Goal: Task Accomplishment & Management: Manage account settings

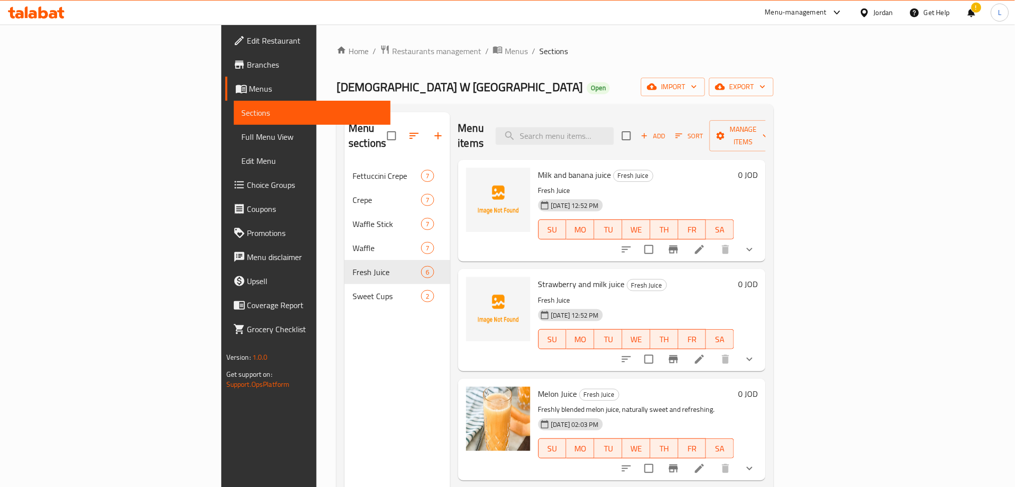
click at [25, 13] on icon at bounding box center [36, 13] width 57 height 12
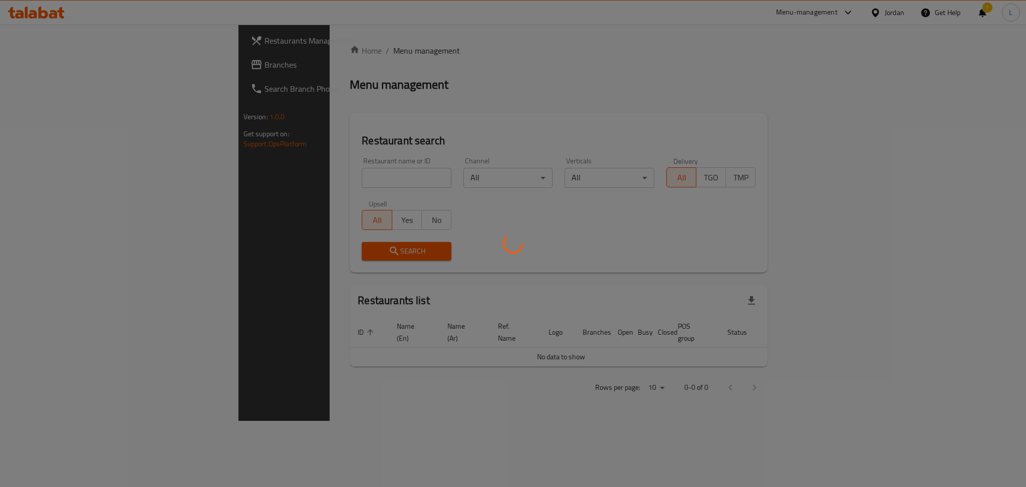
click at [393, 99] on div at bounding box center [513, 243] width 1026 height 487
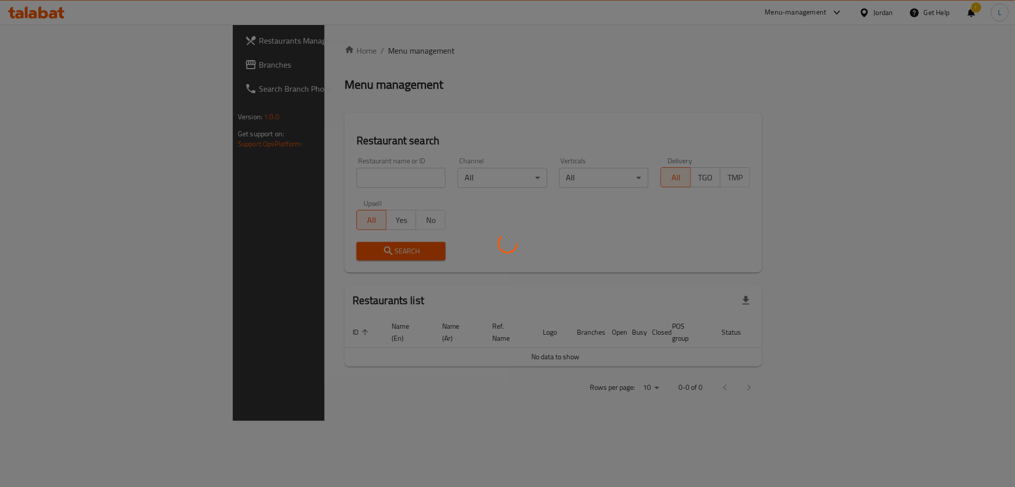
click at [294, 181] on div at bounding box center [507, 243] width 1015 height 487
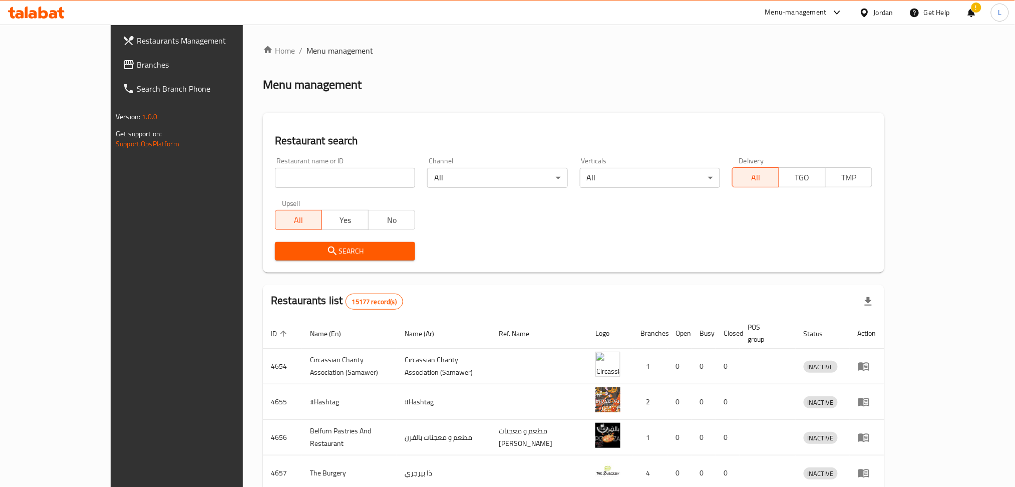
click at [335, 186] on input "search" at bounding box center [345, 178] width 140 height 20
type input "mcdonald's"
click at [319, 251] on span "Search" at bounding box center [345, 251] width 124 height 13
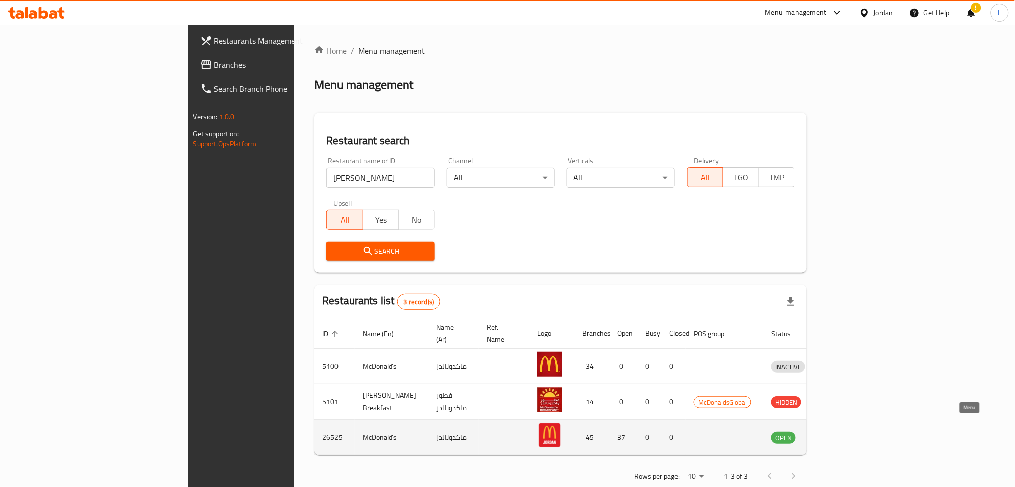
click at [837, 434] on icon "enhanced table" at bounding box center [831, 438] width 11 height 9
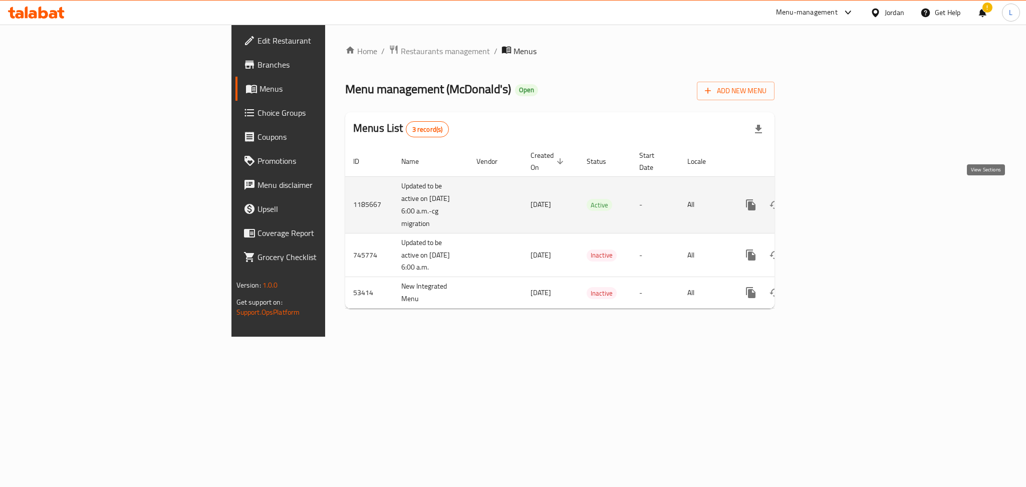
click at [835, 203] on link "enhanced table" at bounding box center [823, 205] width 24 height 24
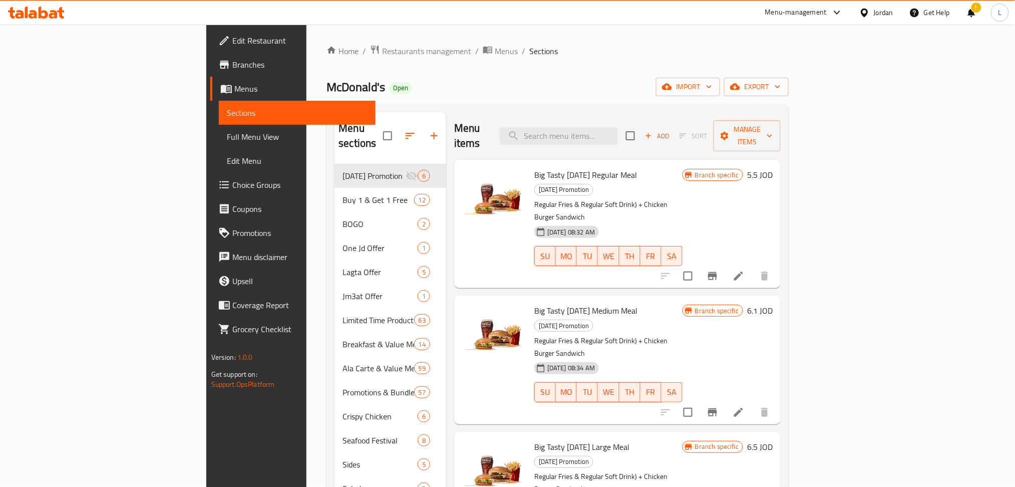
click at [354, 81] on div "McDonald's Open import export" at bounding box center [557, 87] width 462 height 19
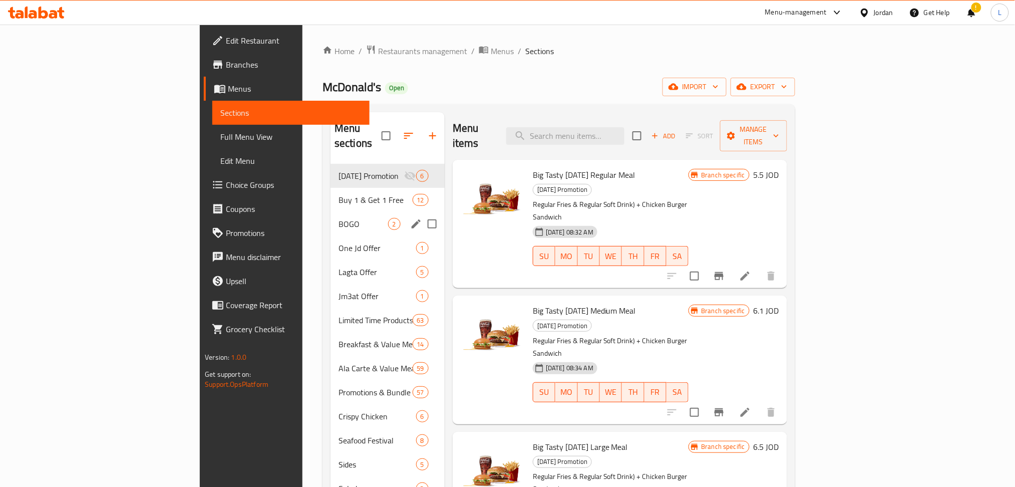
click at [330, 212] on div "BOGO 2" at bounding box center [387, 224] width 114 height 24
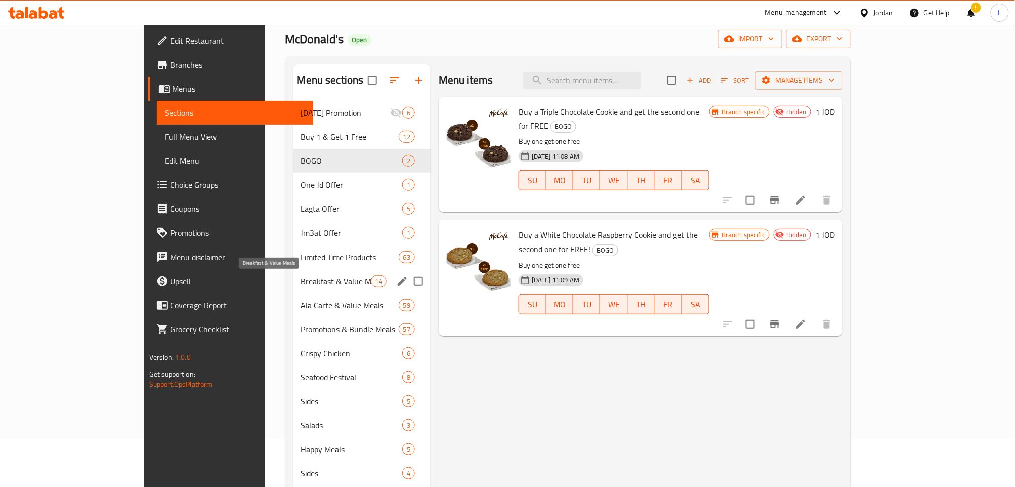
scroll to position [67, 0]
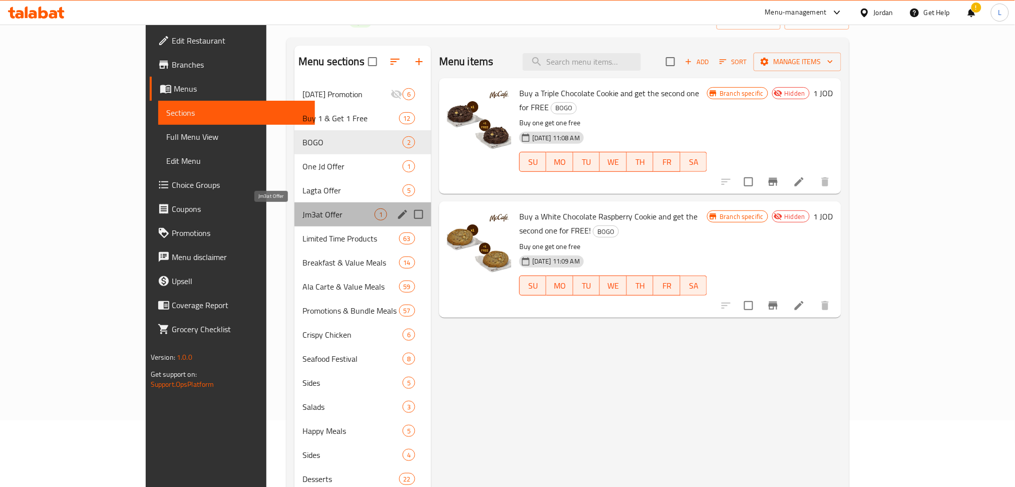
click at [302, 213] on span "Jm3at Offer" at bounding box center [338, 214] width 72 height 12
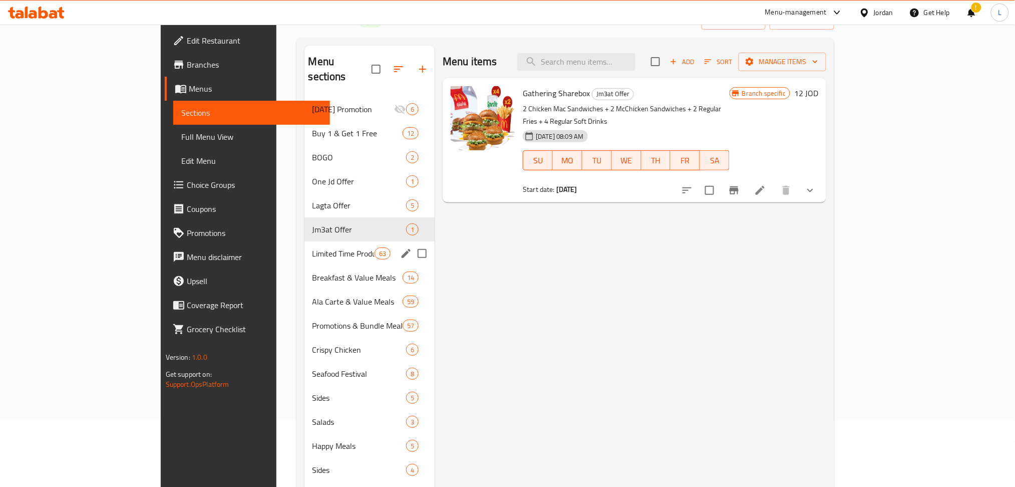
drag, startPoint x: 286, startPoint y: 245, endPoint x: 276, endPoint y: 258, distance: 16.0
click at [304, 260] on div "Ramadan Promotion 6 Buy 1 & Get 1 Free 12 BOGO 2 One Jd Offer 1 Lagta Offer 5 J…" at bounding box center [369, 385] width 131 height 577
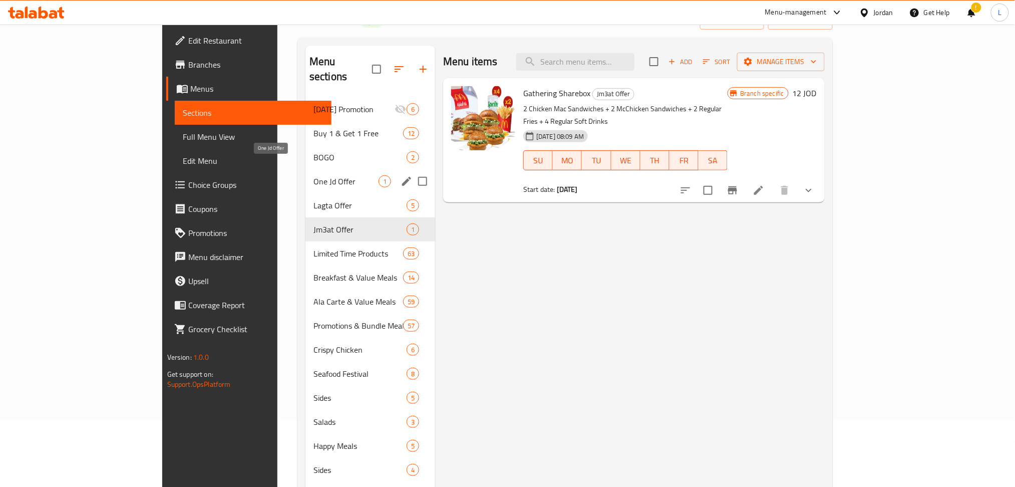
click at [305, 169] on div "One Jd Offer 1" at bounding box center [370, 181] width 130 height 24
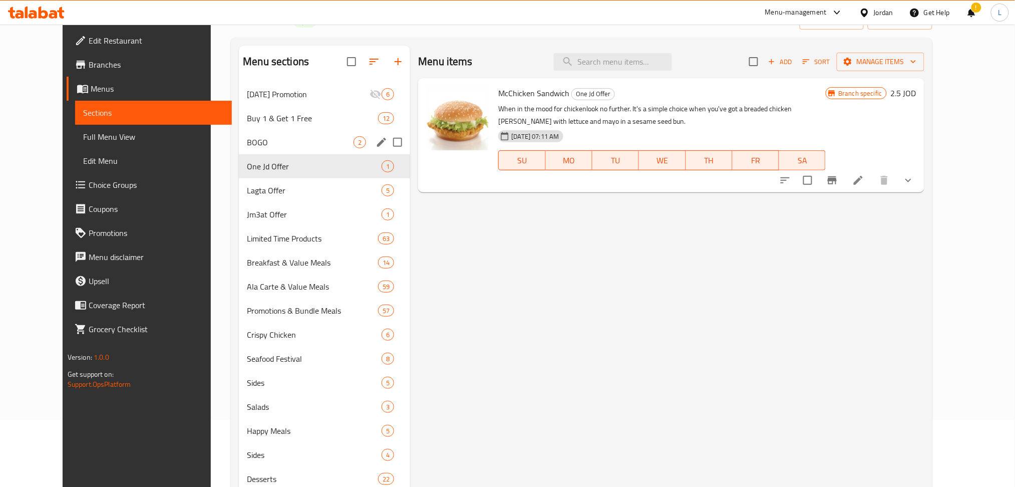
click at [286, 133] on div "BOGO 2" at bounding box center [324, 142] width 171 height 24
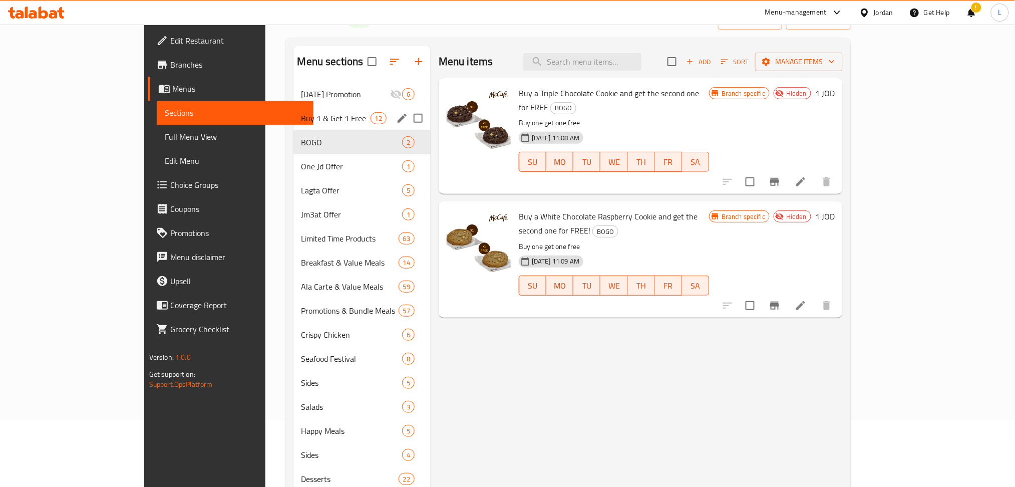
click at [293, 109] on div "Buy 1 & Get 1 Free 12" at bounding box center [361, 118] width 137 height 24
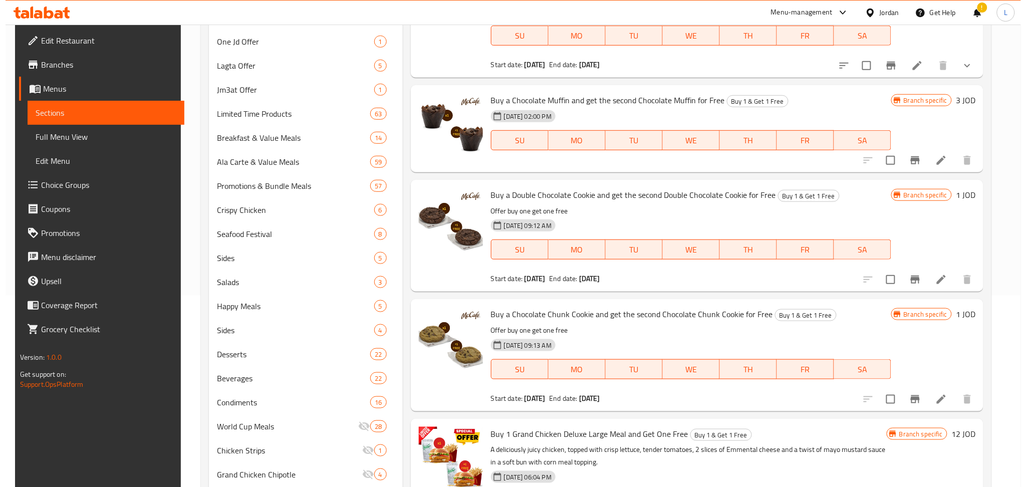
scroll to position [4, 0]
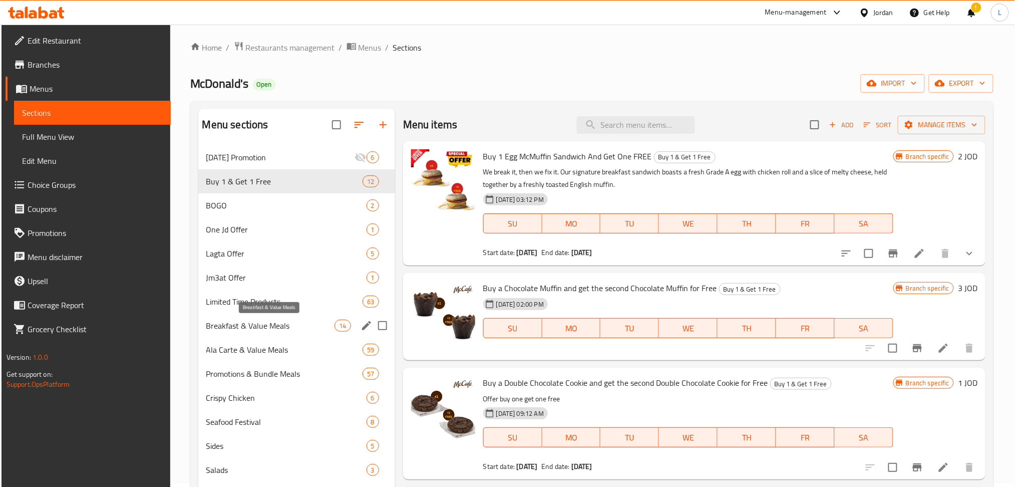
click at [271, 330] on span "Breakfast & Value Meals" at bounding box center [270, 325] width 129 height 12
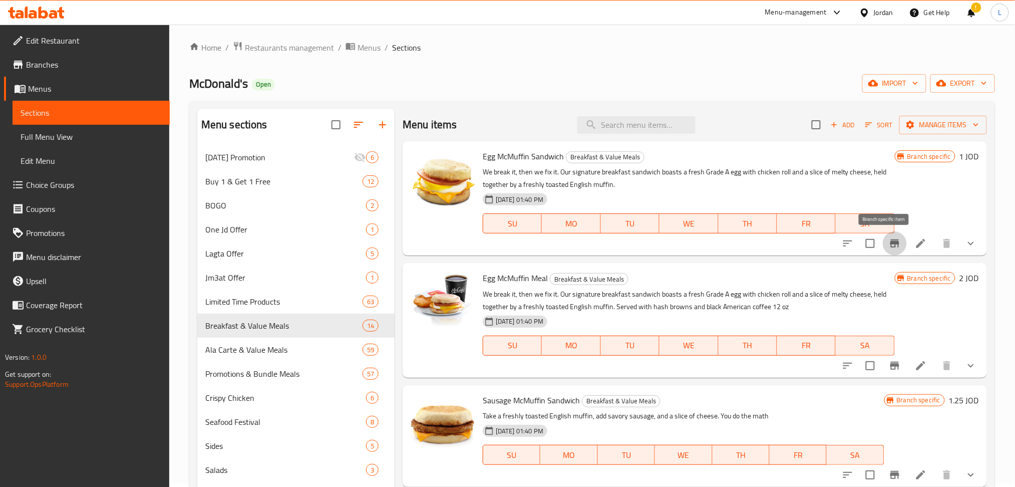
click at [884, 250] on button "Branch-specific-item" at bounding box center [895, 243] width 24 height 24
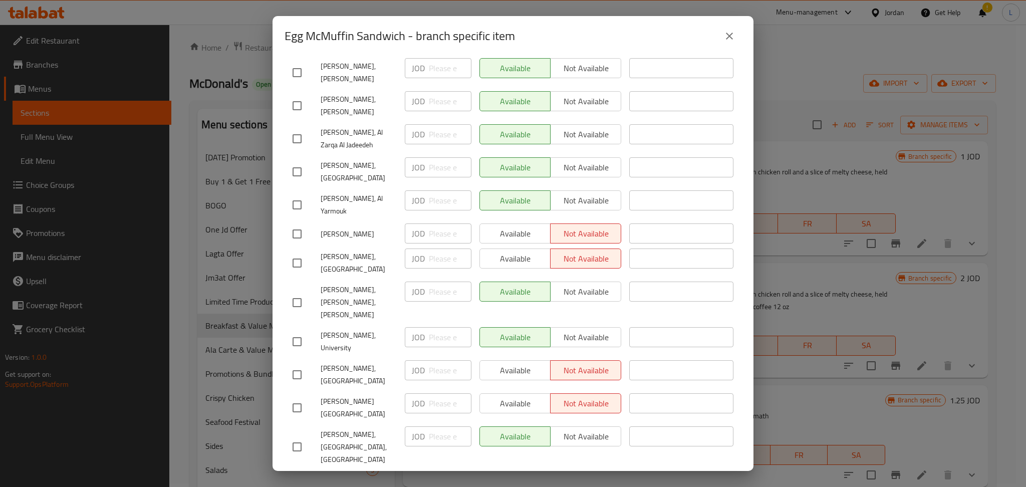
scroll to position [1064, 0]
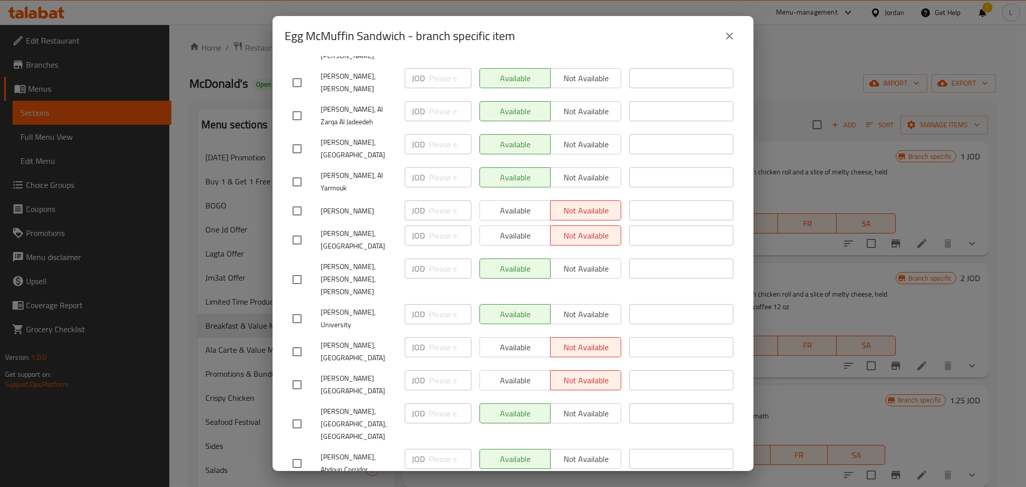
click at [731, 38] on icon "close" at bounding box center [729, 36] width 7 height 7
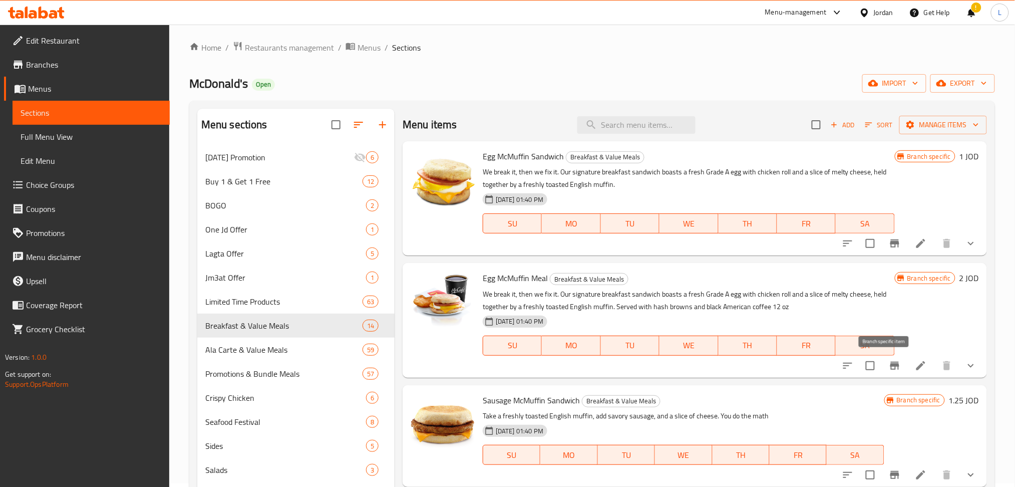
click at [890, 366] on icon "Branch-specific-item" at bounding box center [894, 366] width 9 height 8
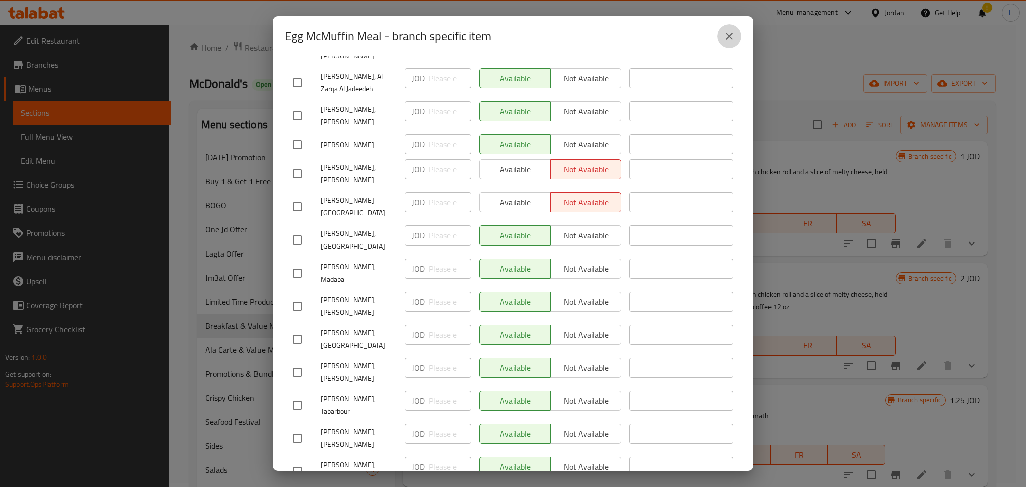
click at [736, 35] on button "close" at bounding box center [729, 36] width 24 height 24
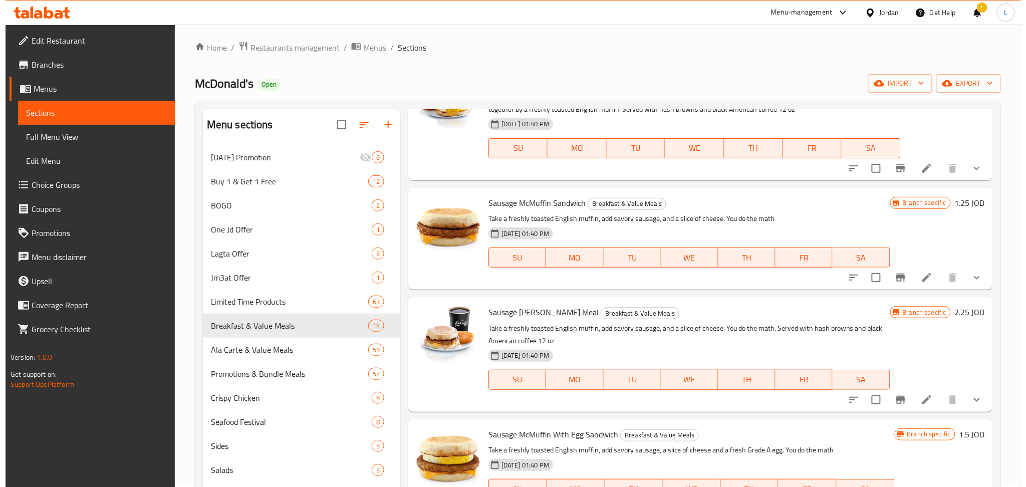
scroll to position [200, 0]
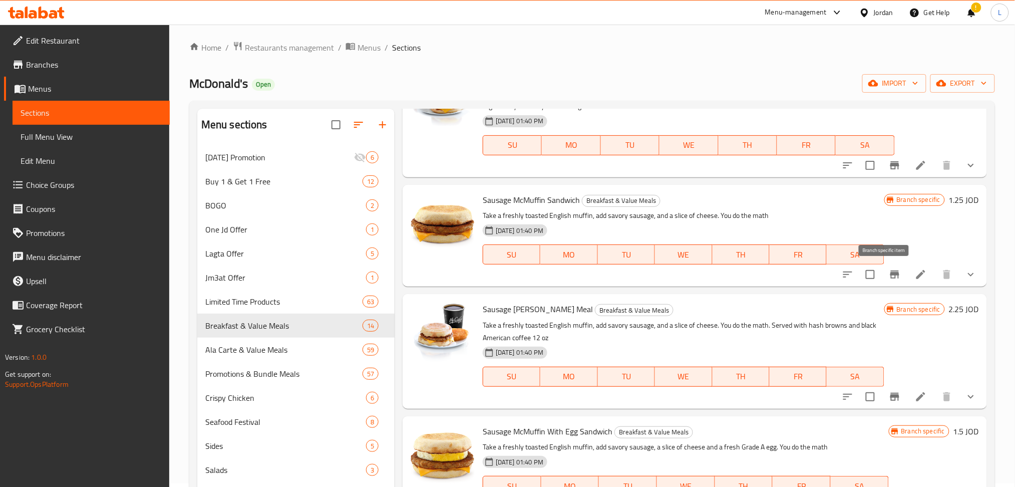
click at [883, 275] on button "Branch-specific-item" at bounding box center [895, 274] width 24 height 24
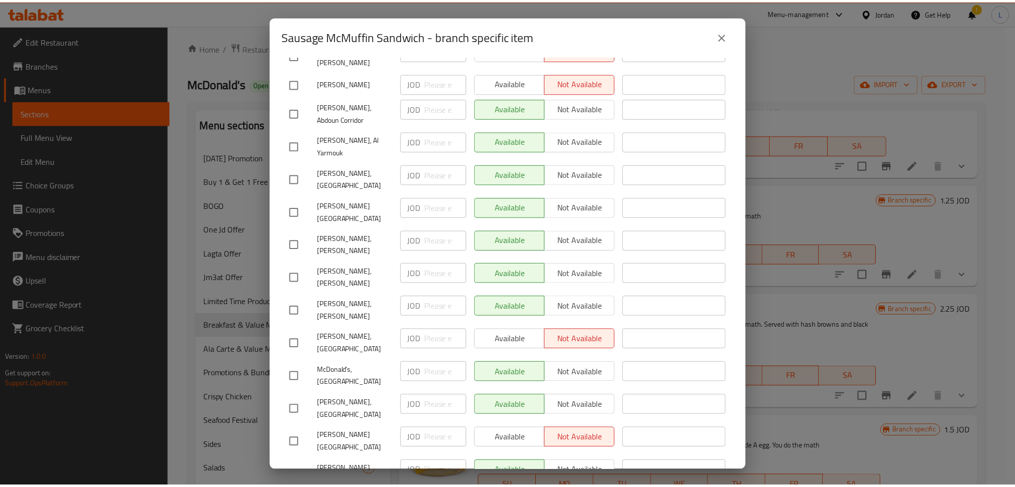
scroll to position [530, 0]
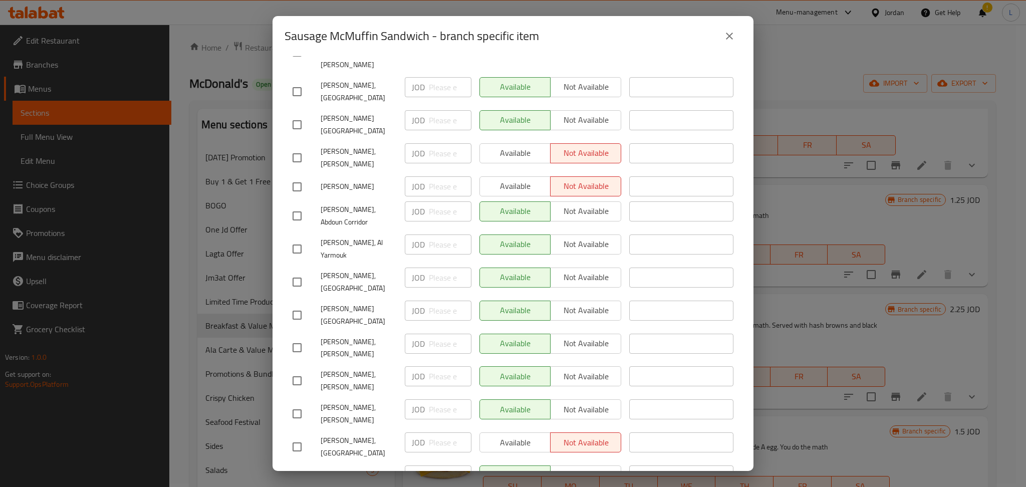
click at [723, 38] on icon "close" at bounding box center [729, 36] width 12 height 12
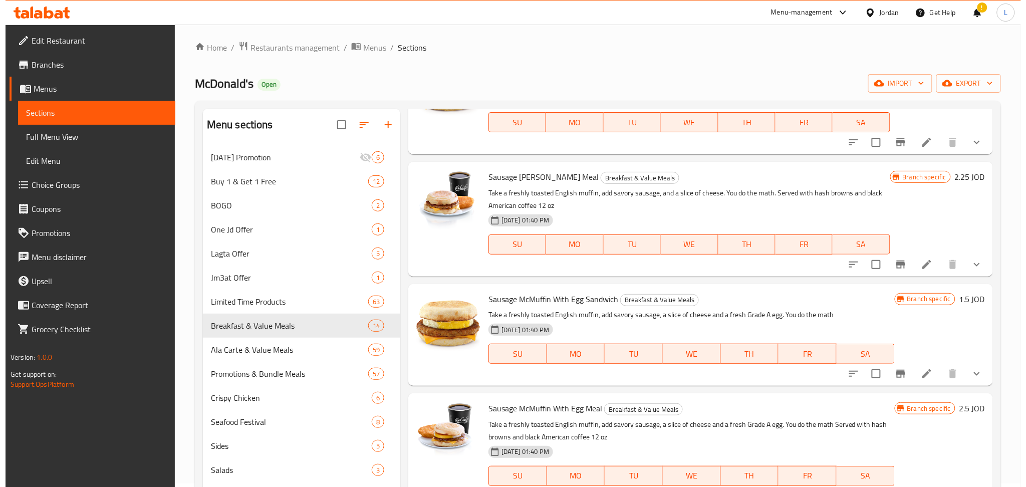
scroll to position [333, 0]
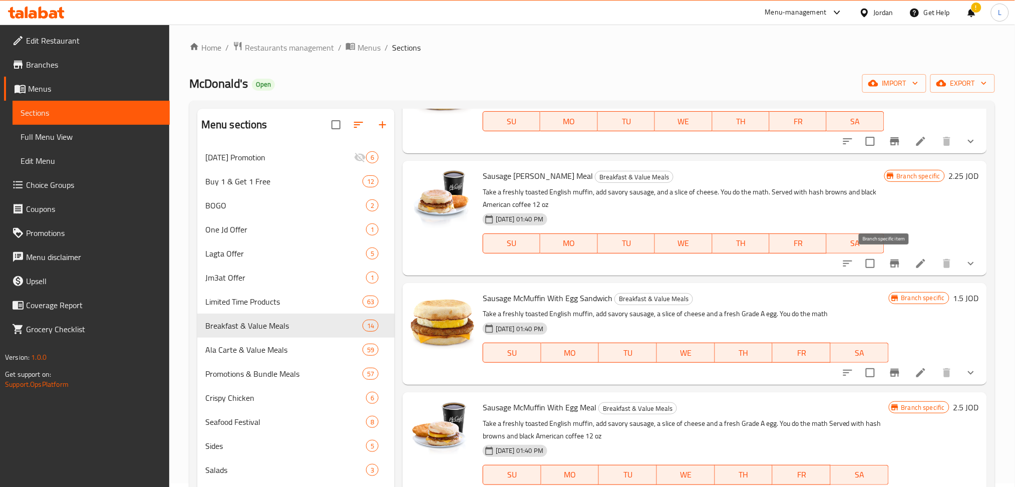
click at [889, 264] on icon "Branch-specific-item" at bounding box center [895, 263] width 12 height 12
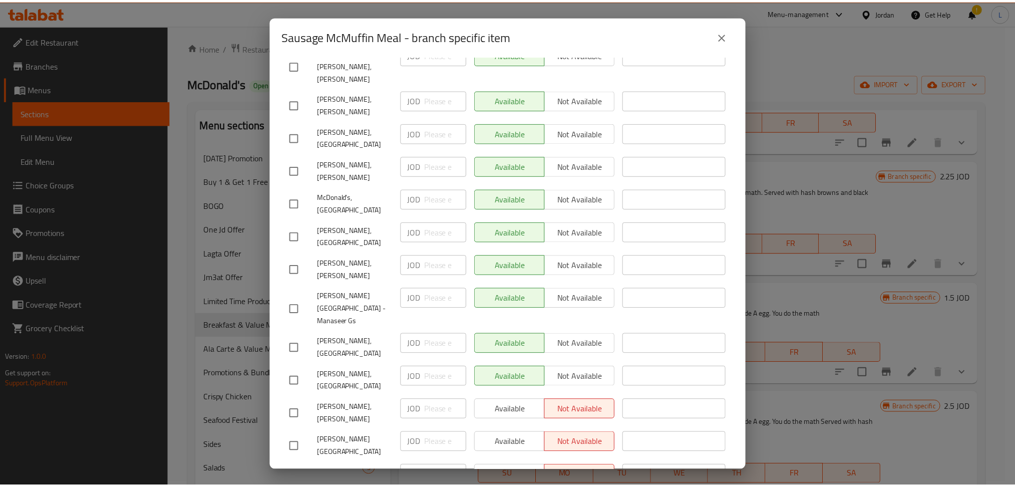
scroll to position [1064, 0]
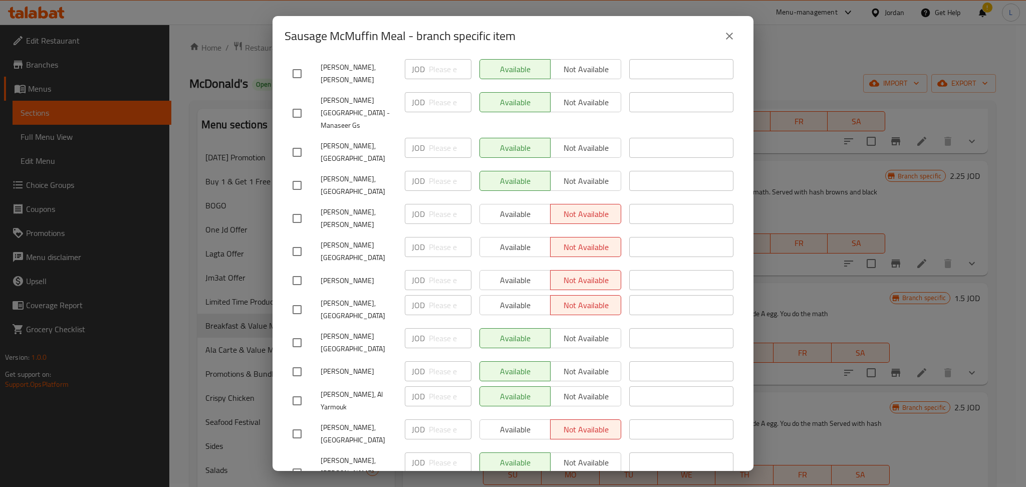
click at [734, 39] on icon "close" at bounding box center [729, 36] width 12 height 12
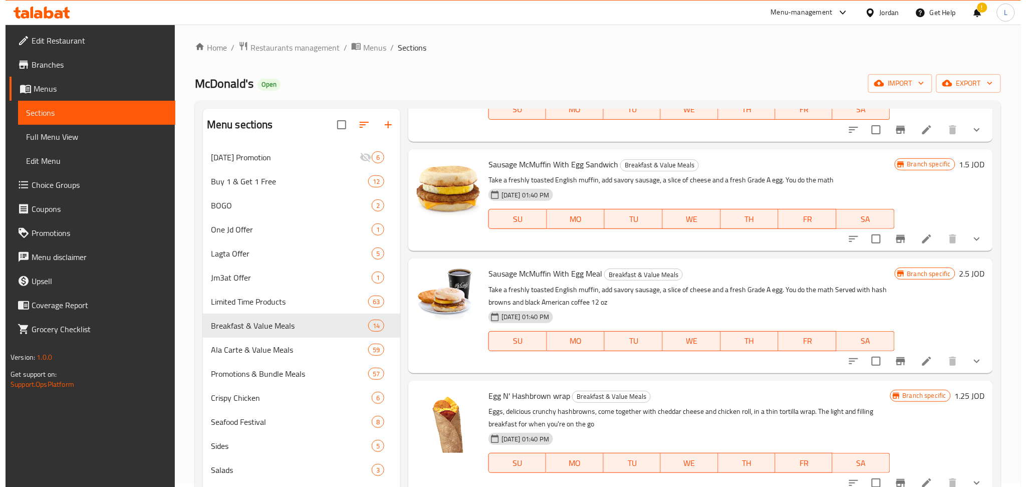
scroll to position [534, 0]
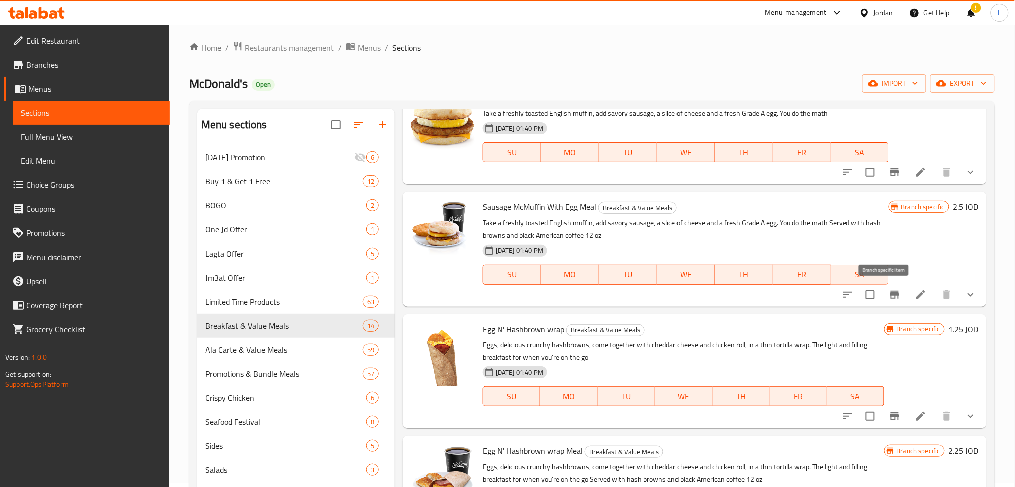
click at [889, 297] on icon "Branch-specific-item" at bounding box center [895, 294] width 12 height 12
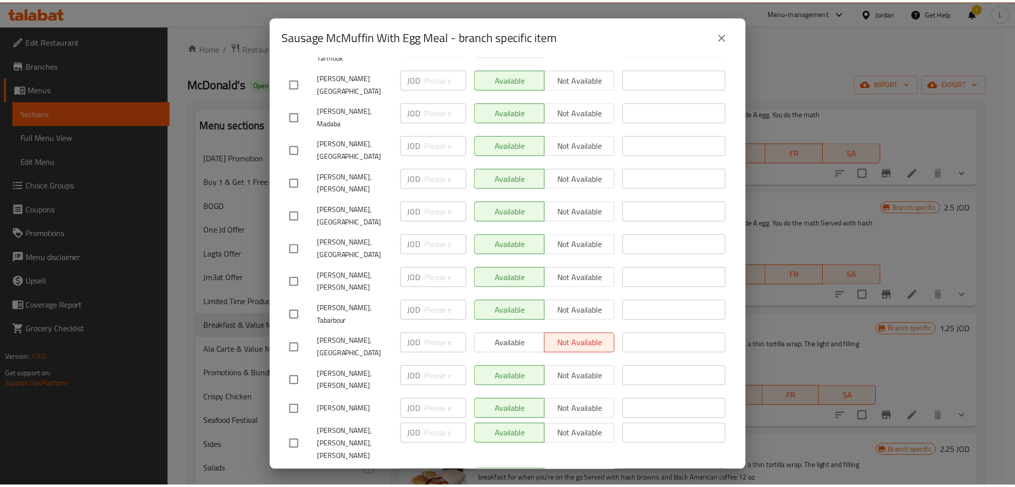
scroll to position [1064, 0]
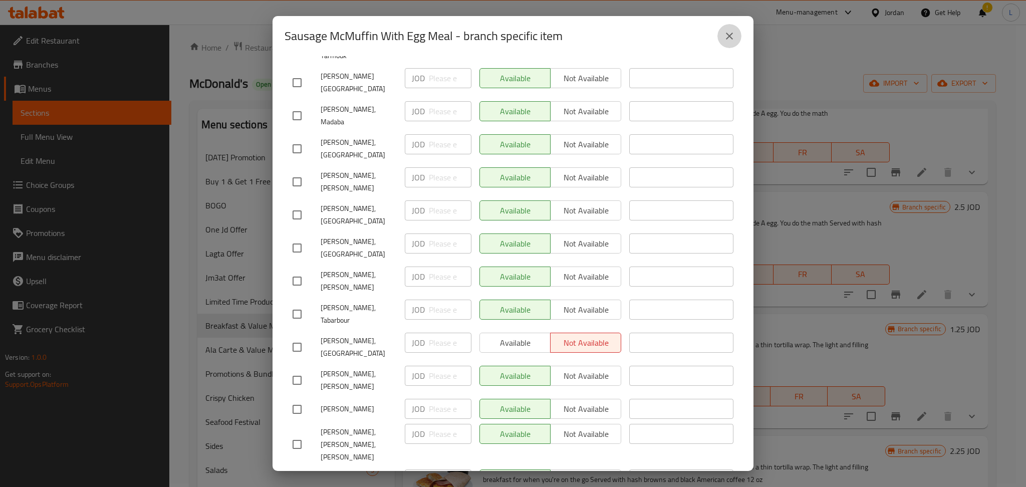
click at [728, 37] on icon "close" at bounding box center [729, 36] width 7 height 7
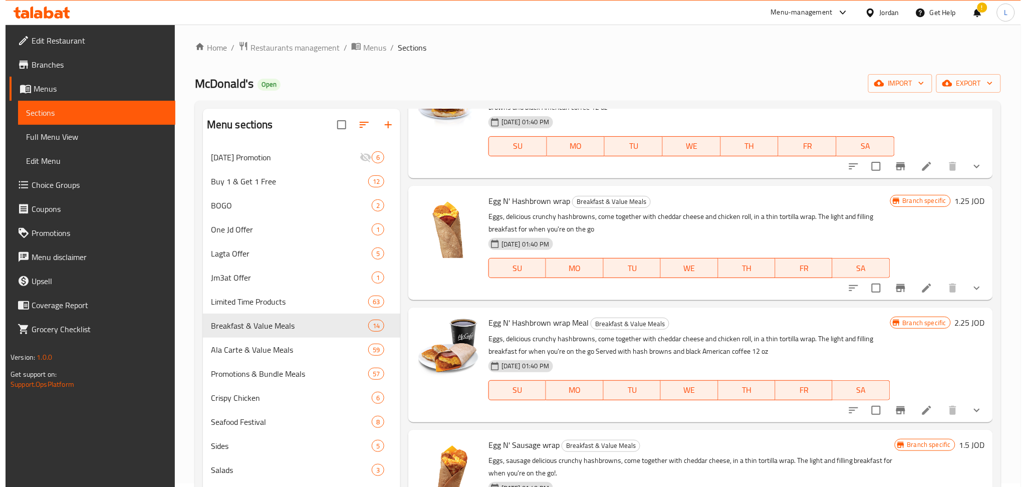
scroll to position [667, 0]
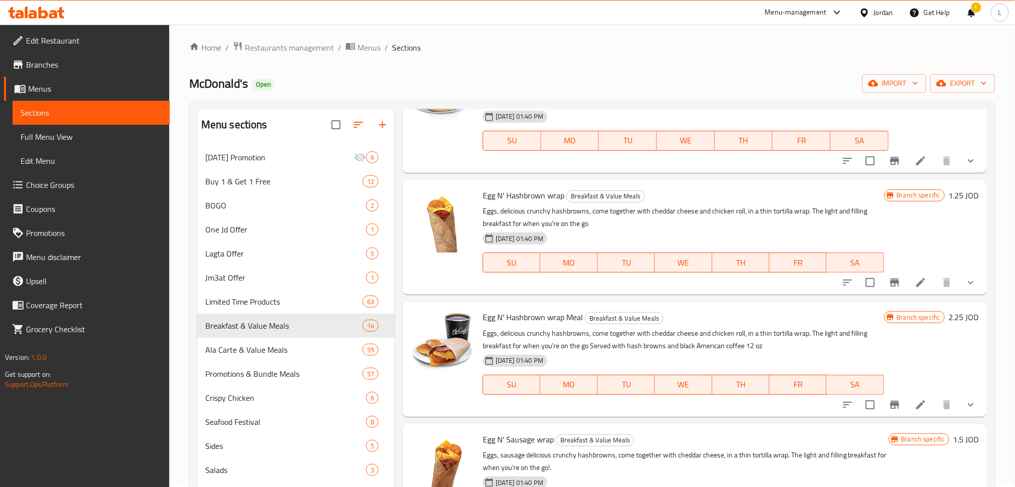
click at [890, 403] on icon "Branch-specific-item" at bounding box center [894, 405] width 9 height 8
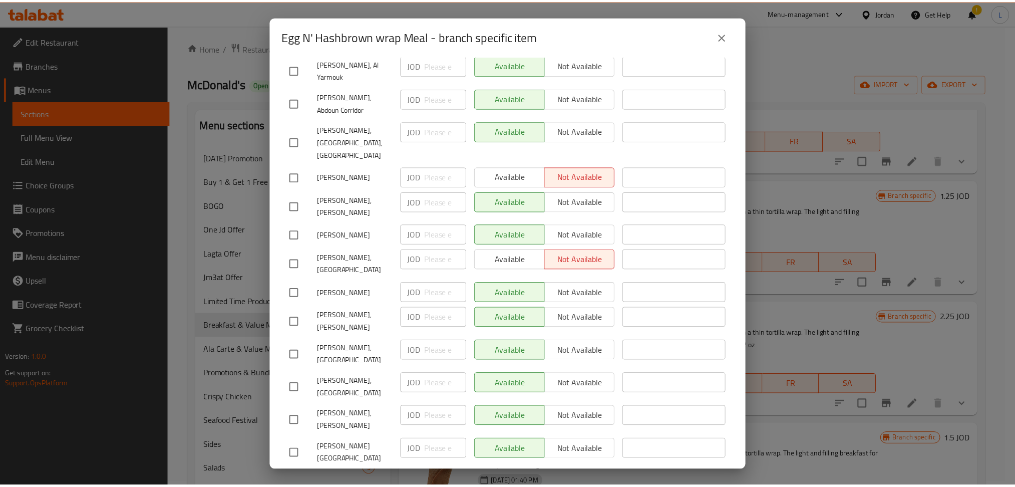
scroll to position [734, 0]
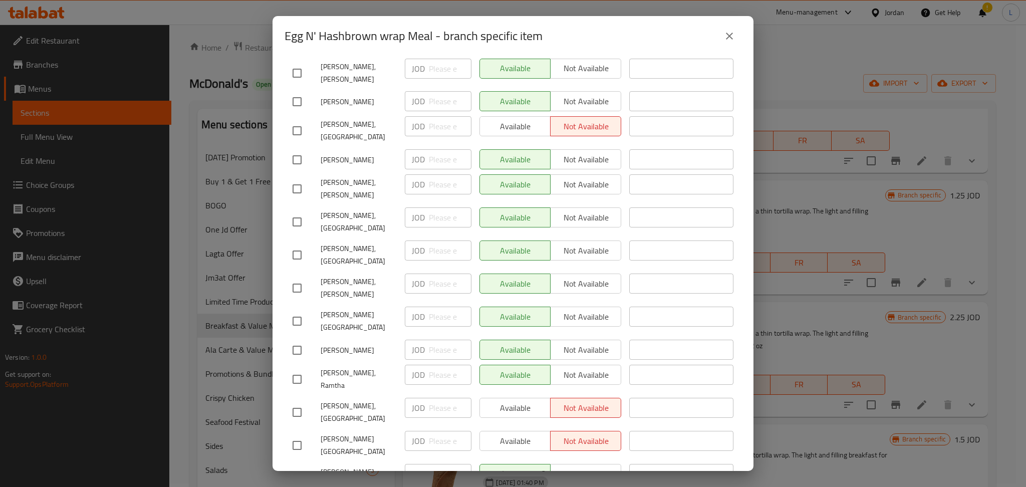
click at [733, 34] on icon "close" at bounding box center [729, 36] width 12 height 12
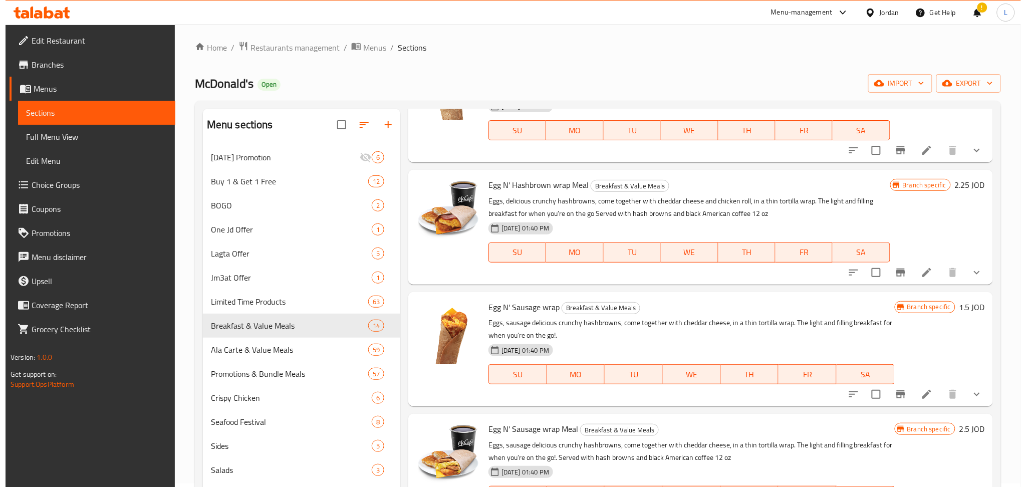
scroll to position [801, 0]
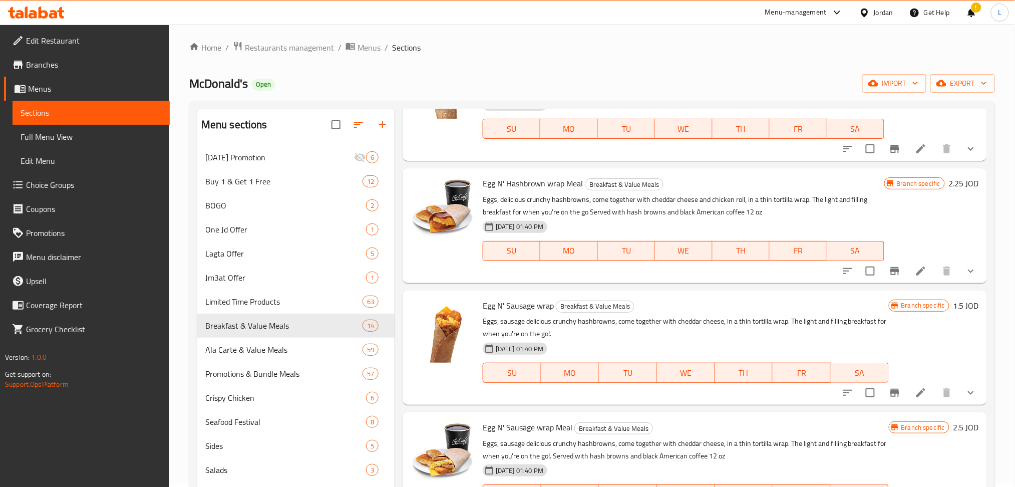
click at [890, 396] on icon "Branch-specific-item" at bounding box center [894, 393] width 9 height 8
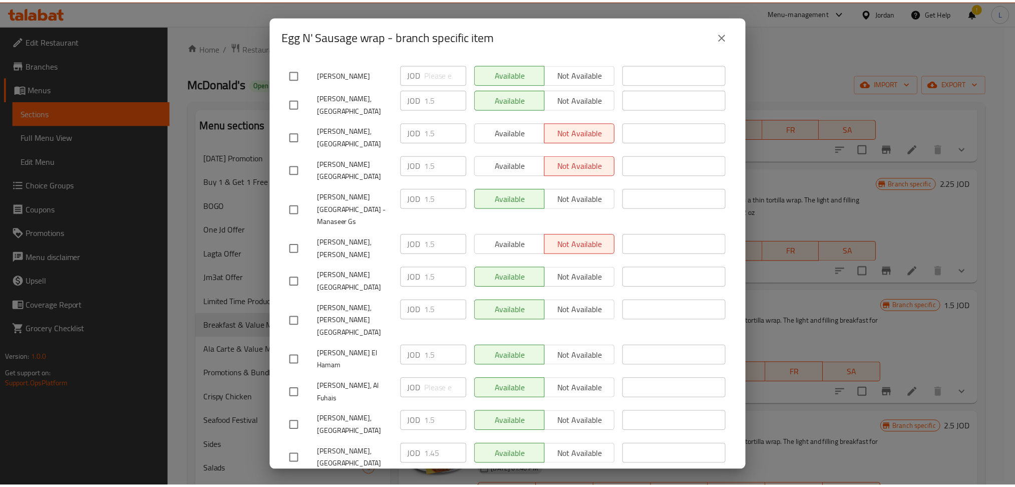
scroll to position [1064, 0]
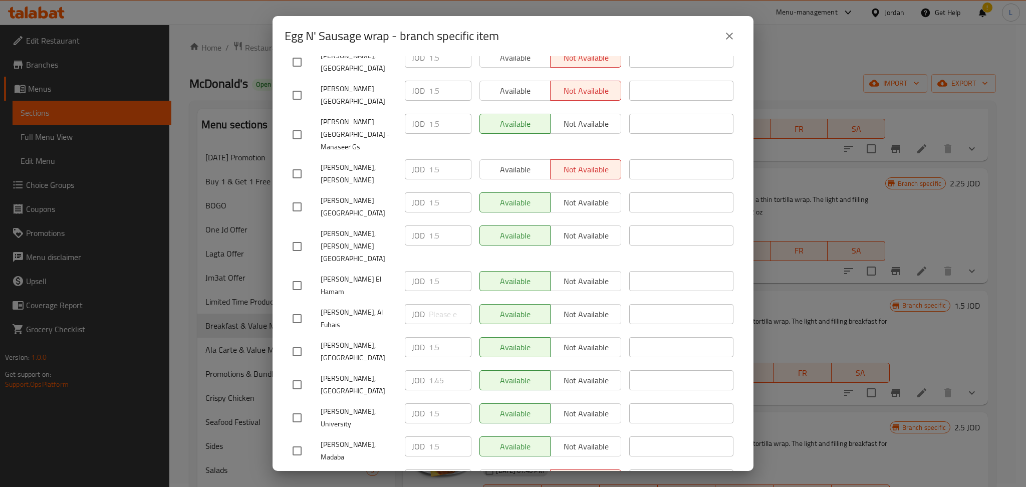
click at [729, 41] on icon "close" at bounding box center [729, 36] width 12 height 12
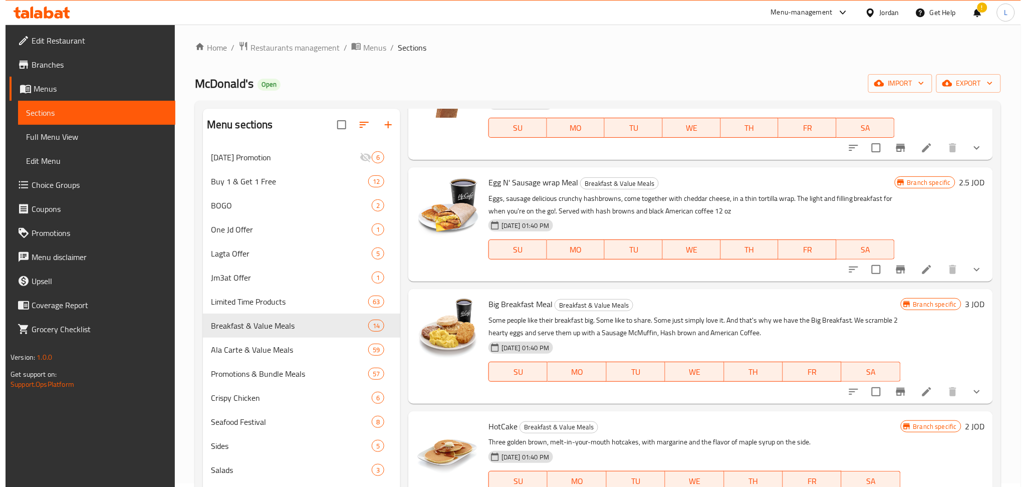
scroll to position [1077, 0]
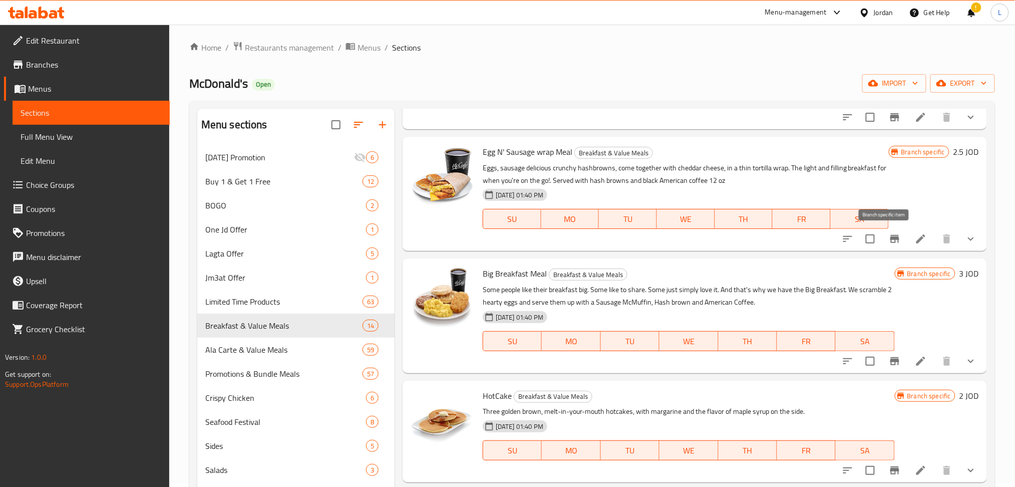
click at [889, 242] on icon "Branch-specific-item" at bounding box center [895, 239] width 12 height 12
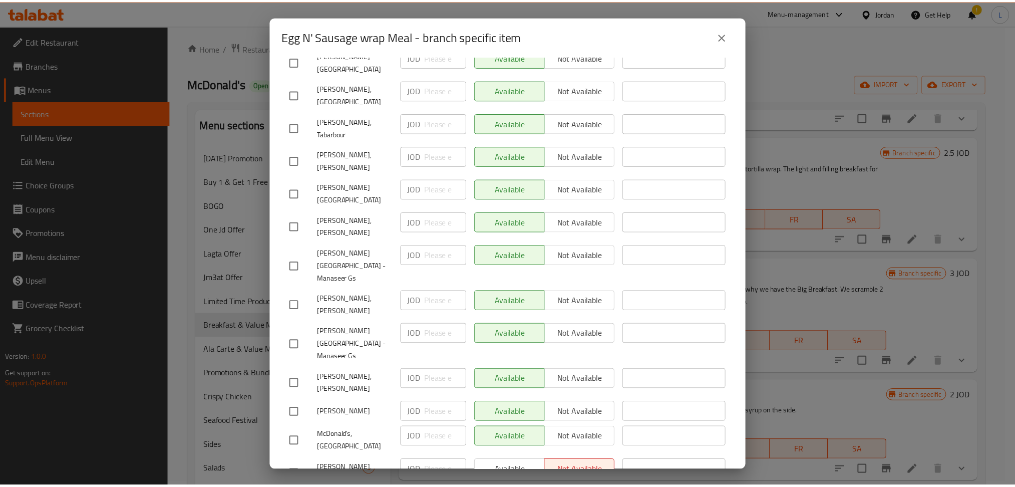
scroll to position [1064, 0]
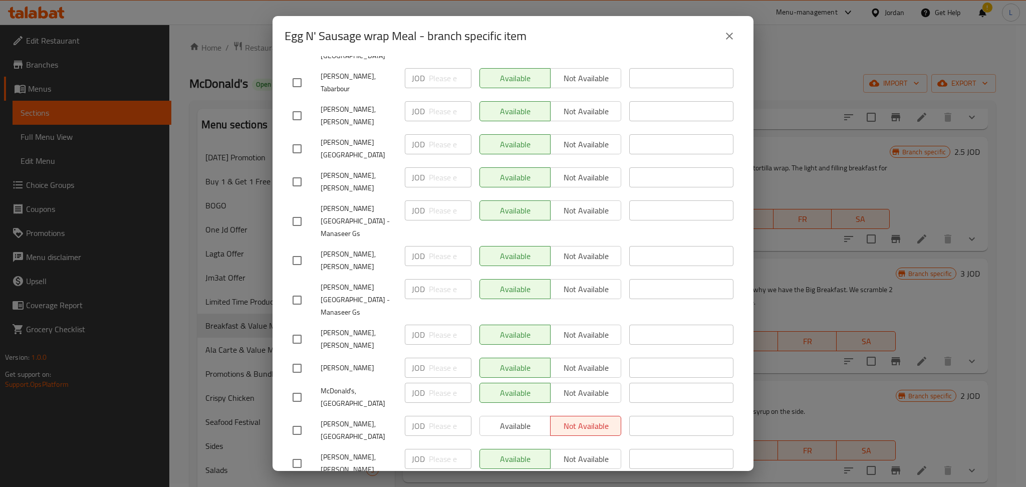
click at [733, 40] on icon "close" at bounding box center [729, 36] width 12 height 12
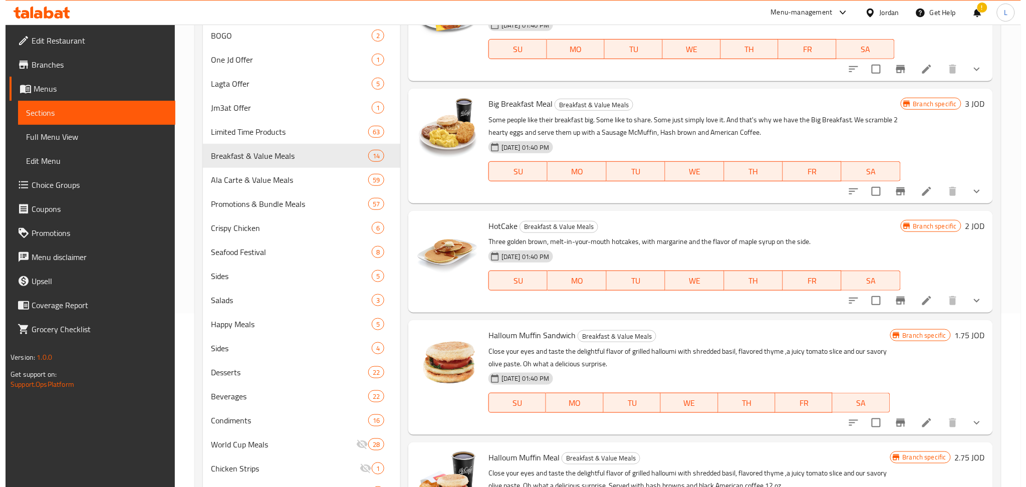
scroll to position [204, 0]
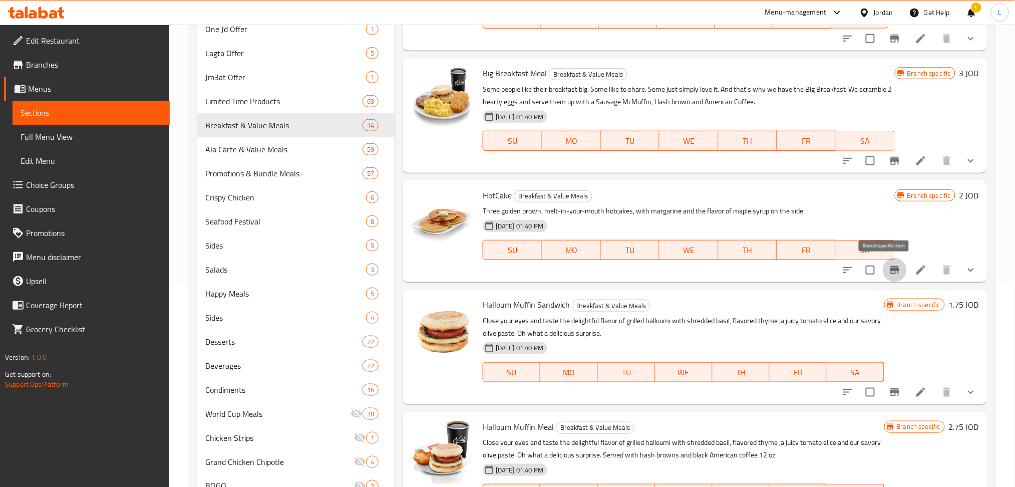
click at [885, 280] on button "Branch-specific-item" at bounding box center [895, 270] width 24 height 24
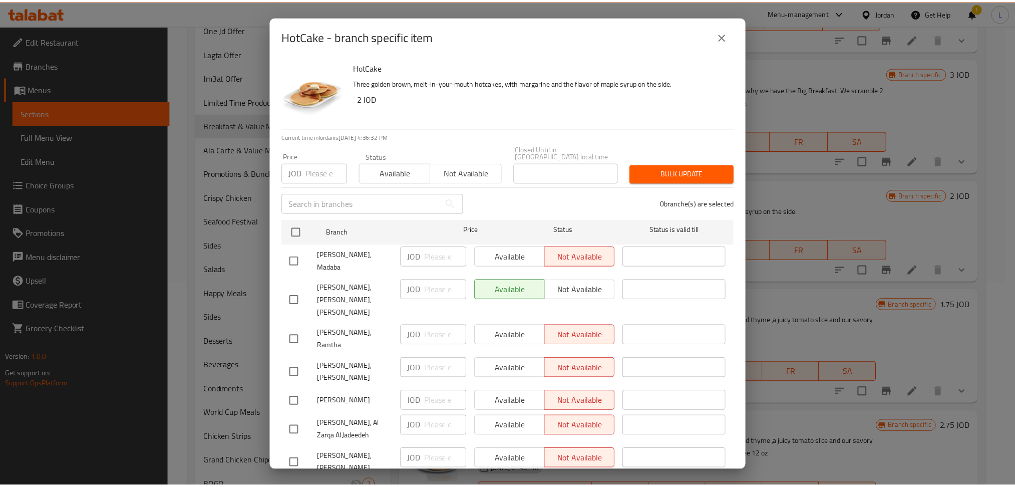
scroll to position [0, 0]
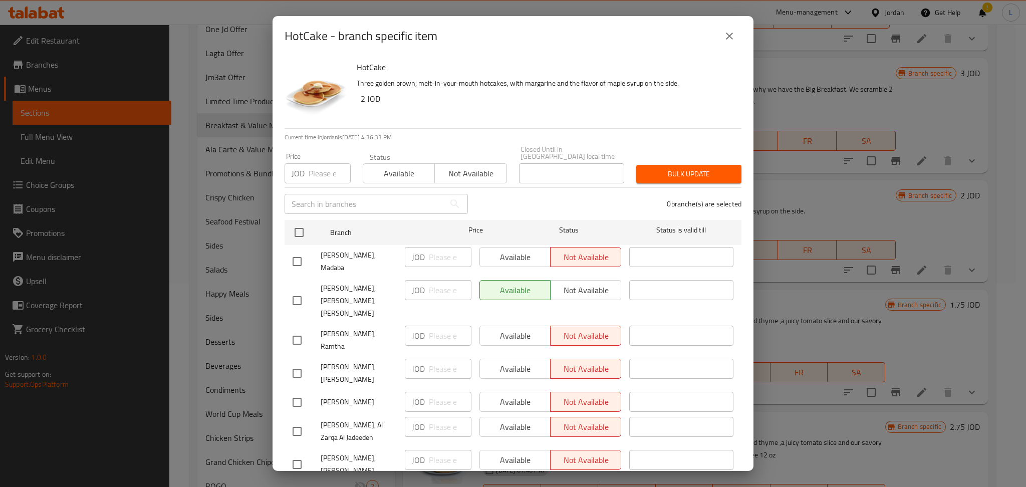
click at [741, 29] on div "HotCake - branch specific item" at bounding box center [512, 36] width 481 height 40
click at [724, 36] on icon "close" at bounding box center [729, 36] width 12 height 12
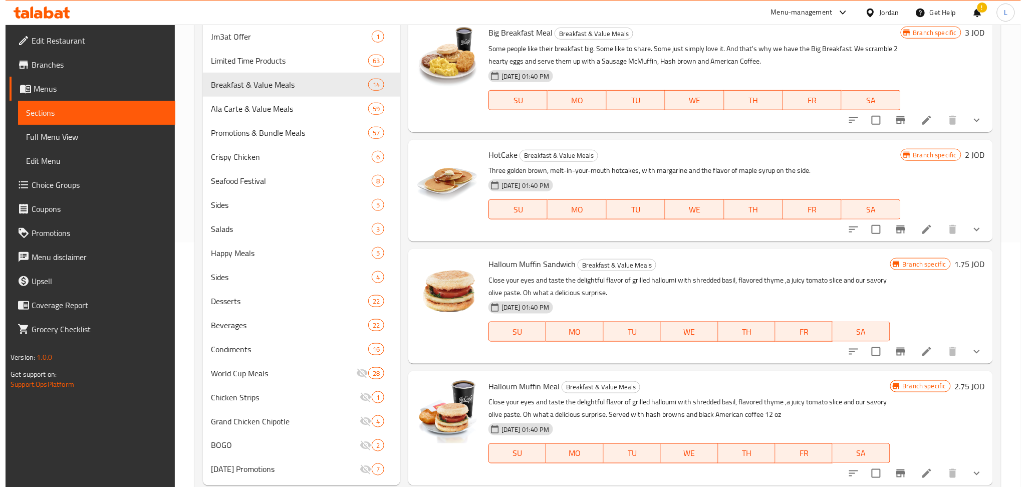
scroll to position [270, 0]
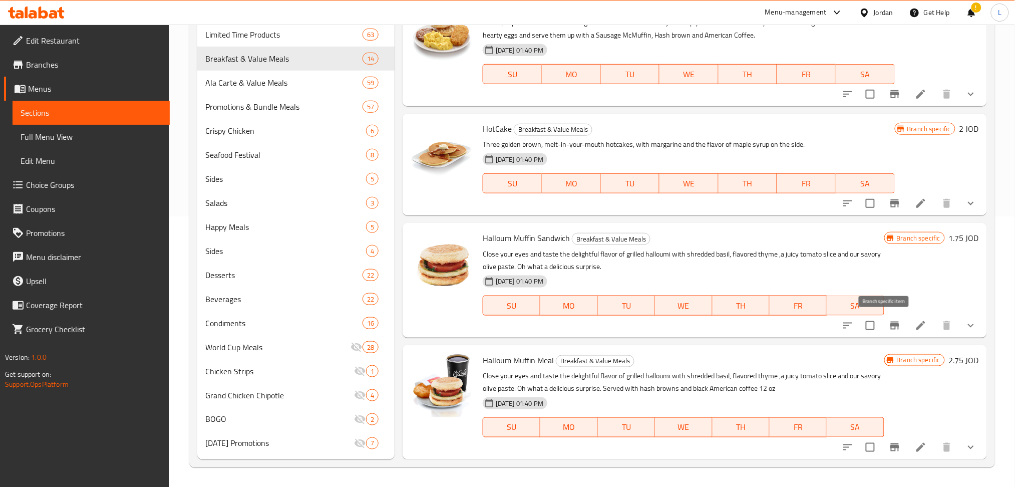
click at [889, 329] on icon "Branch-specific-item" at bounding box center [895, 325] width 12 height 12
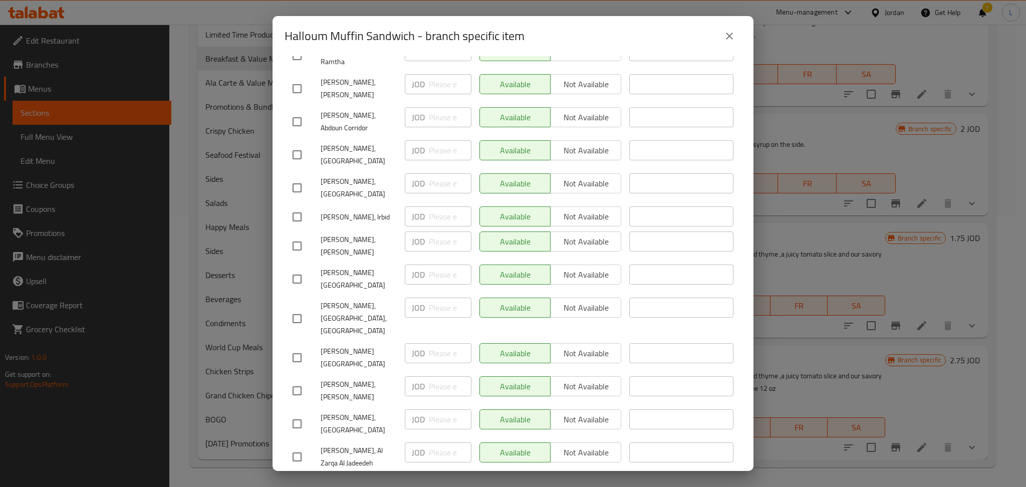
scroll to position [1064, 0]
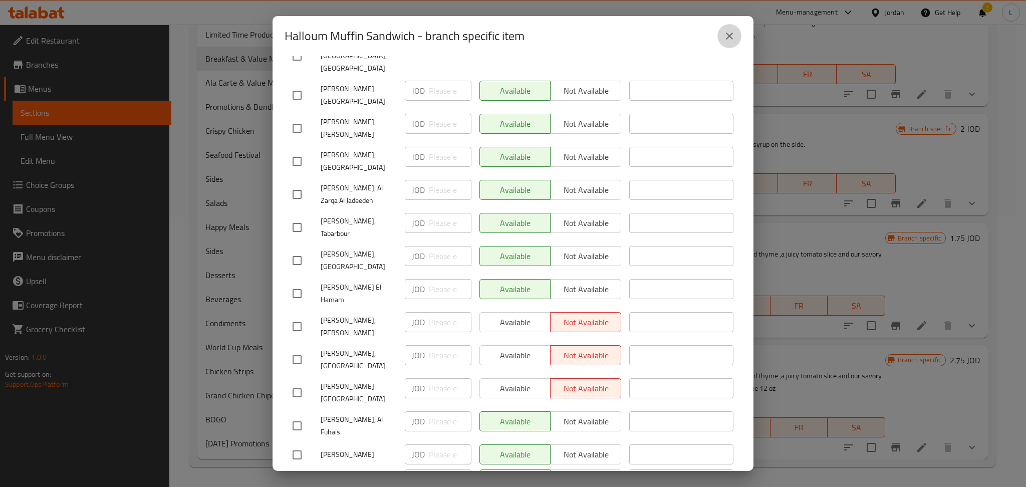
click at [738, 36] on button "close" at bounding box center [729, 36] width 24 height 24
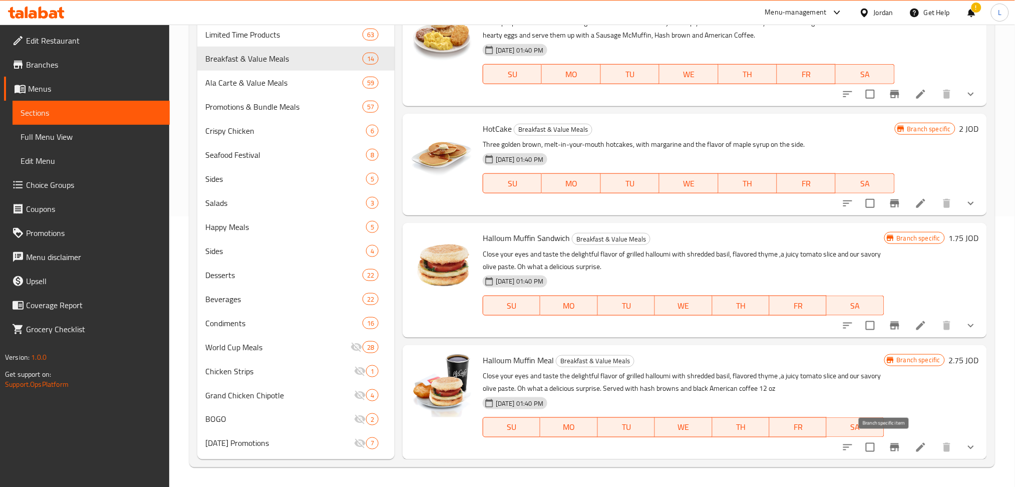
click at [889, 448] on icon "Branch-specific-item" at bounding box center [895, 447] width 12 height 12
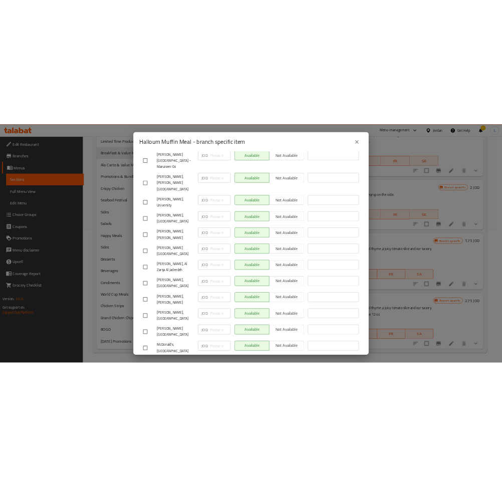
scroll to position [401, 0]
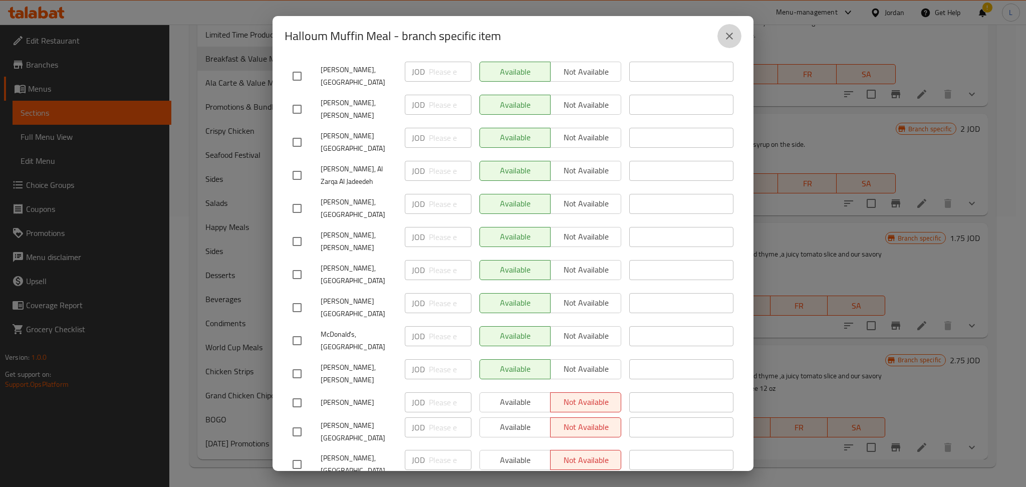
click at [730, 28] on button "close" at bounding box center [729, 36] width 24 height 24
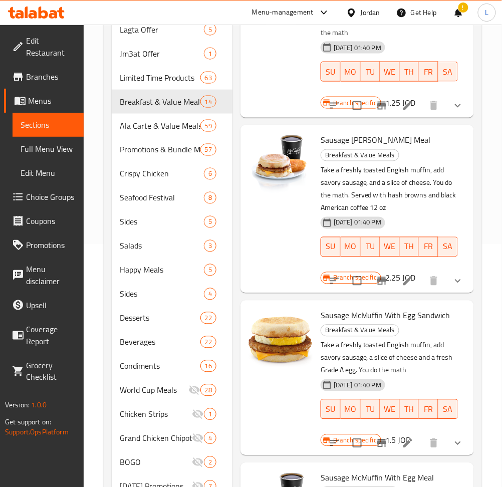
scroll to position [0, 0]
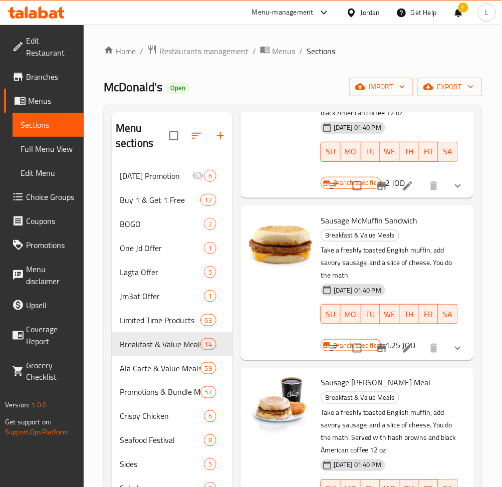
click at [33, 15] on icon at bounding box center [36, 13] width 57 height 12
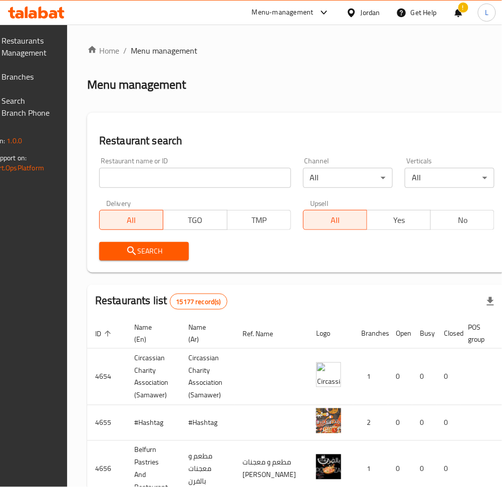
click at [191, 180] on div "Home / Menu management Menu management Restaurant search Restaurant name or ID …" at bounding box center [296, 403] width 419 height 716
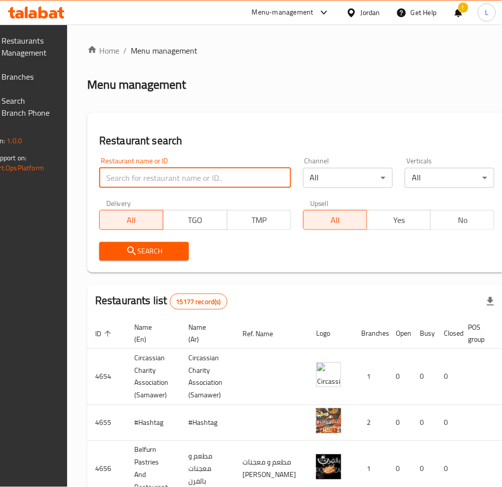
click at [197, 180] on input "search" at bounding box center [195, 178] width 192 height 20
paste input "703786"
type input "703786"
click button "Search" at bounding box center [144, 251] width 90 height 19
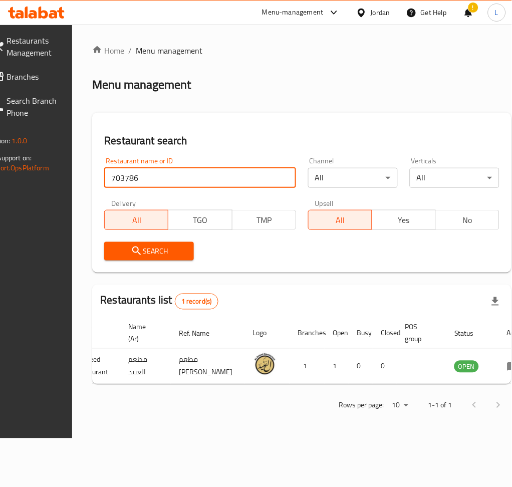
scroll to position [0, 100]
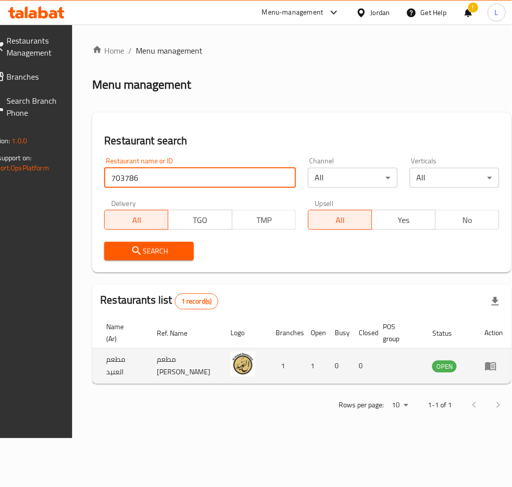
click at [477, 369] on td "enhanced table" at bounding box center [494, 367] width 35 height 36
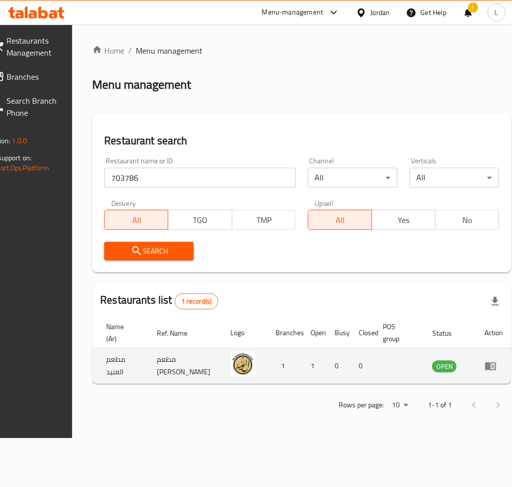
click at [477, 369] on td "enhanced table" at bounding box center [494, 367] width 35 height 36
click at [485, 370] on icon "enhanced table" at bounding box center [491, 366] width 12 height 12
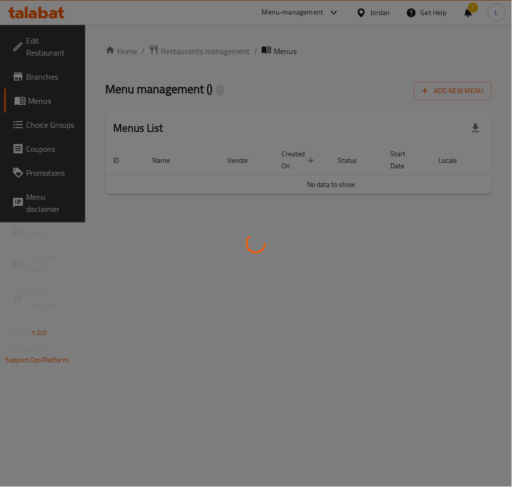
click at [468, 370] on div at bounding box center [256, 243] width 512 height 487
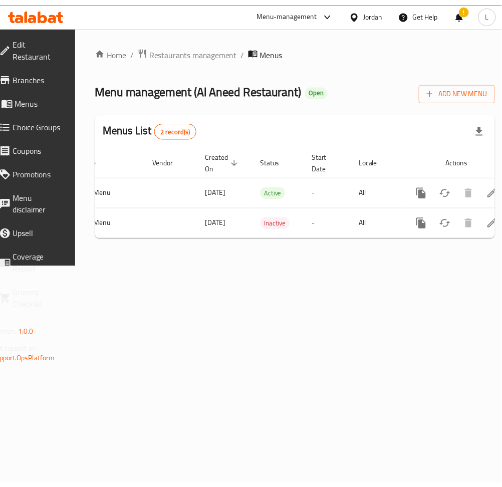
scroll to position [0, 111]
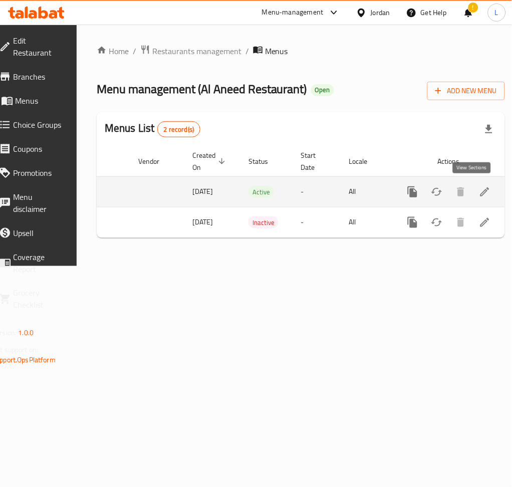
click at [478, 193] on link "enhanced table" at bounding box center [485, 192] width 24 height 24
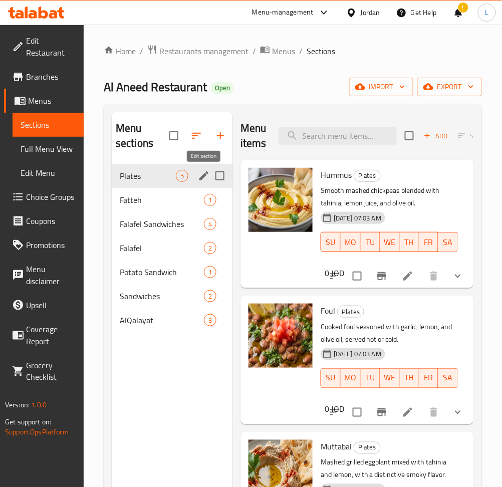
click at [202, 180] on icon "edit" at bounding box center [203, 175] width 9 height 9
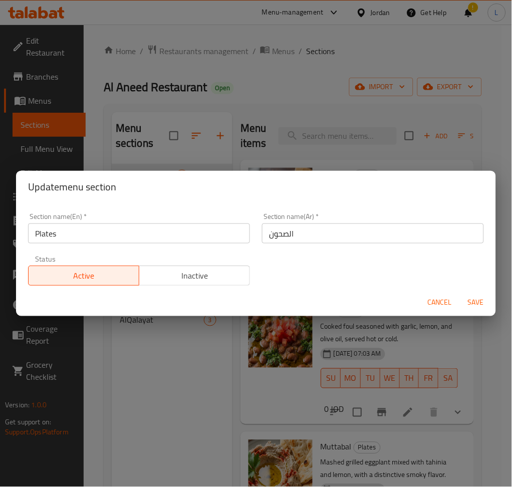
click at [166, 239] on input "Plates" at bounding box center [139, 233] width 222 height 20
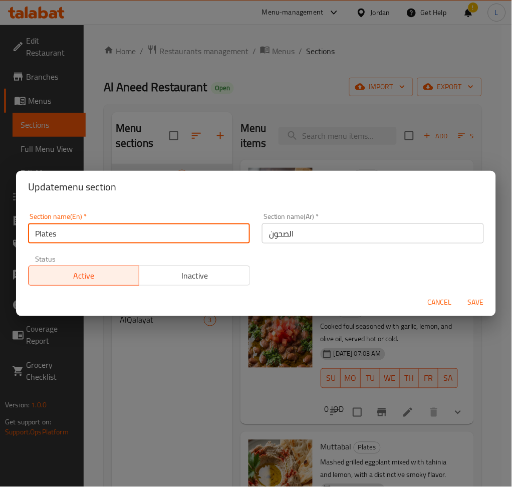
click at [166, 239] on input "Plates" at bounding box center [139, 233] width 222 height 20
type input "ل"
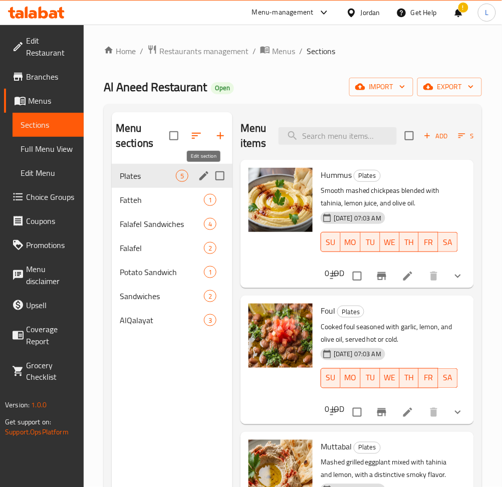
click at [201, 179] on icon "edit" at bounding box center [203, 175] width 9 height 9
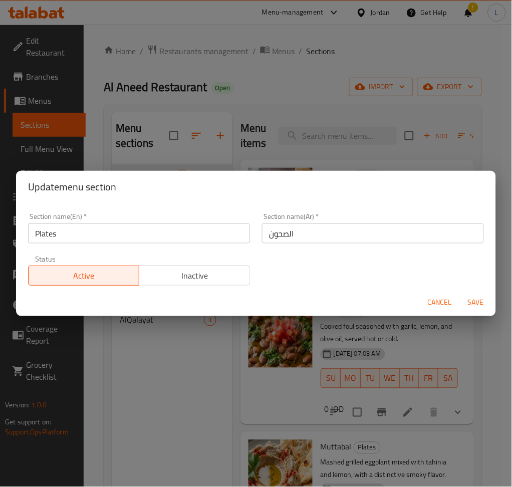
click at [156, 237] on input "Plates" at bounding box center [139, 233] width 222 height 20
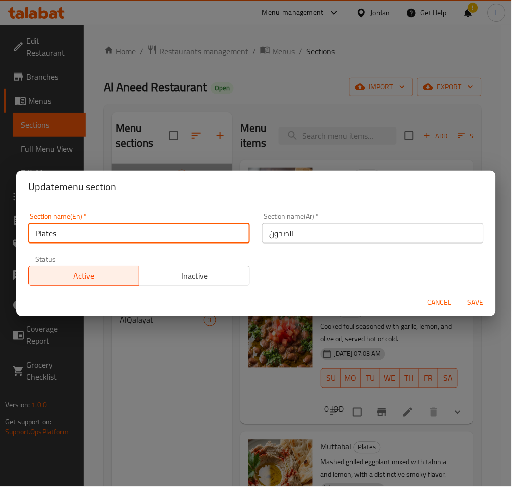
click at [158, 237] on input "Plates" at bounding box center [139, 233] width 222 height 20
paste input "Box"
type input "Boxes"
click at [474, 300] on span "Save" at bounding box center [476, 302] width 24 height 13
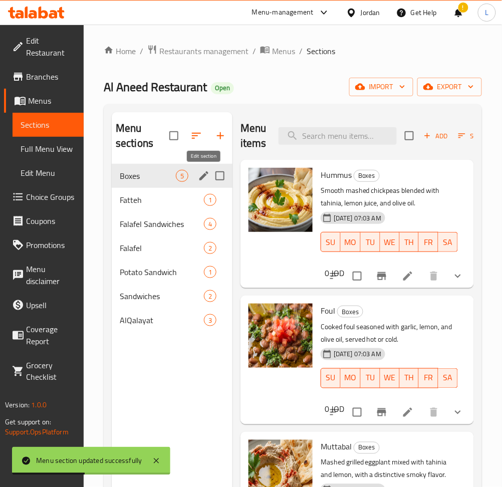
click at [204, 173] on icon "edit" at bounding box center [204, 176] width 12 height 12
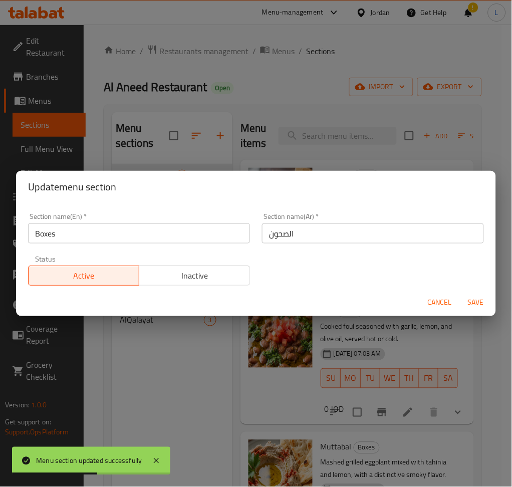
click at [390, 228] on input "الصحون" at bounding box center [373, 233] width 222 height 20
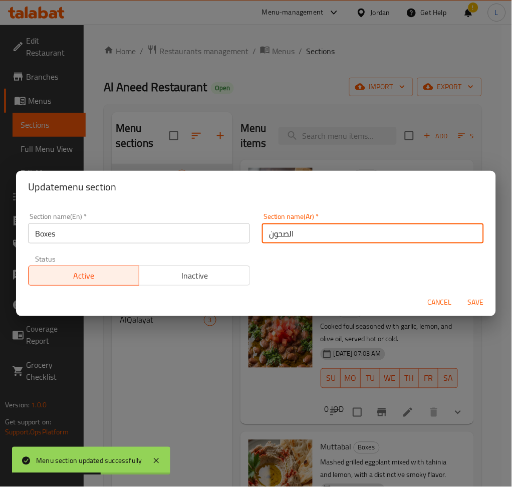
click at [390, 228] on input "الصحون" at bounding box center [373, 233] width 222 height 20
paste input "معلبات"
type input "معلبات"
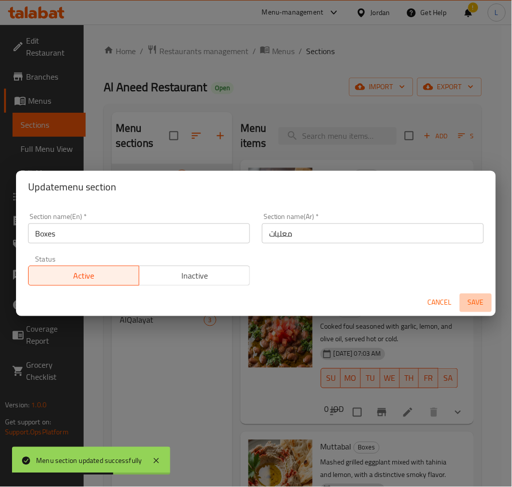
click at [475, 307] on span "Save" at bounding box center [476, 302] width 24 height 13
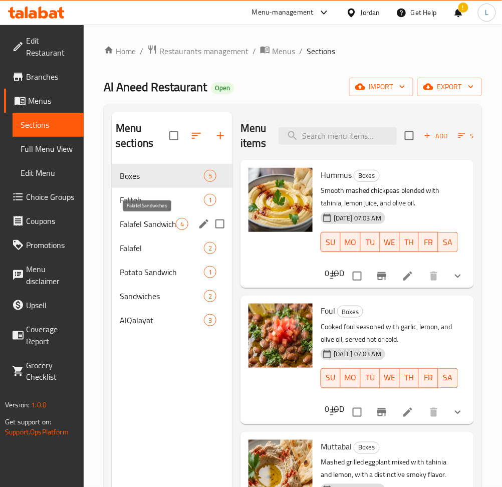
click at [154, 227] on span "Falafel Sandwiches" at bounding box center [148, 224] width 56 height 12
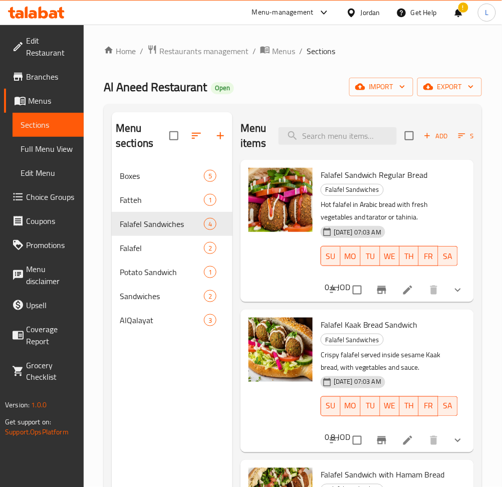
click at [404, 290] on li at bounding box center [408, 290] width 28 height 18
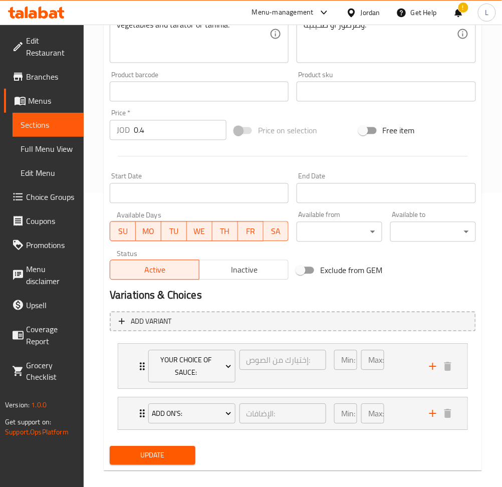
scroll to position [305, 0]
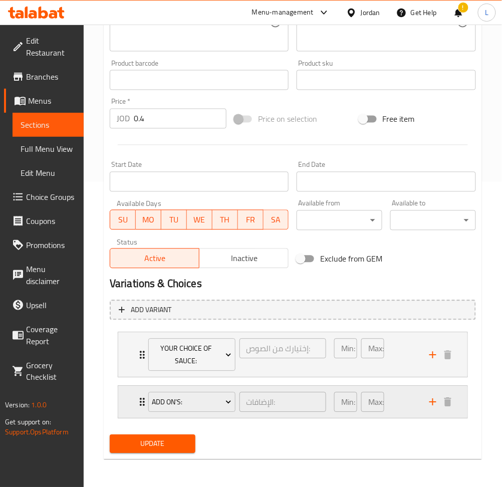
click at [131, 377] on div "Add On's: الإضافات: ​ Min: 0 ​ Max: 0 ​" at bounding box center [292, 354] width 349 height 45
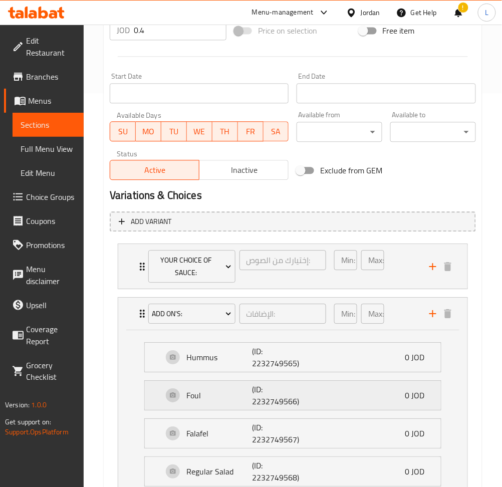
scroll to position [505, 0]
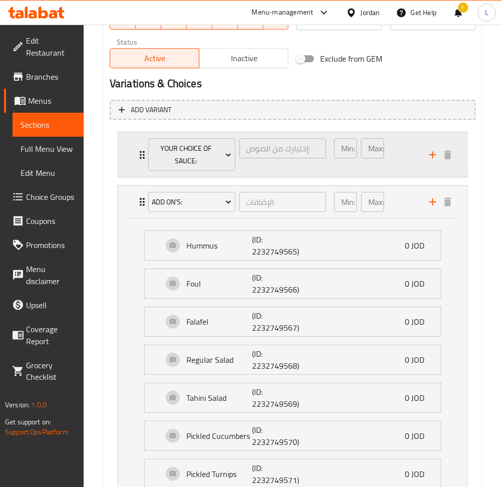
click at [131, 149] on div "Your Choice Of Sauce: إختيارك من الصوص: ​ Min: 1 ​ Max: 1 ​" at bounding box center [292, 154] width 349 height 45
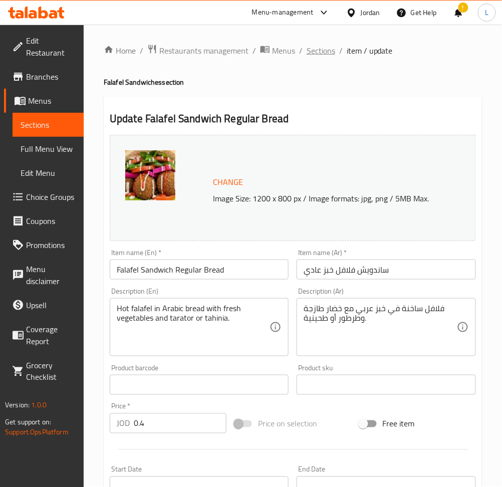
scroll to position [0, 0]
click at [321, 47] on span "Sections" at bounding box center [320, 51] width 29 height 12
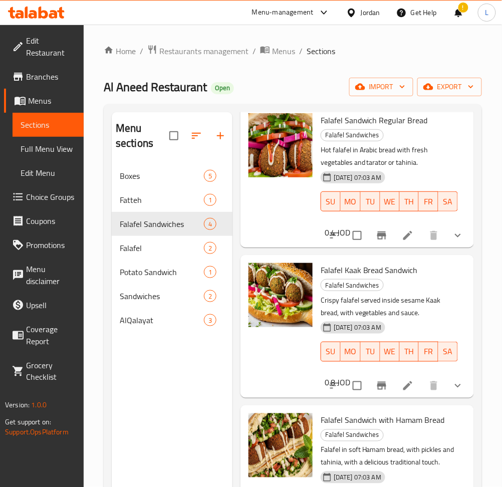
scroll to position [133, 0]
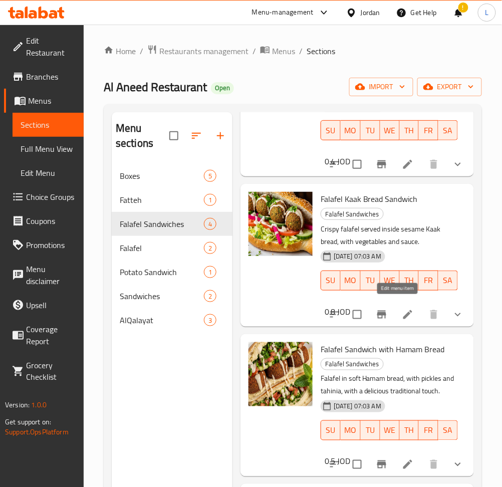
click at [402, 308] on icon at bounding box center [408, 314] width 12 height 12
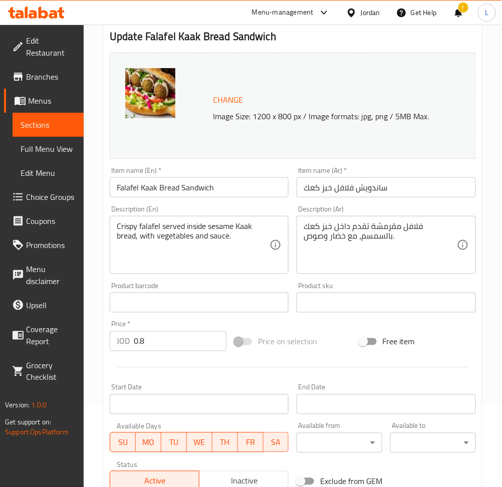
scroll to position [251, 0]
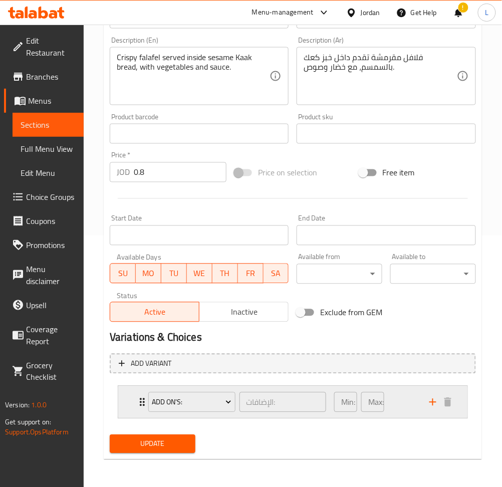
click at [138, 408] on div "Add On's: الإضافات: ​ Min: 0 ​ Max: 0 ​" at bounding box center [295, 402] width 319 height 32
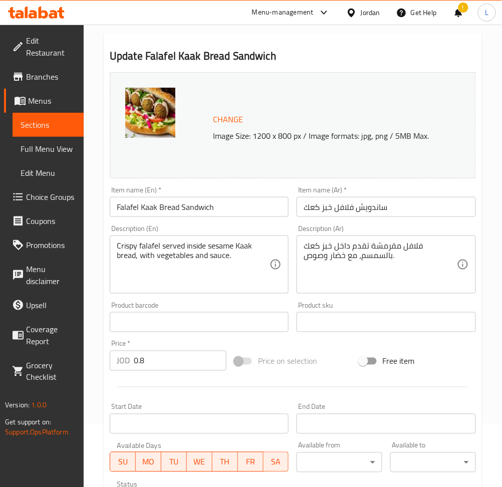
scroll to position [0, 0]
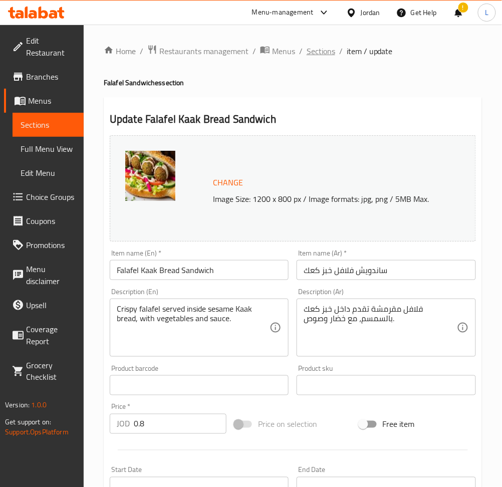
click at [318, 45] on span "Sections" at bounding box center [320, 51] width 29 height 12
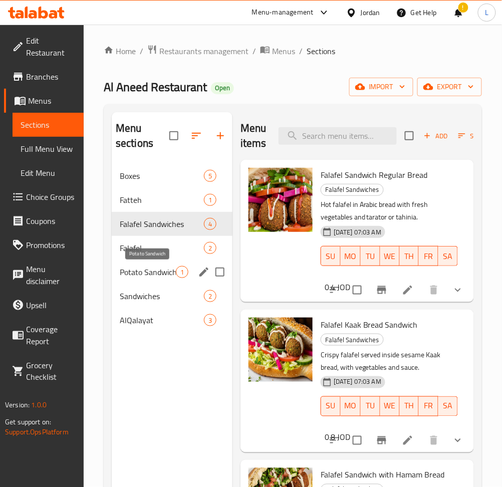
click at [149, 273] on span "Potato Sandwich" at bounding box center [148, 272] width 56 height 12
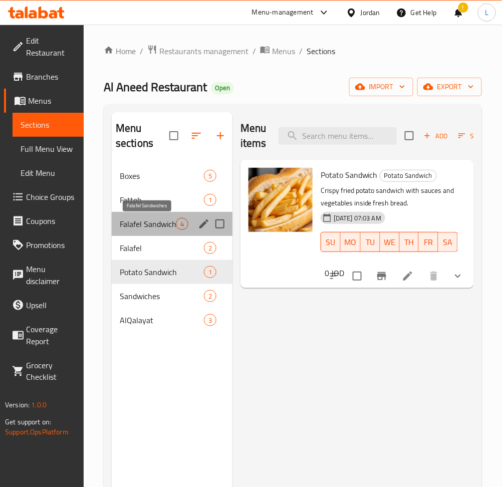
click at [141, 223] on span "Falafel Sandwiches" at bounding box center [148, 224] width 56 height 12
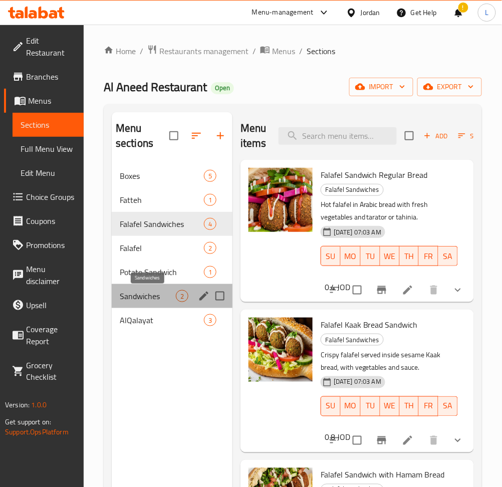
click at [145, 297] on span "Sandwiches" at bounding box center [148, 296] width 56 height 12
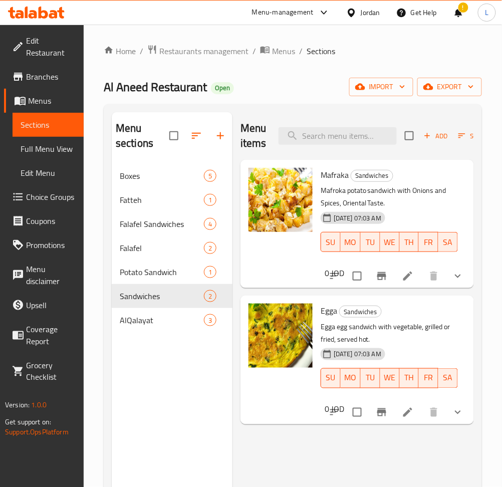
click at [413, 276] on icon at bounding box center [408, 276] width 12 height 12
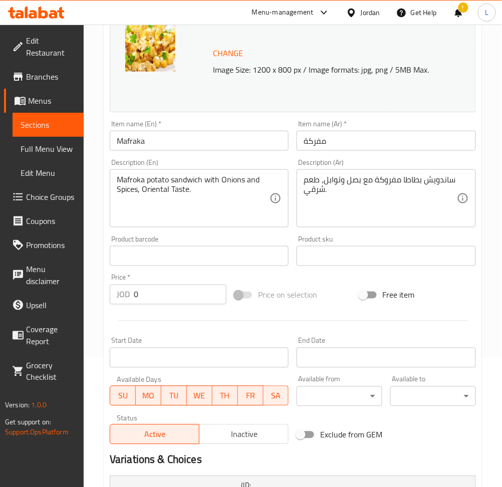
scroll to position [1, 0]
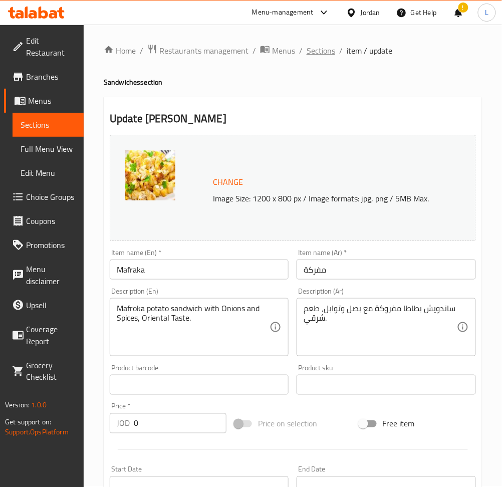
click at [310, 51] on span "Sections" at bounding box center [320, 51] width 29 height 12
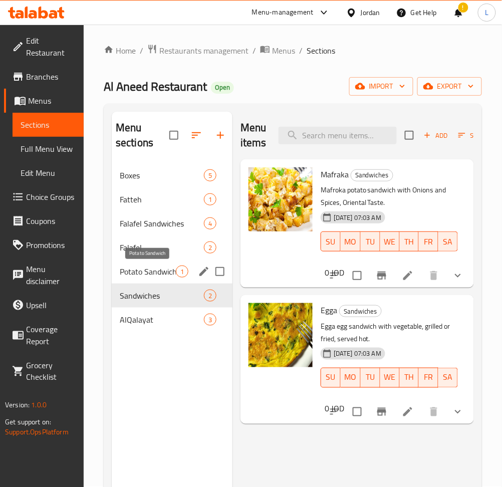
click at [142, 268] on span "Potato Sandwich" at bounding box center [148, 271] width 56 height 12
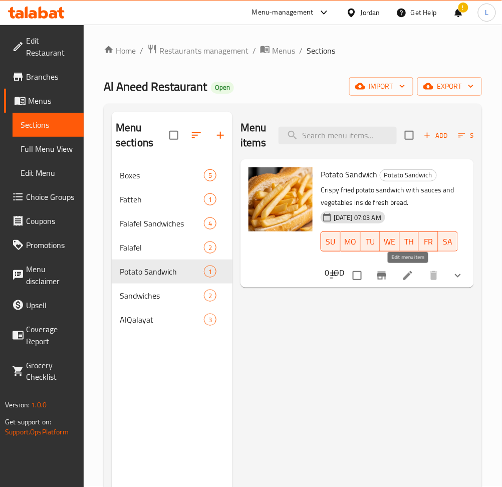
click at [412, 279] on icon at bounding box center [408, 275] width 12 height 12
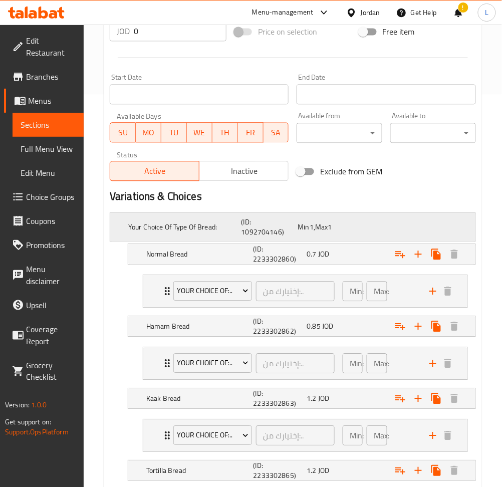
scroll to position [499, 0]
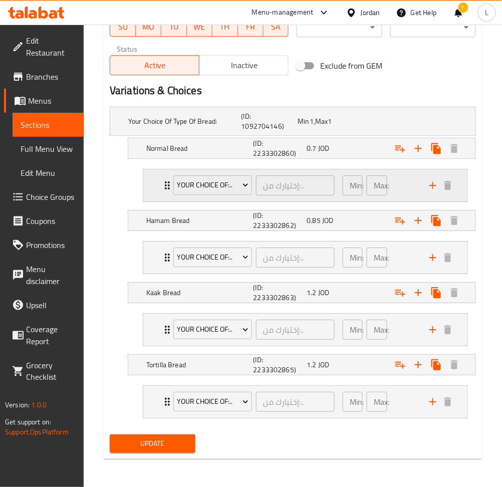
click at [153, 188] on div "Your Choice Of:.. إختيارك من:.. ​ Min: 0 ​ Max: 0 ​" at bounding box center [305, 185] width 324 height 32
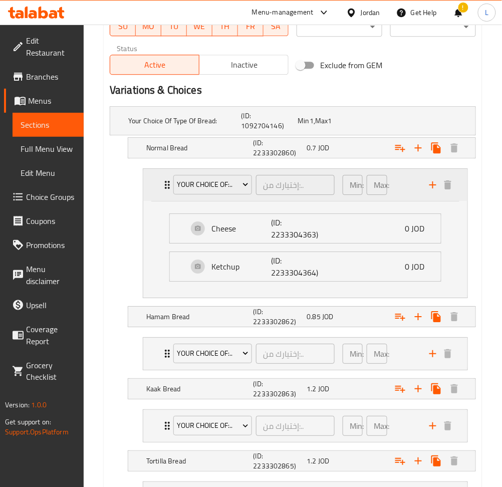
click at [158, 186] on div "Your Choice Of:.. إختيارك من:.. ​ Min: 0 ​ Max: 0 ​" at bounding box center [305, 185] width 324 height 32
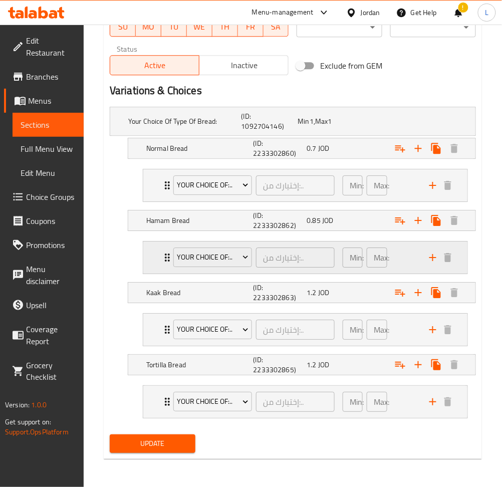
click at [153, 263] on div "Your Choice Of:.. إختيارك من:.. ​ Min: 0 ​ Max: 0 ​" at bounding box center [305, 257] width 324 height 32
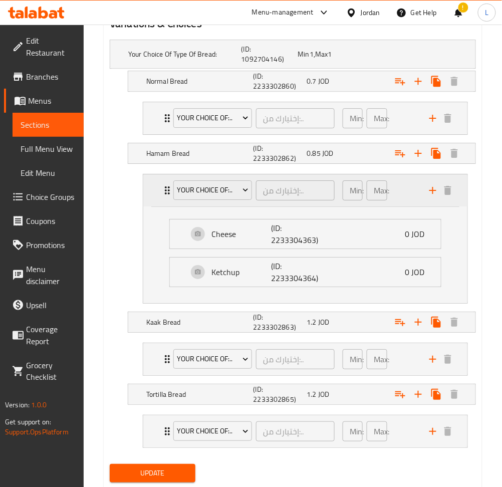
click at [160, 195] on div "Your Choice Of:.. إختيارك من:.. ​ Min: 0 ​ Max: 0 ​" at bounding box center [305, 190] width 324 height 32
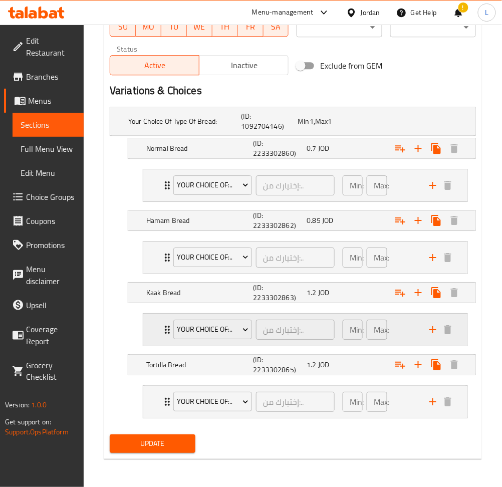
click at [160, 323] on div "Your Choice Of:.. إختيارك من:.. ​ Min: 0 ​ Max: 0 ​" at bounding box center [305, 329] width 324 height 32
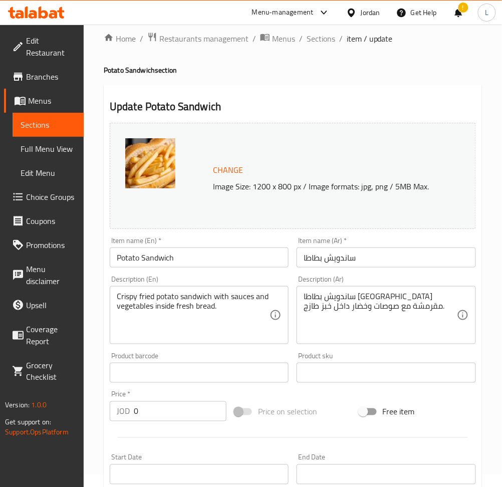
scroll to position [0, 0]
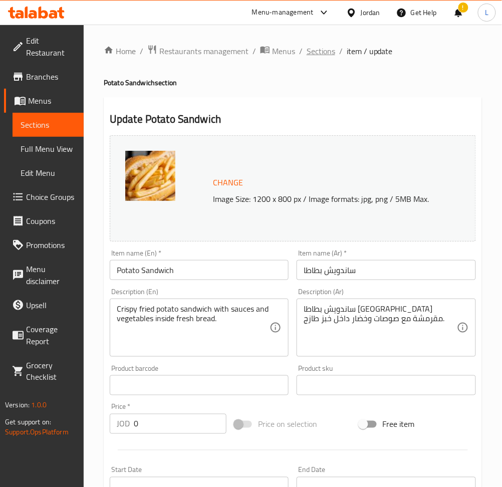
click at [312, 53] on span "Sections" at bounding box center [320, 51] width 29 height 12
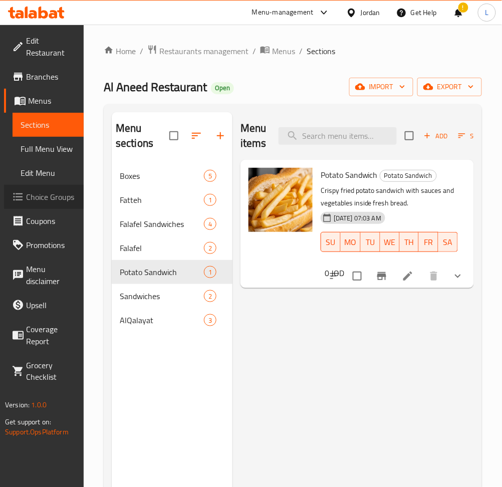
click at [48, 199] on span "Choice Groups" at bounding box center [51, 197] width 50 height 12
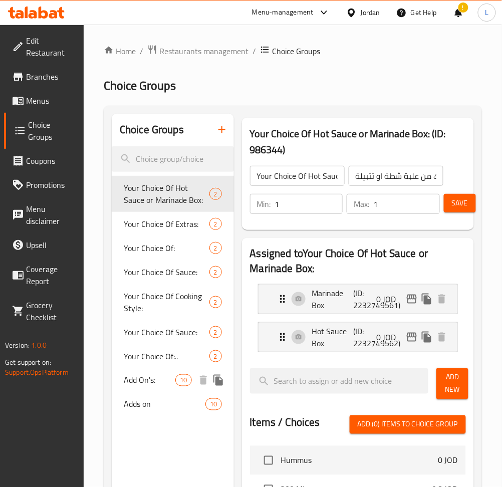
click at [159, 383] on span "Add On's:" at bounding box center [150, 380] width 52 height 12
type input "Add On's:"
type input "الإضافات:"
type input "0"
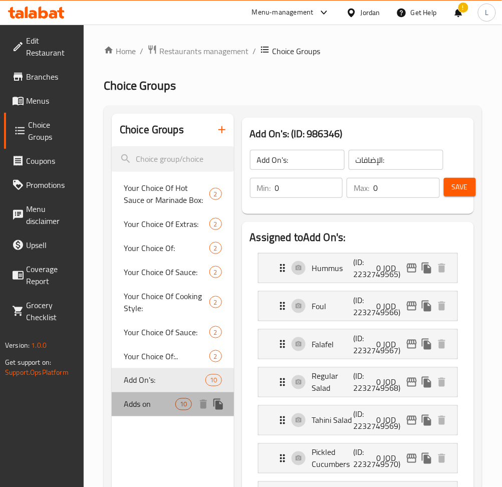
click at [160, 402] on span "Adds on" at bounding box center [150, 404] width 52 height 12
type input "Adds on"
type input "9"
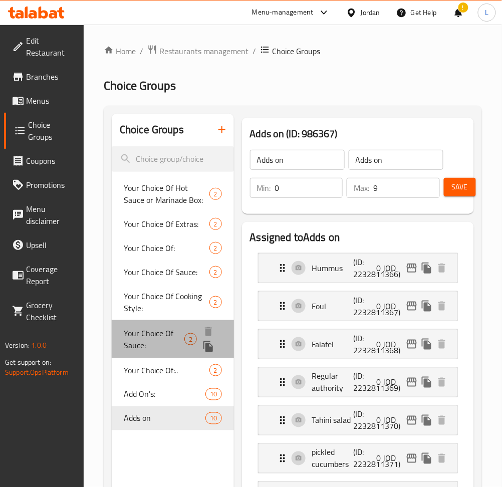
click at [156, 336] on span "Your Choice Of Sauce:" at bounding box center [154, 339] width 61 height 24
type input "Your Choice Of Sauce:"
type input "إختيارك من الصوص:"
type input "1"
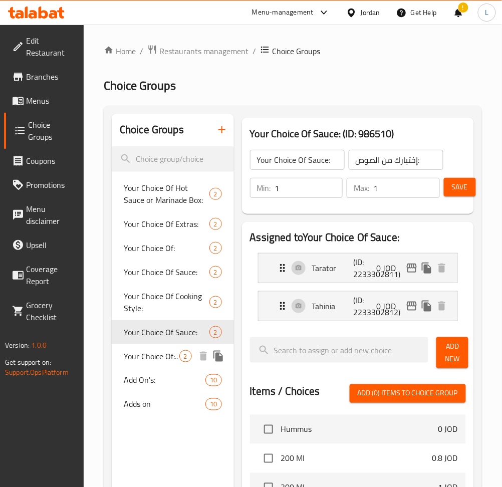
click at [151, 362] on span "Your Choice Of:.." at bounding box center [152, 356] width 56 height 12
type input "Your Choice Of:.."
type input "إختيارك من:.."
type input "0"
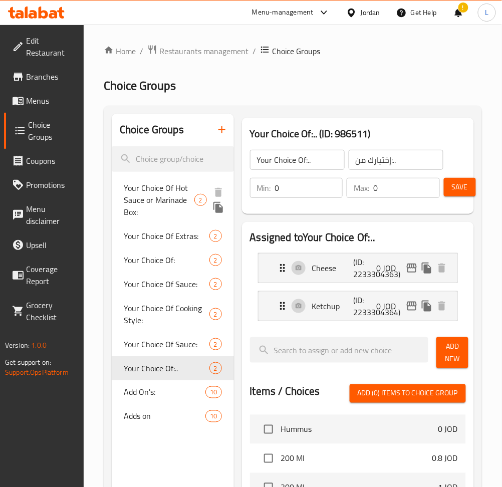
click at [163, 203] on span "Your Choice Of Hot Sauce or Marinade Box:" at bounding box center [159, 200] width 71 height 36
type input "Your Choice Of Hot Sauce or Marinade Box:"
type input "اختيارك من علبة شطة او تتبيلة:"
type input "1"
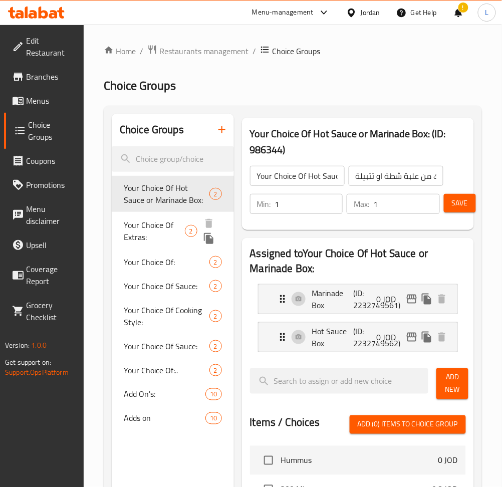
click at [155, 227] on span "Your Choice Of Extras:" at bounding box center [154, 231] width 61 height 24
type input "Your Choice Of Extras:"
type input "إختيارك من الإضافات:"
type input "0"
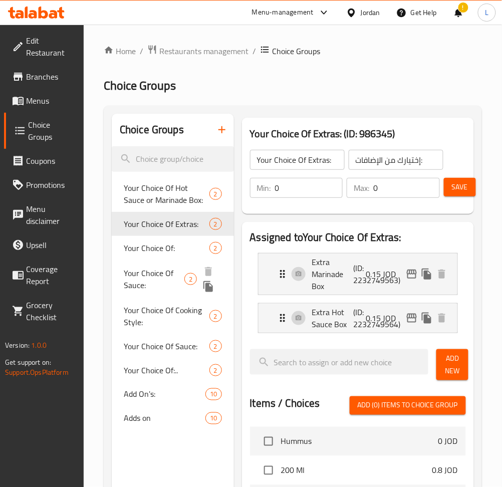
click at [157, 261] on div "Your Choice Of Sauce: 2" at bounding box center [173, 279] width 122 height 38
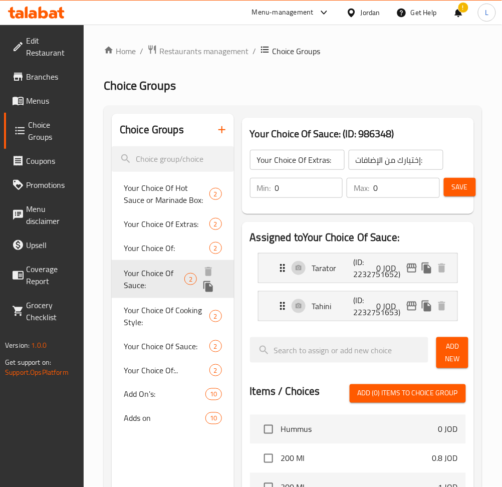
type input "Your Choice Of Sauce:"
type input "إختيارك من الصوص:"
type input "1"
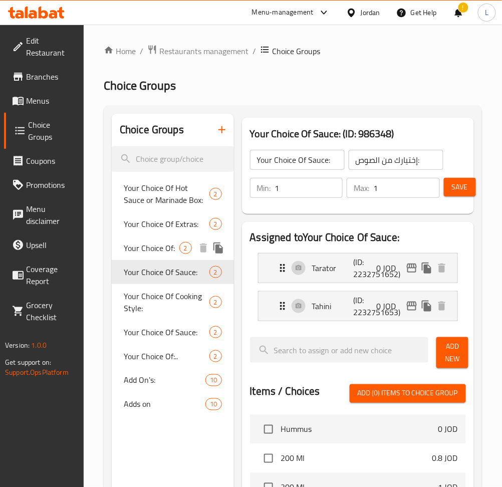
click at [160, 252] on span "Your Choice Of:" at bounding box center [152, 248] width 56 height 12
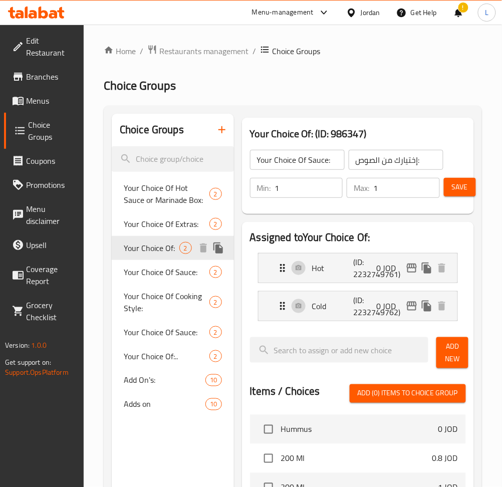
type input "Your Choice Of:"
type input "إختيارك من:"
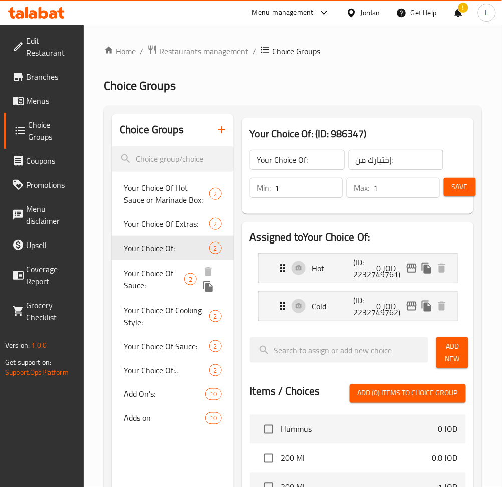
click at [153, 281] on span "Your Choice Of Sauce:" at bounding box center [154, 279] width 61 height 24
type input "Your Choice Of Sauce:"
type input "إختيارك من الصوص:"
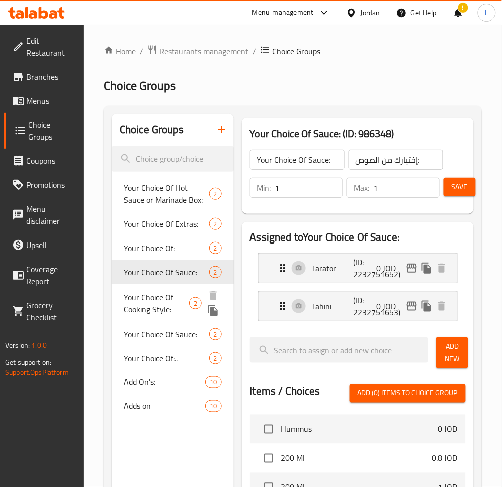
click at [156, 313] on span "Your Choice Of Cooking Style:" at bounding box center [157, 303] width 66 height 24
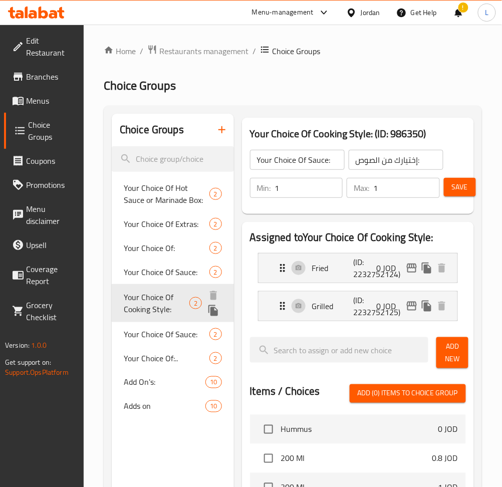
type input "Your Choice Of Cooking Style:"
type input "إختيارك من طريقة الطبخ:"
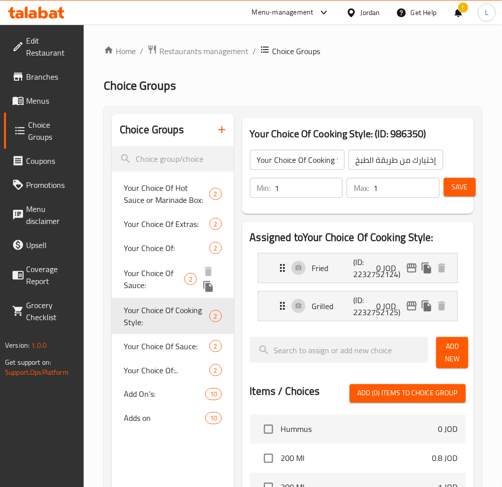
click at [158, 273] on span "Your Choice Of Sauce:" at bounding box center [154, 279] width 61 height 24
type input "Your Choice Of Sauce:"
type input "إختيارك من الصوص:"
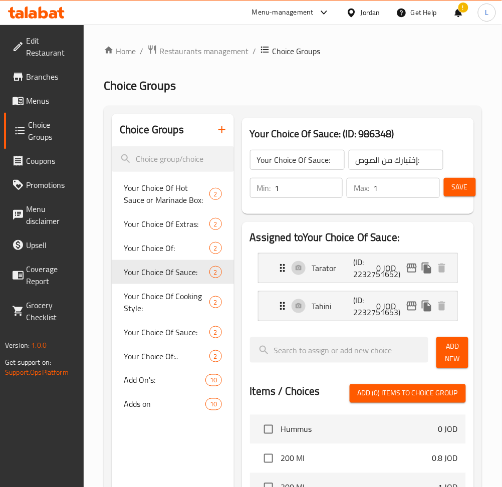
click at [220, 135] on icon "button" at bounding box center [222, 130] width 12 height 12
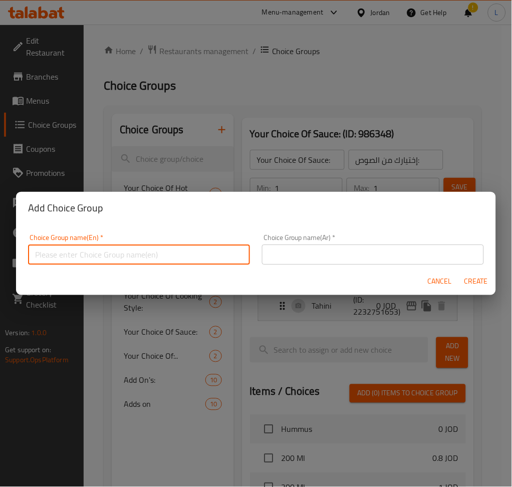
click at [205, 252] on input "text" at bounding box center [139, 254] width 222 height 20
type input "Extras"
click at [359, 253] on input "text" at bounding box center [373, 254] width 222 height 20
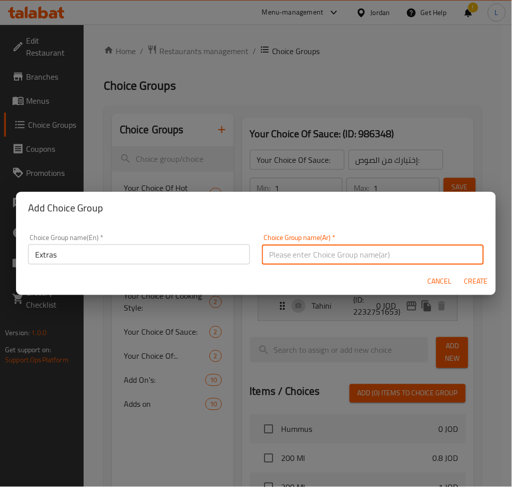
type input "اضافات"
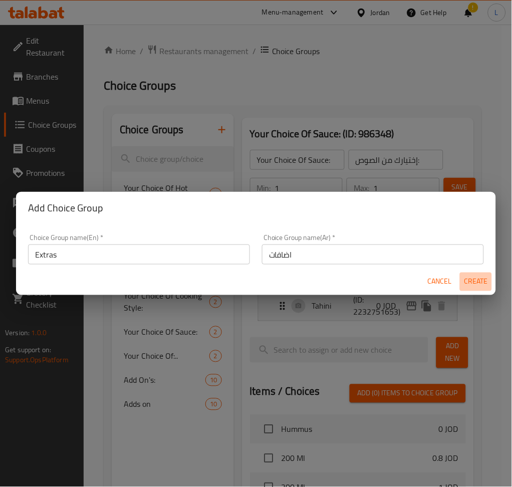
click at [473, 281] on span "Create" at bounding box center [476, 281] width 24 height 13
type input "Extras"
type input "اضافات"
type input "0"
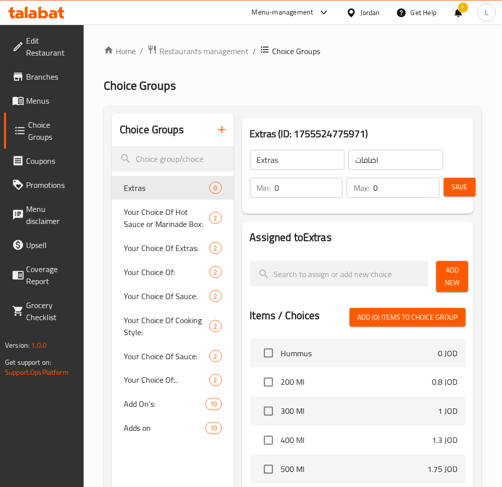
click at [289, 191] on input "0" at bounding box center [309, 188] width 68 height 20
type input "1"
click at [409, 185] on input "0" at bounding box center [406, 188] width 67 height 20
type input "1"
click at [309, 187] on input "1" at bounding box center [309, 188] width 68 height 20
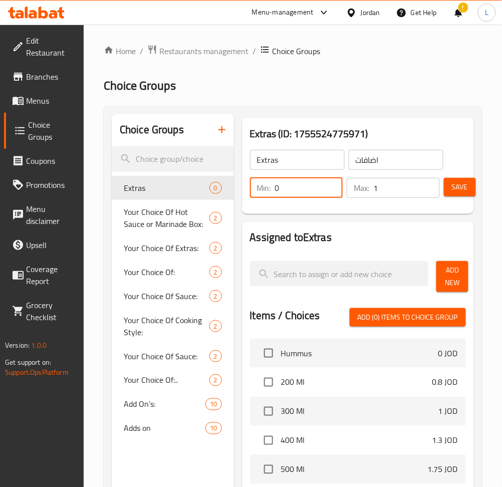
type input "0"
click at [454, 275] on span "Add New" at bounding box center [452, 276] width 16 height 25
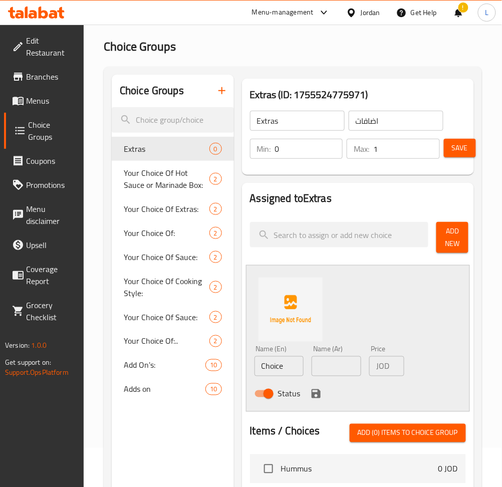
scroll to position [67, 0]
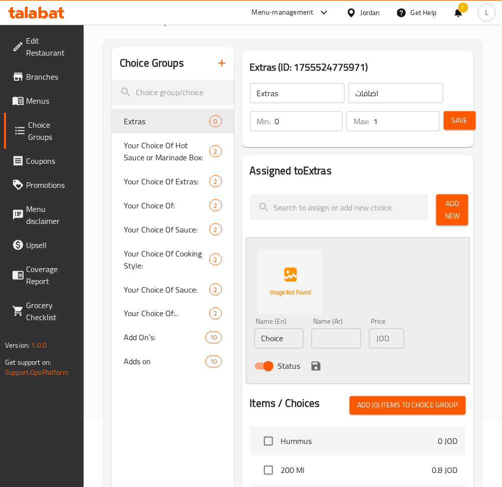
click at [284, 333] on input "Choice" at bounding box center [279, 338] width 50 height 20
click at [285, 333] on input "Choice" at bounding box center [279, 338] width 50 height 20
type input "s"
type input "Tatbeelh"
click at [324, 341] on input "text" at bounding box center [336, 338] width 50 height 20
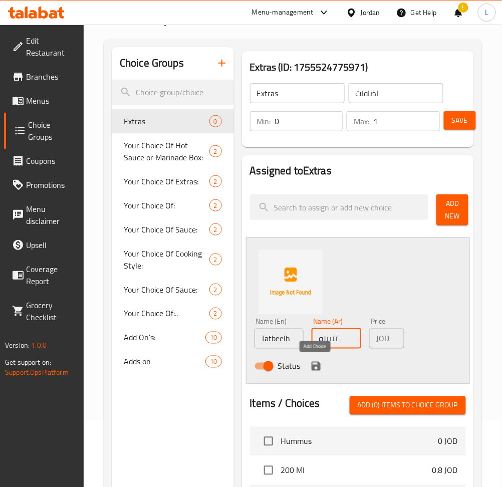
type input "تتبيله"
click at [315, 367] on icon "save" at bounding box center [316, 366] width 12 height 12
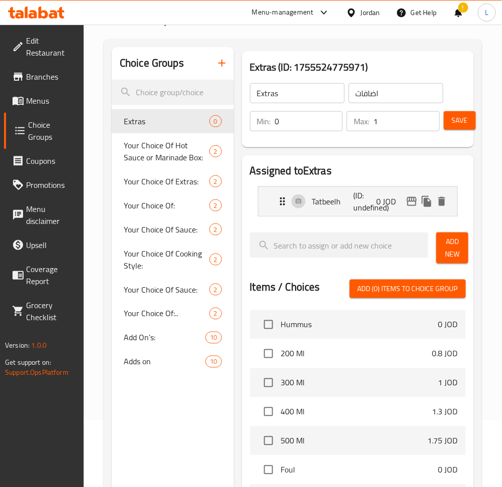
click at [446, 252] on span "Add New" at bounding box center [452, 247] width 16 height 25
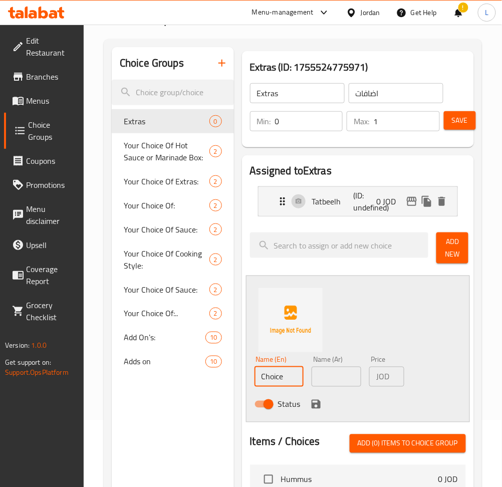
click at [285, 382] on input "Choice" at bounding box center [279, 377] width 50 height 20
click at [318, 375] on input "text" at bounding box center [336, 377] width 50 height 20
type input "شطه"
click at [290, 369] on input "Choice" at bounding box center [279, 377] width 50 height 20
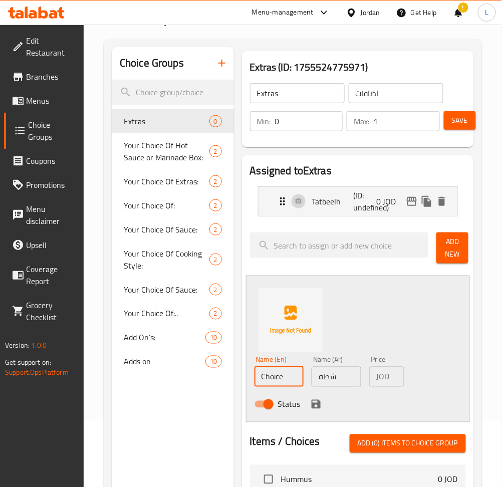
click at [290, 369] on input "Choice" at bounding box center [279, 377] width 50 height 20
type input "Shatta"
click at [315, 407] on icon "save" at bounding box center [316, 404] width 12 height 12
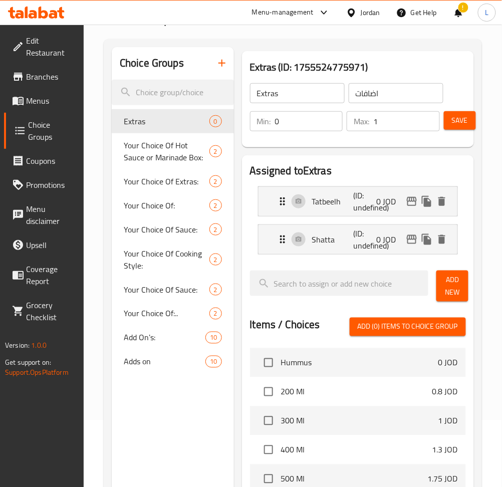
click at [457, 115] on span "Save" at bounding box center [460, 120] width 16 height 13
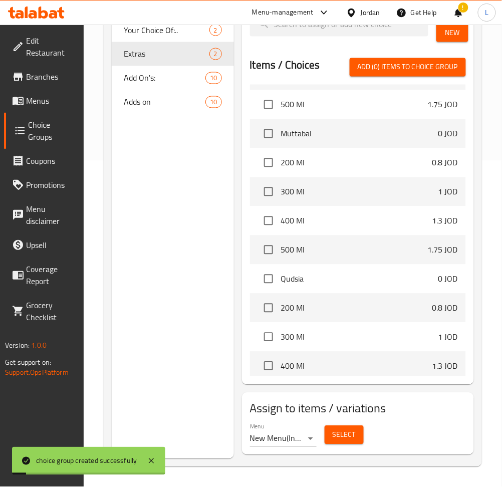
scroll to position [333, 0]
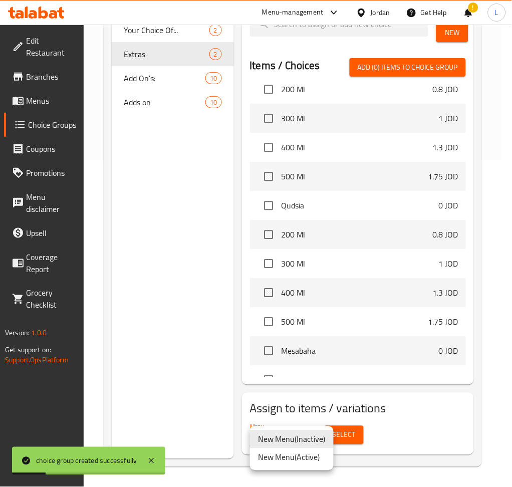
click at [308, 452] on li "New Menu ( Active )" at bounding box center [292, 457] width 84 height 18
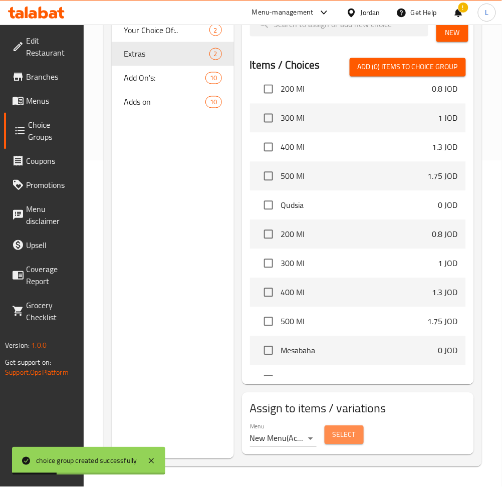
click at [327, 438] on button "Select" at bounding box center [343, 435] width 39 height 19
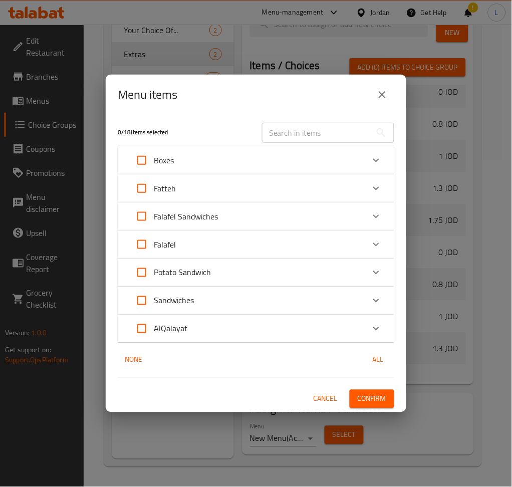
click at [141, 217] on input "Expand" at bounding box center [142, 216] width 24 height 24
checkbox input "true"
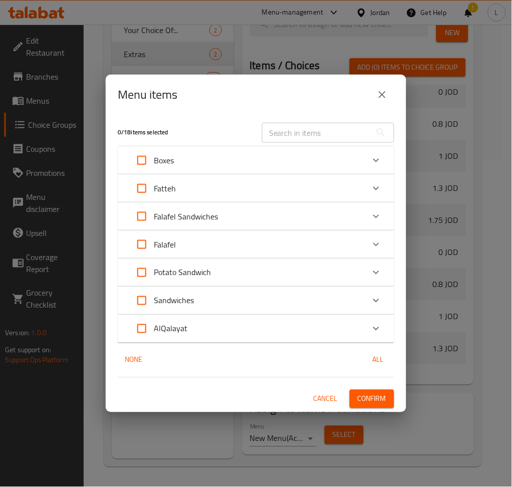
checkbox input "true"
click at [138, 274] on input "Expand" at bounding box center [142, 272] width 24 height 24
checkbox input "true"
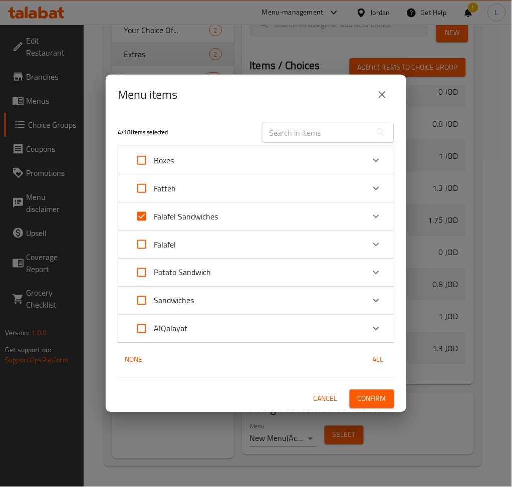
checkbox input "true"
click at [141, 303] on input "Expand" at bounding box center [142, 300] width 24 height 24
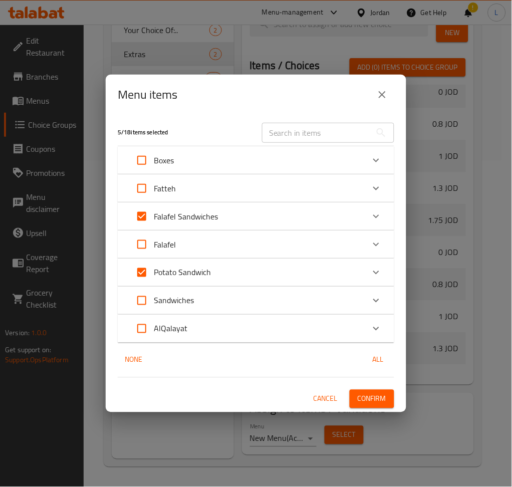
checkbox input "true"
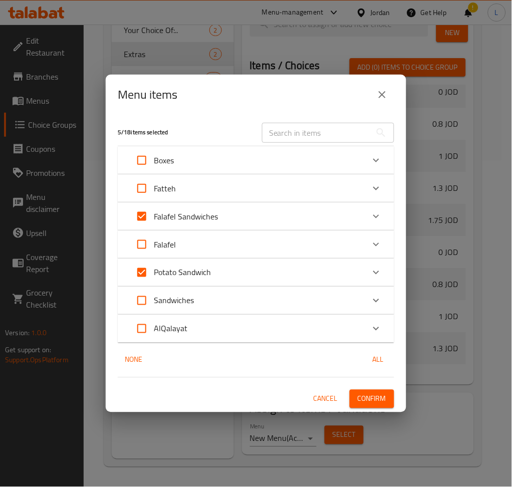
checkbox input "true"
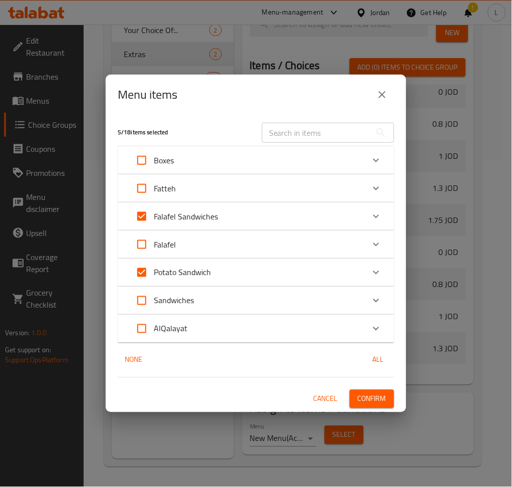
checkbox input "true"
click at [372, 403] on span "Confirm" at bounding box center [372, 399] width 29 height 13
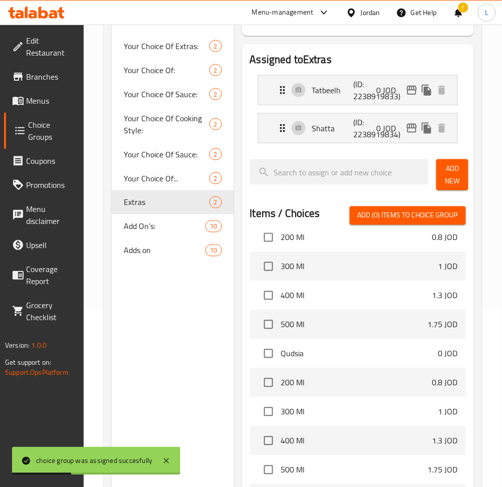
scroll to position [200, 0]
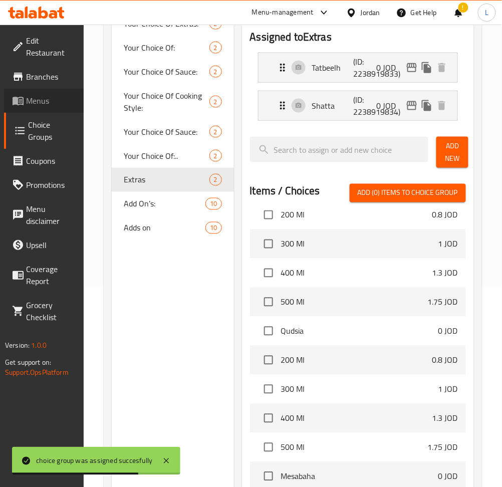
click at [41, 103] on span "Menus" at bounding box center [51, 101] width 50 height 12
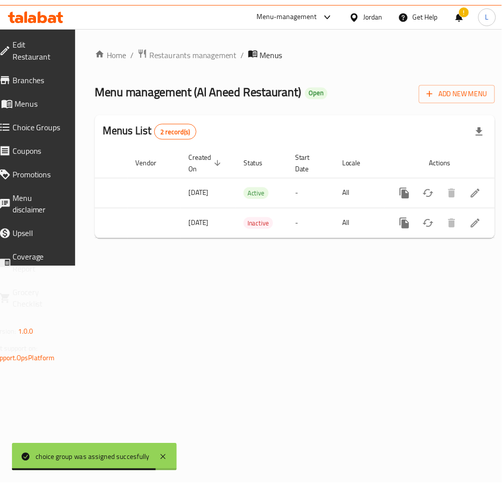
scroll to position [0, 111]
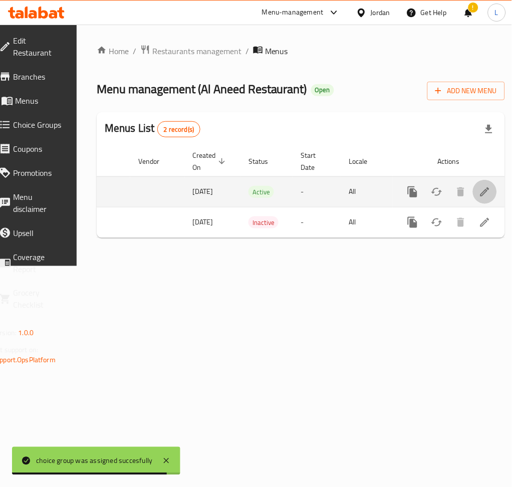
click at [480, 190] on icon "enhanced table" at bounding box center [484, 191] width 9 height 9
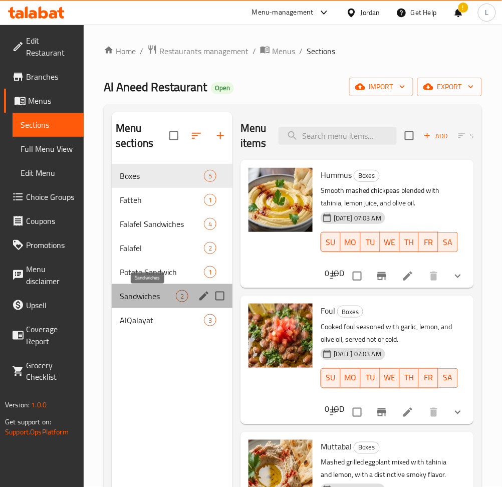
click at [154, 301] on span "Sandwiches" at bounding box center [148, 296] width 56 height 12
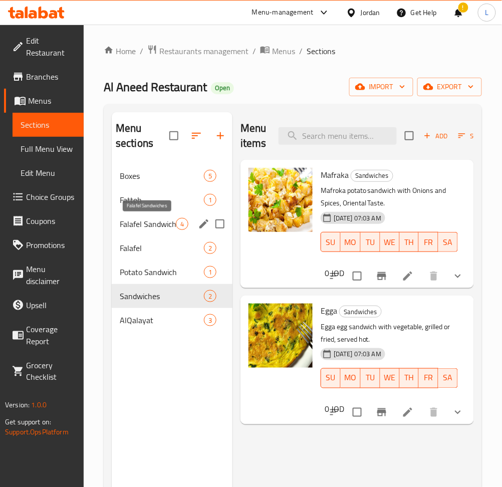
click at [146, 228] on span "Falafel Sandwiches" at bounding box center [148, 224] width 56 height 12
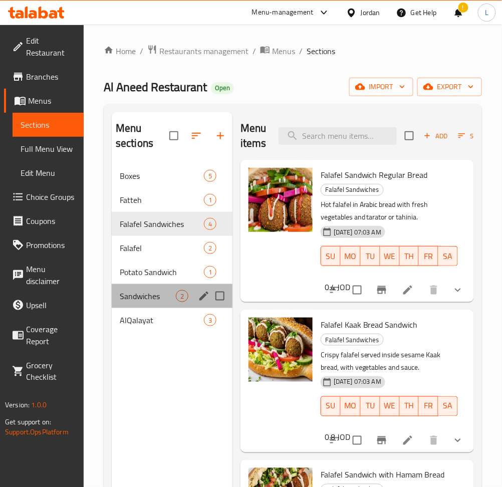
click at [149, 289] on div "Sandwiches 2" at bounding box center [172, 296] width 121 height 24
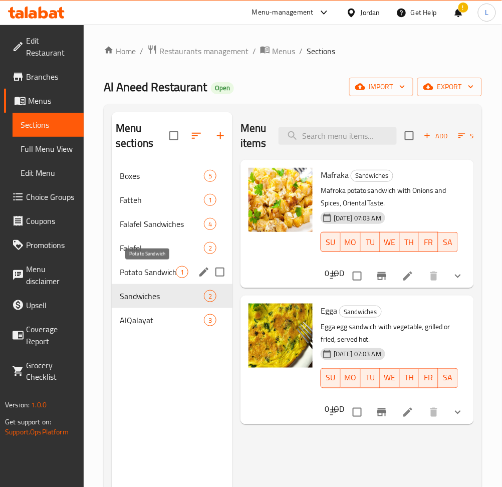
click at [137, 267] on span "Potato Sandwich" at bounding box center [148, 272] width 56 height 12
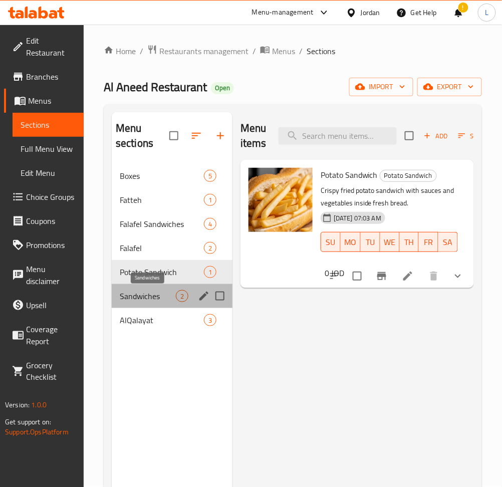
click at [143, 298] on span "Sandwiches" at bounding box center [148, 296] width 56 height 12
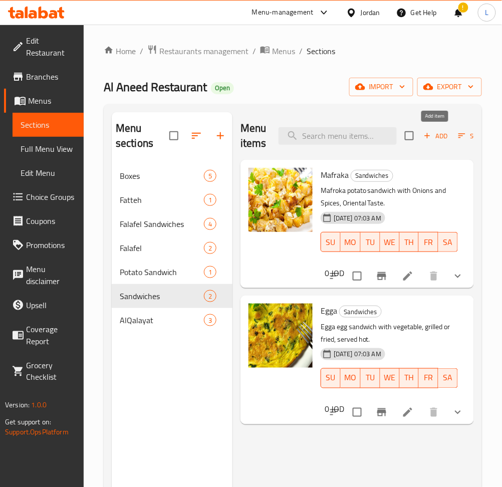
click at [437, 135] on span "Add" at bounding box center [435, 136] width 27 height 12
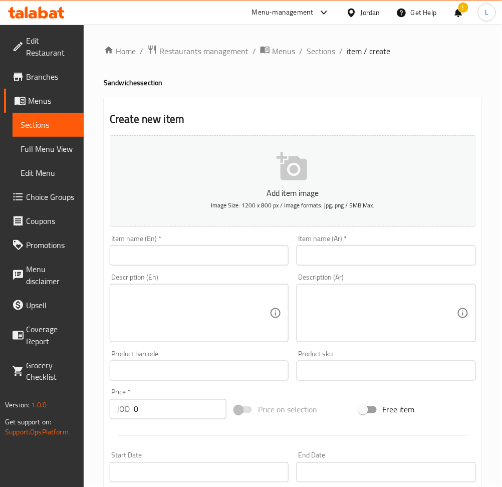
click at [324, 253] on input "text" at bounding box center [385, 255] width 179 height 20
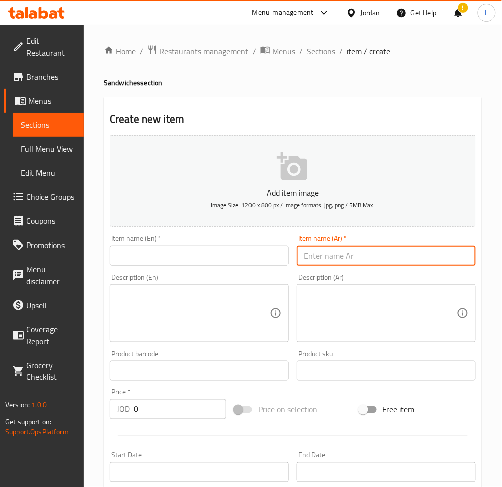
paste input "بيض مقلي"
type input "بيض مقلي"
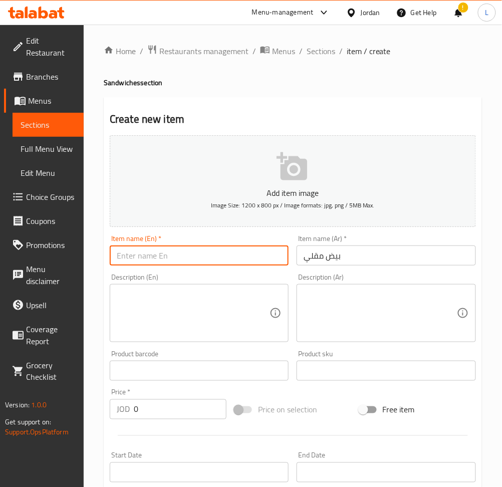
click at [242, 251] on input "text" at bounding box center [199, 255] width 179 height 20
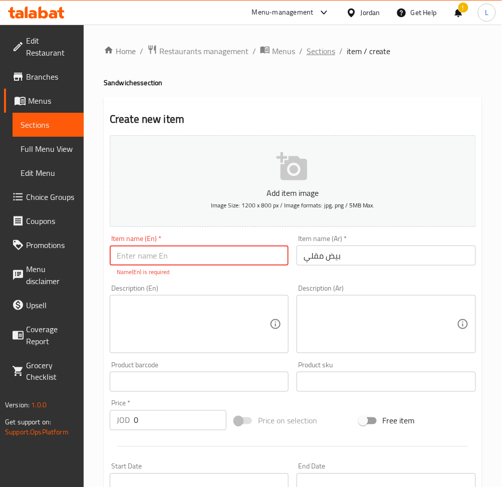
click at [307, 57] on span "Sections" at bounding box center [320, 51] width 29 height 12
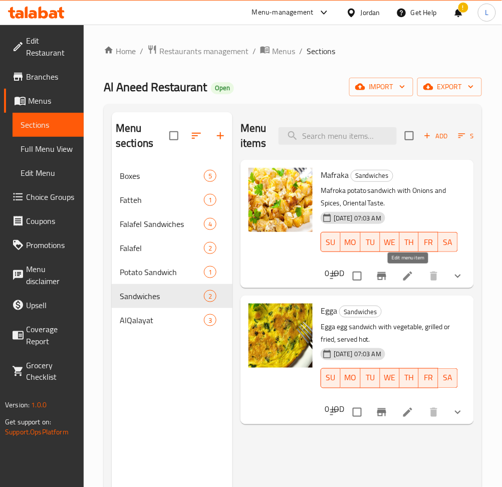
click at [406, 275] on icon at bounding box center [408, 276] width 12 height 12
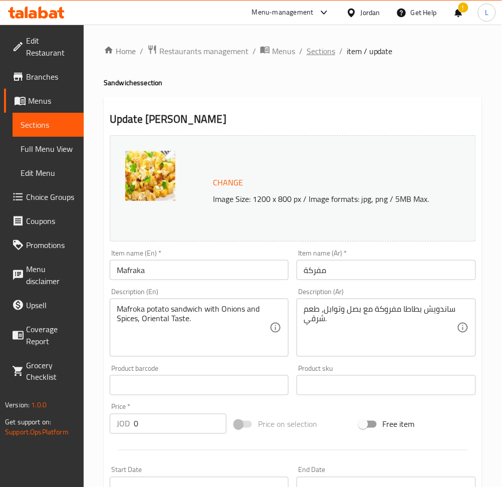
click at [316, 56] on span "Sections" at bounding box center [320, 51] width 29 height 12
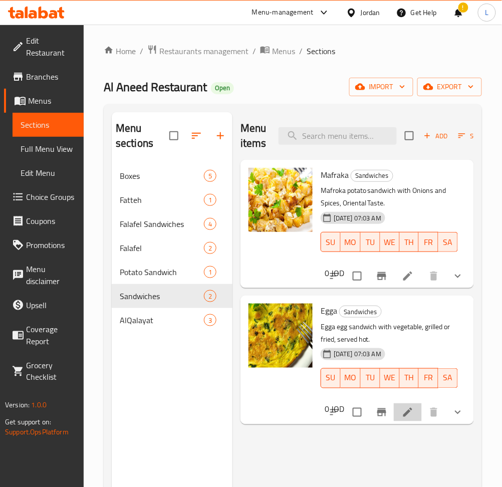
click at [414, 416] on li at bounding box center [408, 412] width 28 height 18
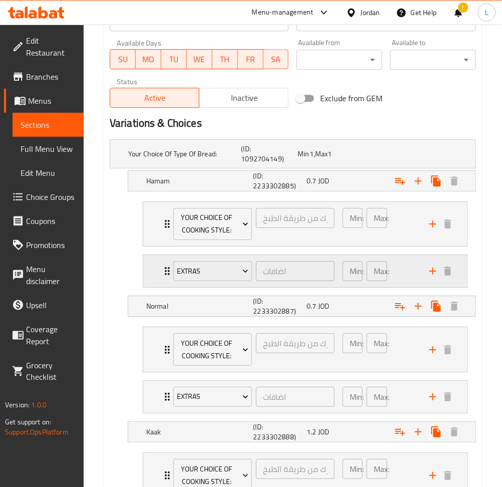
scroll to position [467, 0]
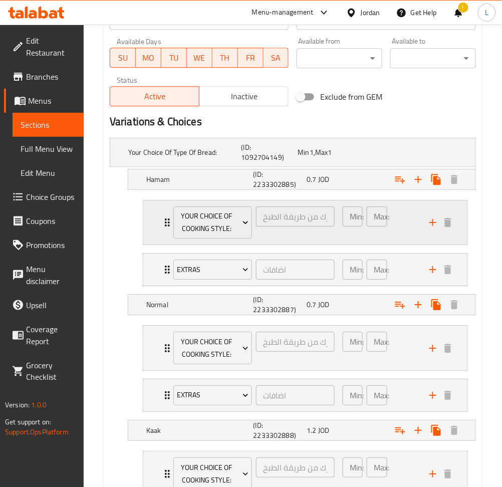
click at [159, 225] on div "Your Choice Of Cooking Style: إختيارك من طريقة الطبخ: ​ Min: 1 ​ Max: 1 ​" at bounding box center [305, 222] width 324 height 45
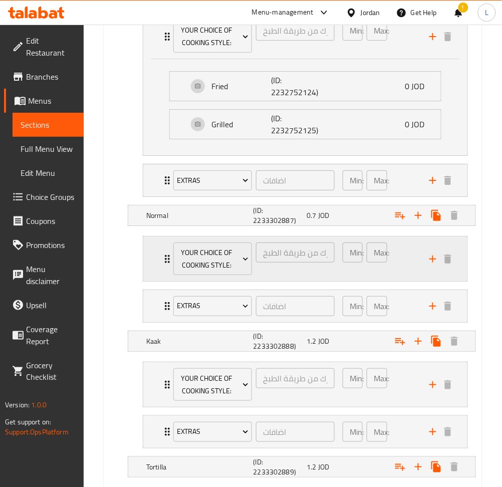
scroll to position [667, 0]
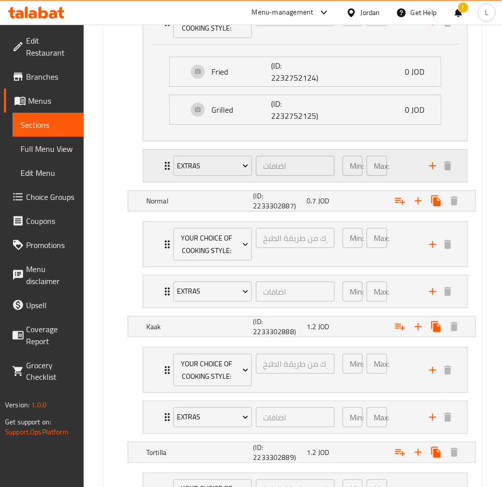
click at [159, 45] on div "Extras اضافات ​ Min: 0 ​ Max: 1 ​" at bounding box center [305, 22] width 324 height 45
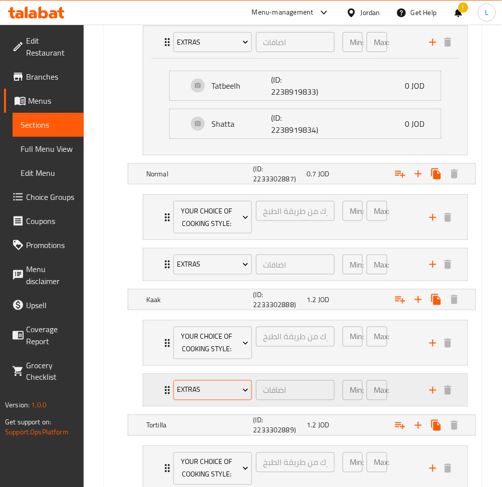
scroll to position [868, 0]
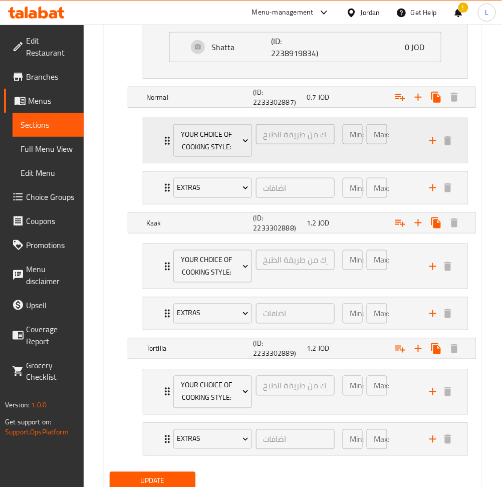
click at [163, 132] on div "Your Choice Of Cooking Style: إختيارك من طريقة الطبخ: ​ Min: 1 ​ Max: 1 ​" at bounding box center [308, 140] width 294 height 45
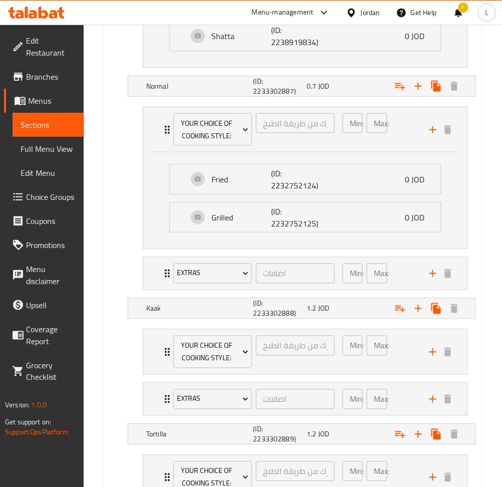
scroll to position [1001, 0]
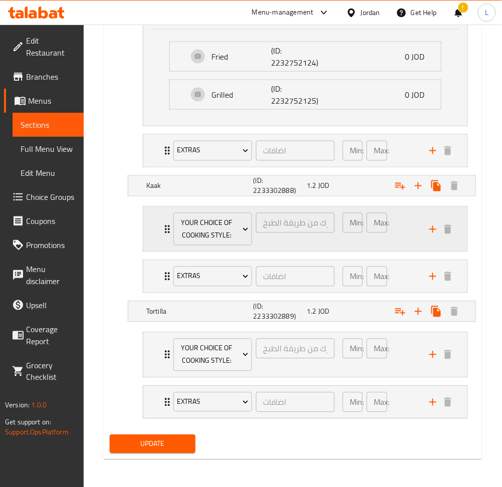
click at [165, 241] on div "Your Choice Of Cooking Style: إختيارك من طريقة الطبخ: ​ Min: 1 ​ Max: 1 ​" at bounding box center [308, 229] width 294 height 45
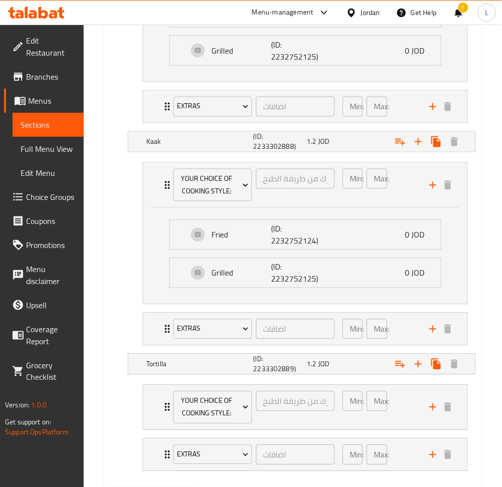
scroll to position [1100, 0]
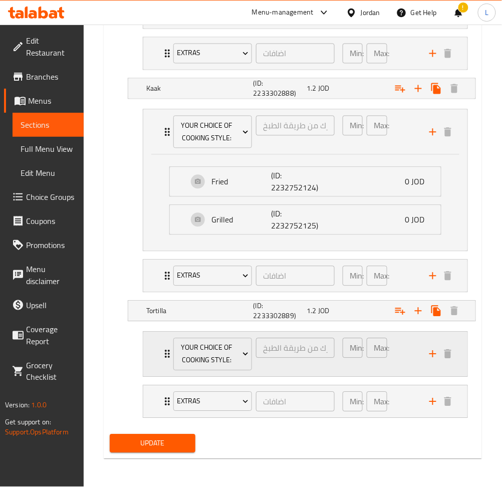
click at [158, 352] on div "Your Choice Of Cooking Style: إختيارك من طريقة الطبخ: ​ Min: 1 ​ Max: 1 ​" at bounding box center [305, 354] width 324 height 45
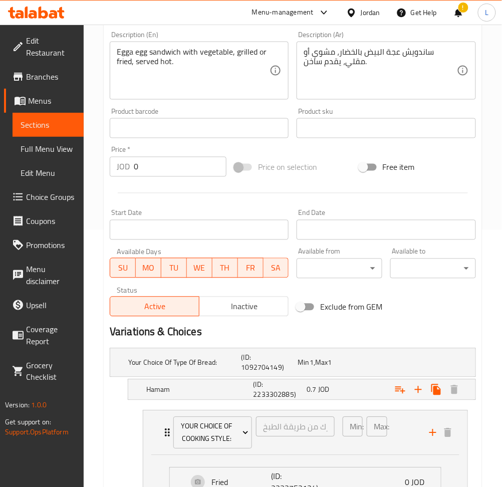
scroll to position [0, 0]
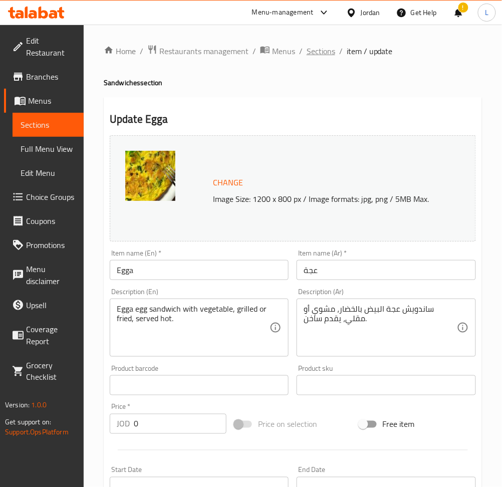
click at [310, 55] on span "Sections" at bounding box center [320, 51] width 29 height 12
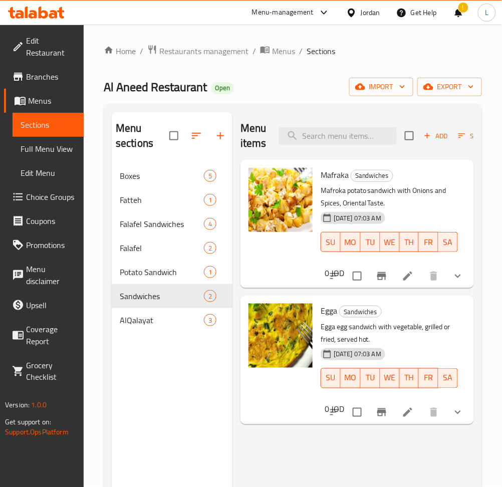
click at [54, 191] on span "Choice Groups" at bounding box center [51, 197] width 50 height 12
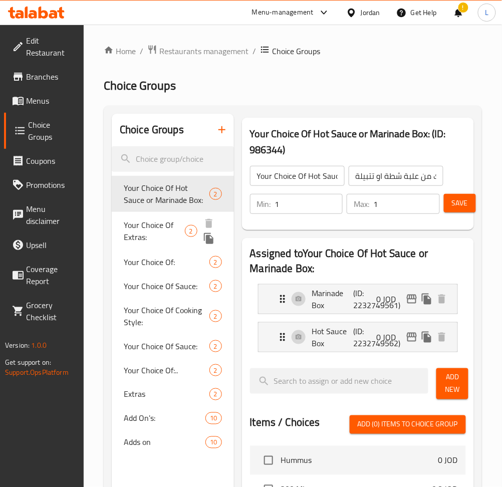
click at [163, 234] on span "Your Choice Of Extras:" at bounding box center [154, 231] width 61 height 24
type input "Your Choice Of Extras:"
type input "إختيارك من الإضافات:"
type input "0"
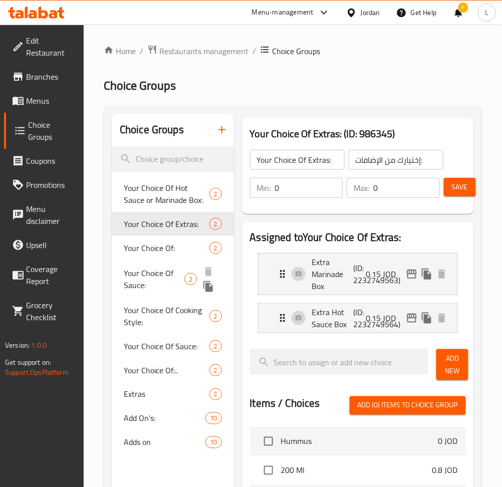
click at [114, 265] on div "Your Choice Of Sauce: 2" at bounding box center [173, 279] width 122 height 38
type input "Your Choice Of Sauce:"
type input "إختيارك من الصوص:"
type input "1"
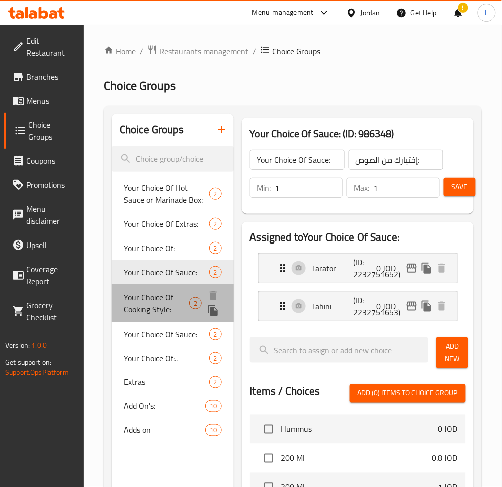
click at [141, 309] on span "Your Choice Of Cooking Style:" at bounding box center [157, 303] width 66 height 24
type input "Your Choice Of Cooking Style:"
type input "إختيارك من طريقة الطبخ:"
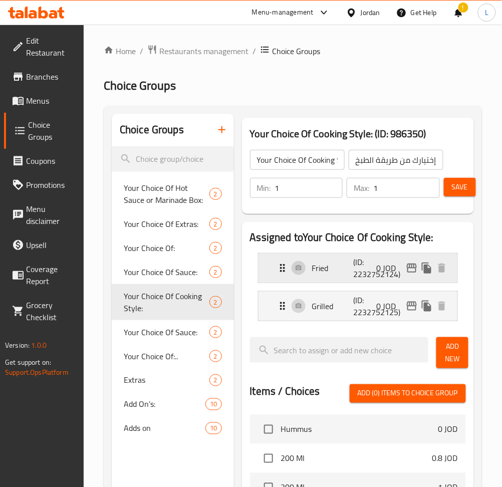
click at [338, 277] on div "Fried (ID: 2232752124) 0 JOD" at bounding box center [360, 267] width 169 height 29
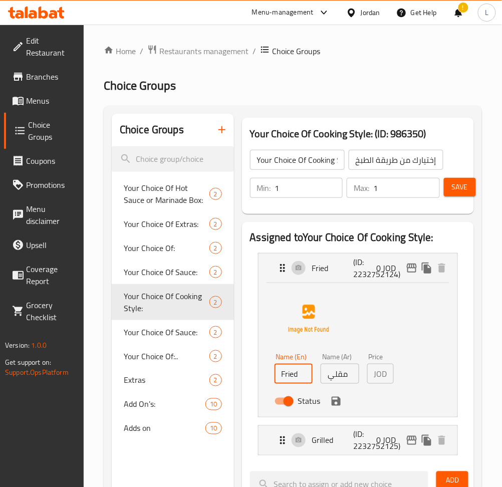
click at [292, 371] on input "Fried" at bounding box center [293, 374] width 39 height 20
click at [365, 440] on p "(ID: 2232752125)" at bounding box center [368, 440] width 28 height 24
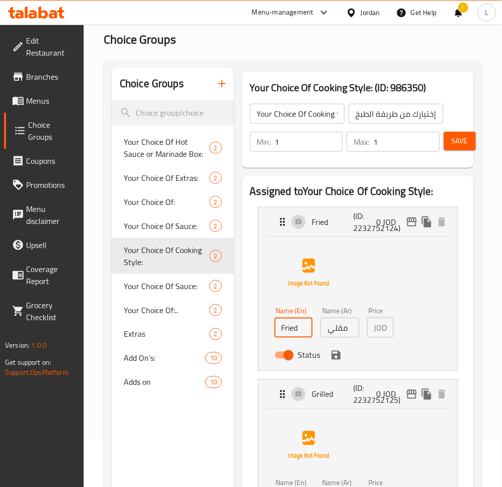
scroll to position [133, 0]
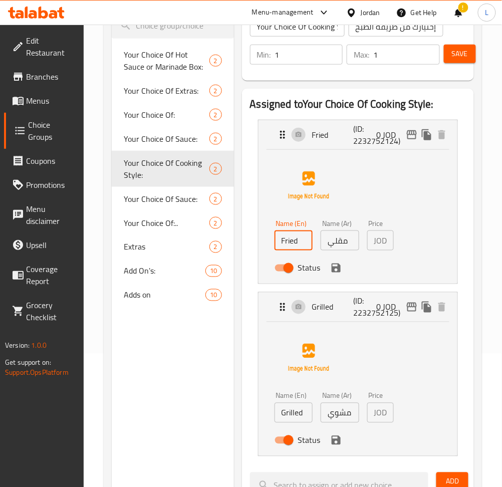
click at [344, 414] on input "مشوي" at bounding box center [339, 413] width 39 height 20
type input "d"
type input "فعفوط"
click at [297, 409] on input "Grilled" at bounding box center [293, 413] width 39 height 20
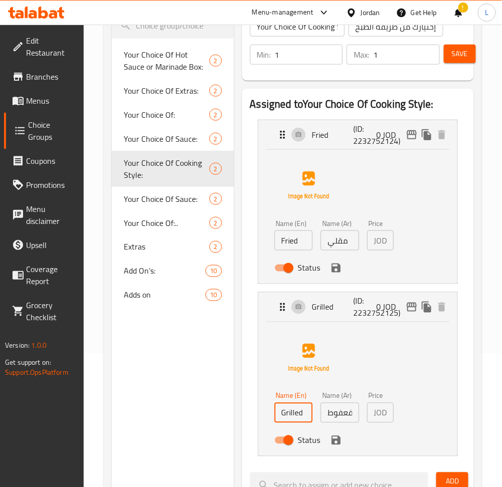
click at [297, 409] on input "Grilled" at bounding box center [293, 413] width 39 height 20
click at [337, 445] on icon "save" at bounding box center [336, 440] width 12 height 12
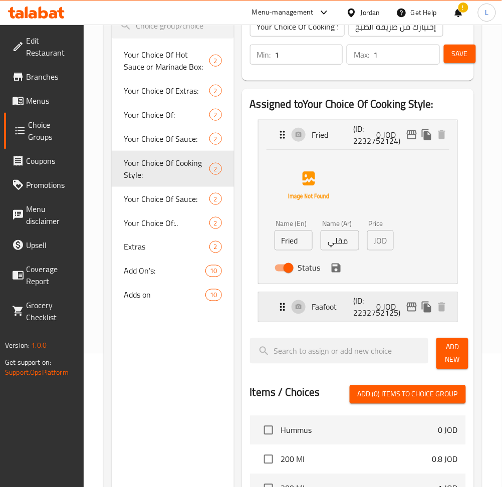
type input "Faafoot"
click at [462, 53] on span "Save" at bounding box center [460, 54] width 16 height 13
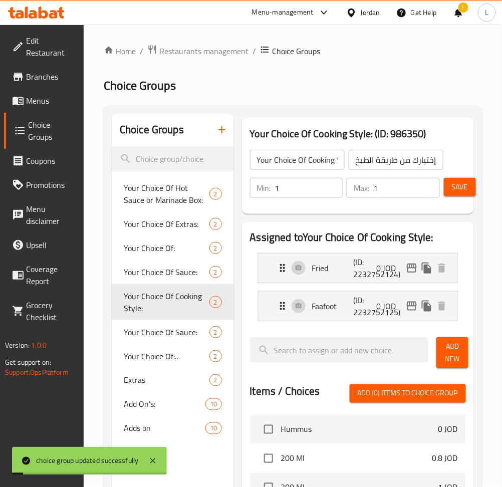
click at [47, 99] on span "Menus" at bounding box center [51, 101] width 50 height 12
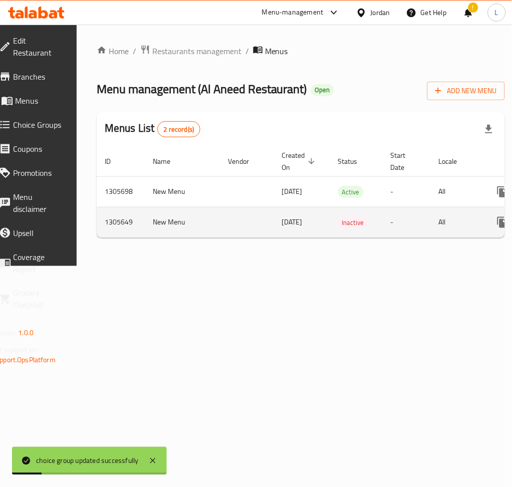
drag, startPoint x: 293, startPoint y: 249, endPoint x: 342, endPoint y: 237, distance: 50.0
click at [325, 242] on div "Home / Restaurants management / Menus Menu management ( [PERSON_NAME] Restauran…" at bounding box center [301, 145] width 408 height 201
click at [342, 237] on td "Inactive" at bounding box center [356, 222] width 53 height 31
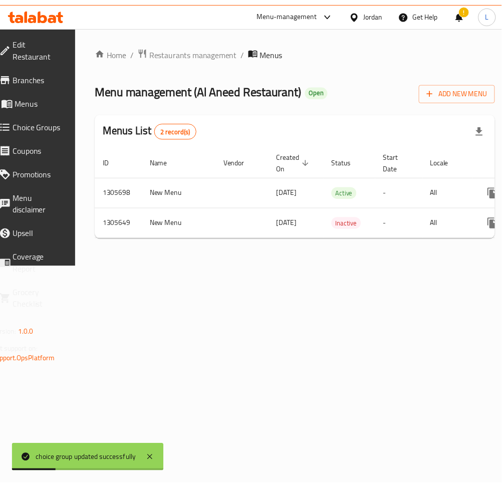
scroll to position [0, 111]
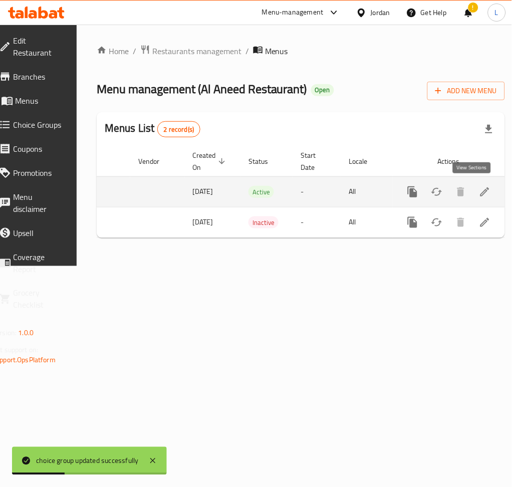
click at [476, 199] on link "enhanced table" at bounding box center [485, 192] width 24 height 24
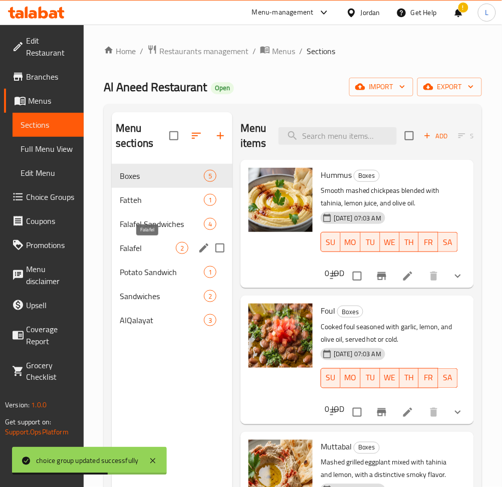
click at [153, 250] on span "Falafel" at bounding box center [148, 248] width 56 height 12
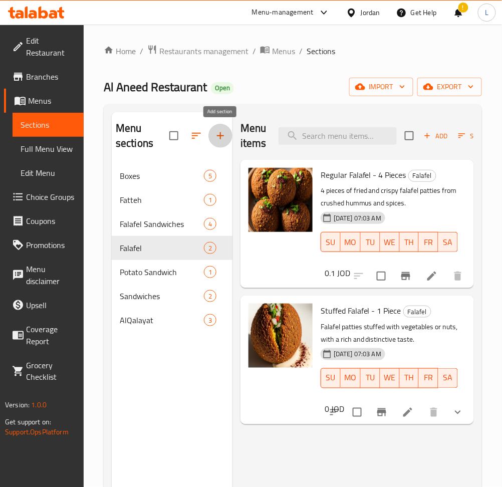
click at [217, 136] on icon "button" at bounding box center [220, 136] width 12 height 12
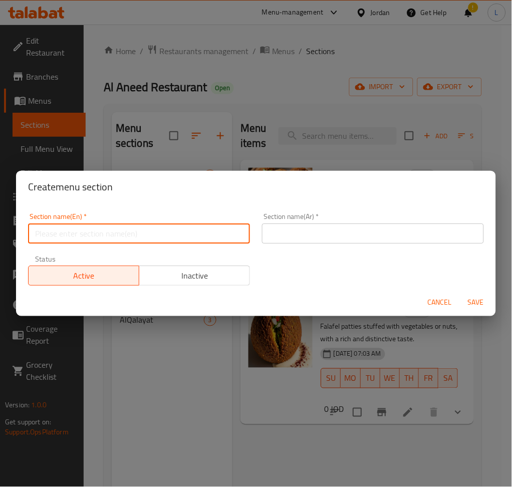
click at [158, 223] on input "text" at bounding box center [139, 233] width 222 height 20
type input "Drinks"
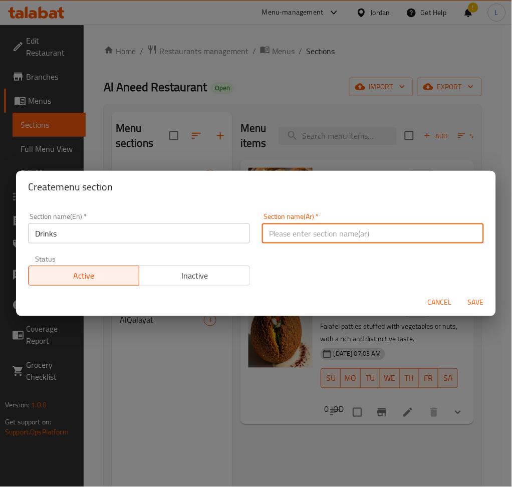
click at [299, 236] on input "text" at bounding box center [373, 233] width 222 height 20
type input "مشروبات"
click at [465, 297] on span "Save" at bounding box center [476, 302] width 24 height 13
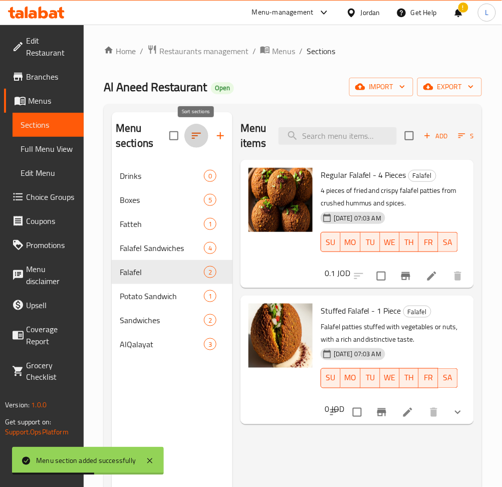
click at [199, 140] on icon "button" at bounding box center [196, 136] width 12 height 12
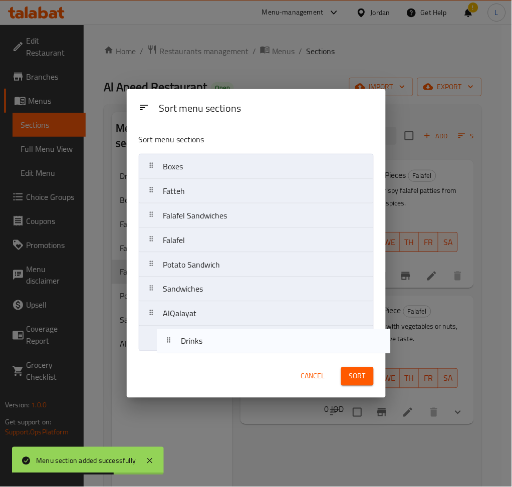
drag, startPoint x: 202, startPoint y: 165, endPoint x: 219, endPoint y: 345, distance: 181.1
click at [219, 345] on nav "Drinks Boxes Fatteh Falafel Sandwiches Falafel Potato Sandwich Sandwiches AlQal…" at bounding box center [256, 252] width 235 height 197
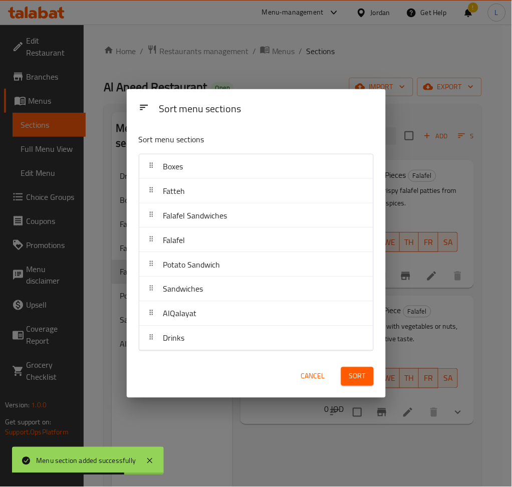
click at [369, 375] on button "Sort" at bounding box center [357, 376] width 33 height 19
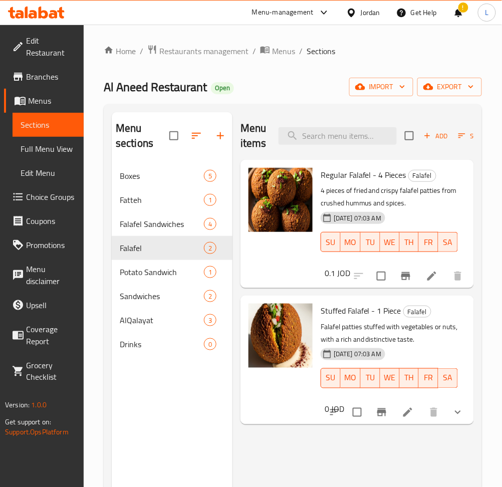
click at [409, 414] on icon at bounding box center [408, 412] width 12 height 12
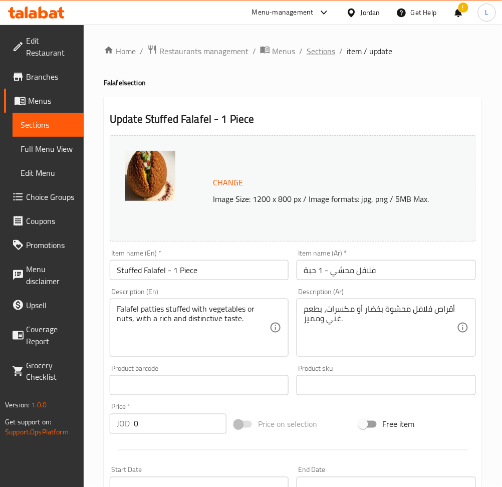
click at [325, 49] on span "Sections" at bounding box center [320, 51] width 29 height 12
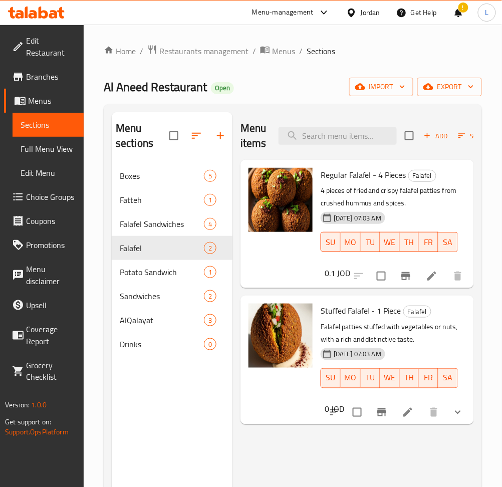
click at [398, 417] on li at bounding box center [408, 412] width 28 height 18
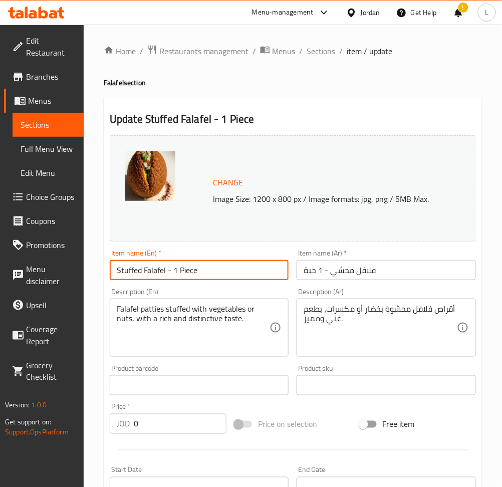
click at [219, 269] on input "Stuffed Falafel - 1 Piece" at bounding box center [199, 270] width 179 height 20
type input "Stuffed Falafel"
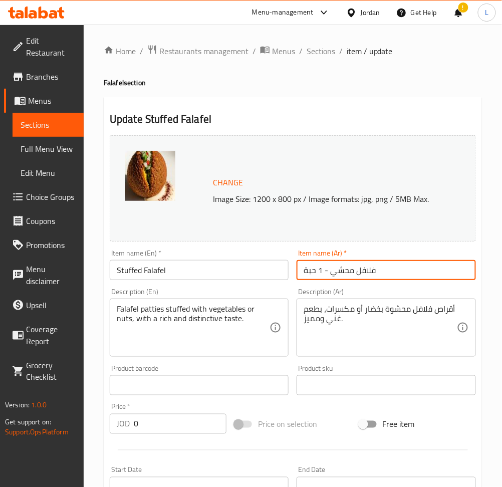
drag, startPoint x: 326, startPoint y: 274, endPoint x: 303, endPoint y: 277, distance: 23.2
click at [303, 277] on input "فلافل محشي - 1 حبة" at bounding box center [385, 270] width 179 height 20
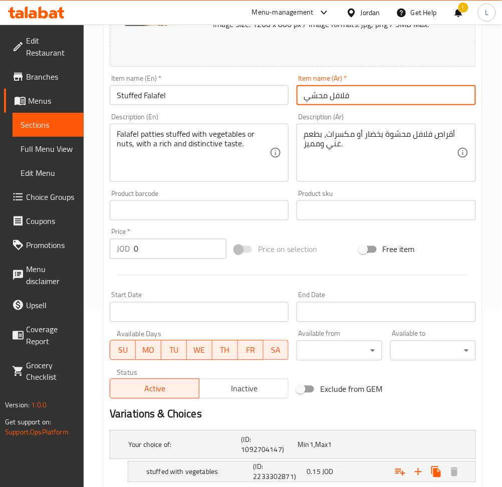
scroll to position [271, 0]
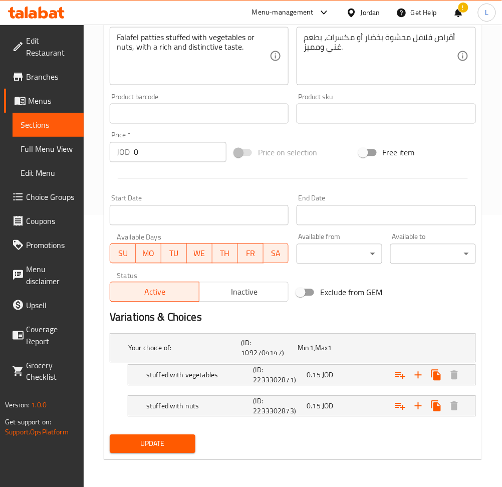
type input "فلافل محشي"
click at [175, 443] on span "Update" at bounding box center [153, 444] width 70 height 13
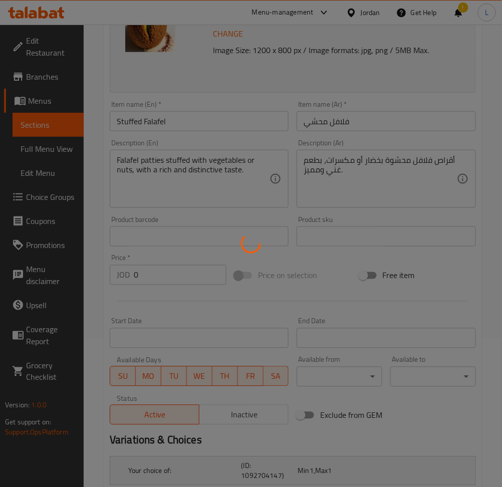
scroll to position [0, 0]
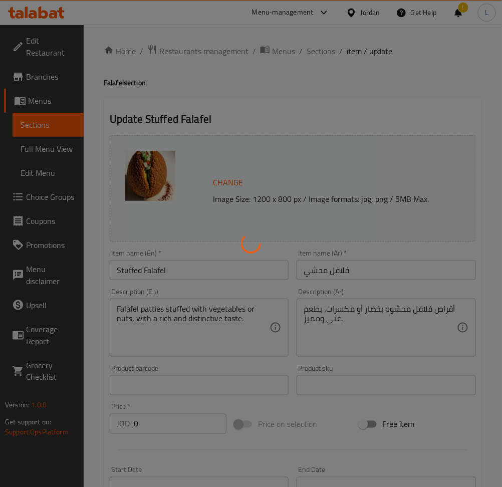
click at [310, 53] on div at bounding box center [251, 243] width 502 height 487
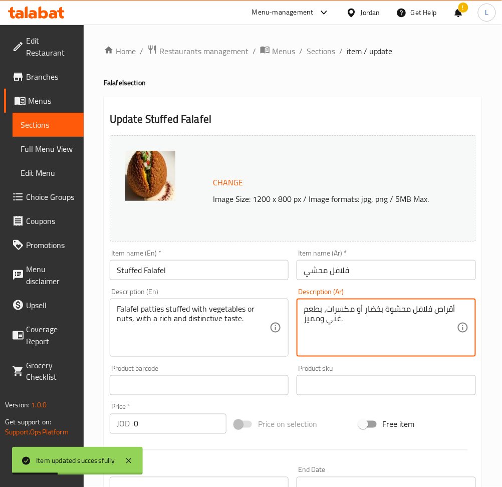
click at [356, 327] on textarea "أقراص فلافل محشوة بخضار أو مكسرات، بطعم غني ومميز." at bounding box center [379, 328] width 153 height 48
click at [235, 325] on textarea "Falafel patties stuffed with vegetables or nuts, with a rich and distinctive ta…" at bounding box center [193, 328] width 153 height 48
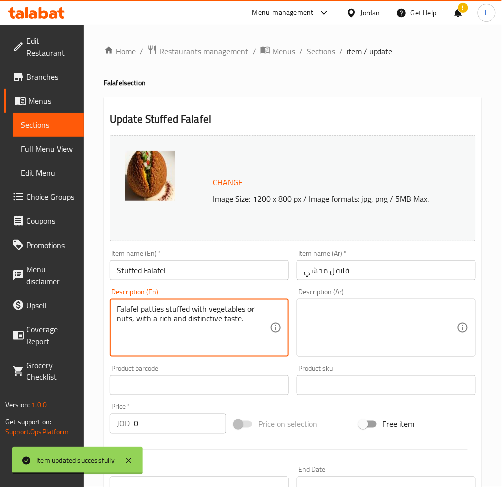
click at [235, 325] on textarea "Falafel patties stuffed with vegetables or nuts, with a rich and distinctive ta…" at bounding box center [193, 328] width 153 height 48
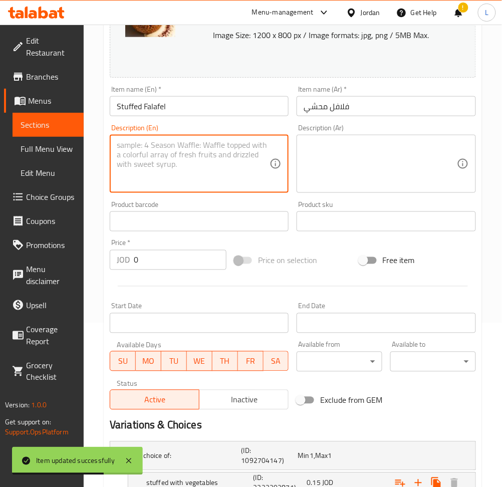
scroll to position [271, 0]
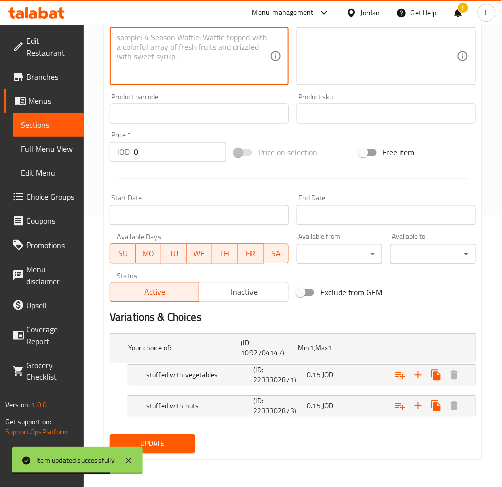
click at [193, 440] on button "Update" at bounding box center [153, 444] width 86 height 19
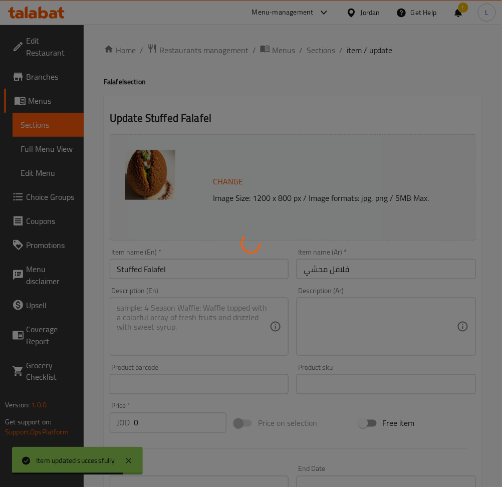
scroll to position [0, 0]
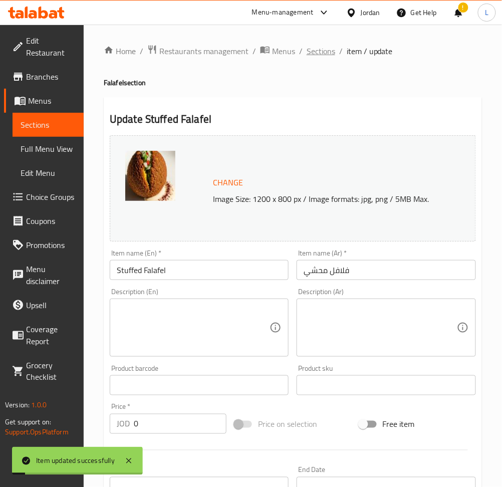
click at [321, 53] on span "Sections" at bounding box center [320, 51] width 29 height 12
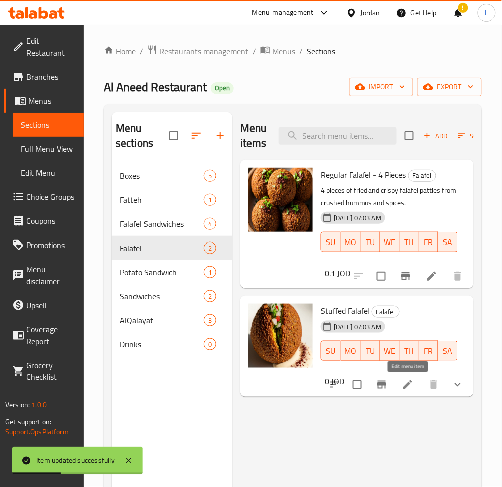
click at [413, 387] on icon at bounding box center [408, 385] width 12 height 12
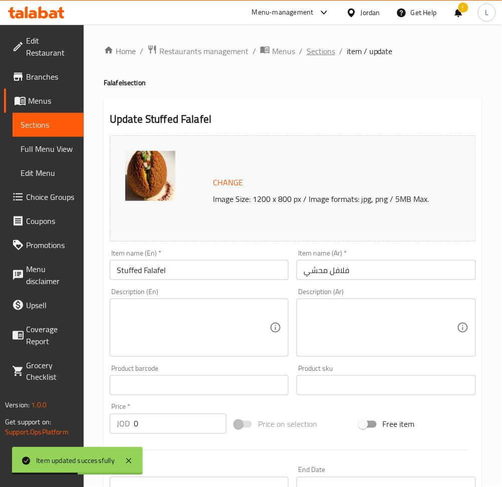
click at [328, 53] on span "Sections" at bounding box center [320, 51] width 29 height 12
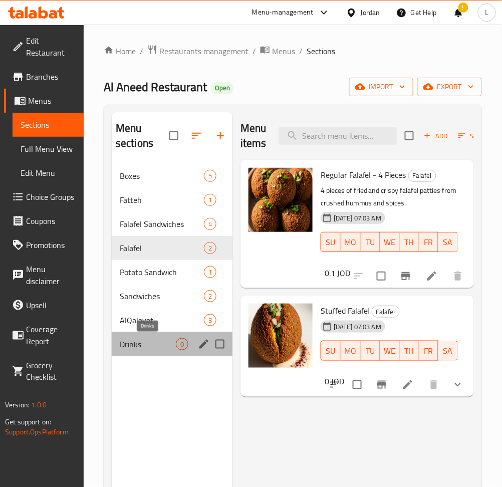
click at [150, 338] on span "Drinks" at bounding box center [148, 344] width 56 height 12
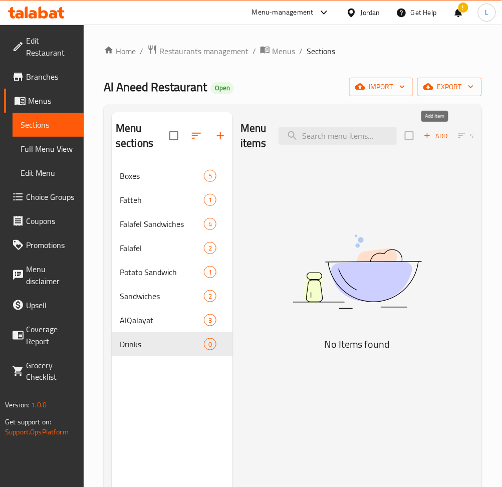
click at [435, 137] on span "Add" at bounding box center [435, 136] width 27 height 12
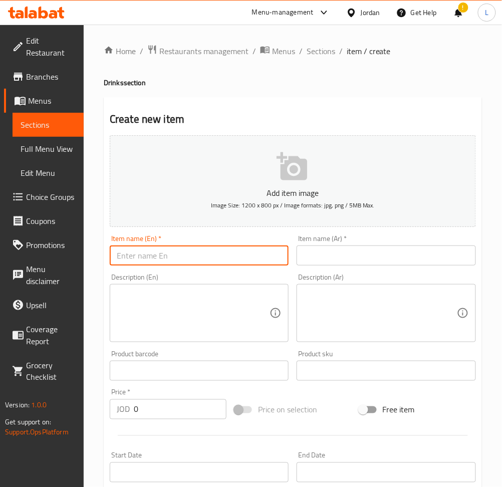
click at [218, 255] on input "text" at bounding box center [199, 255] width 179 height 20
type input "ة"
type input "م"
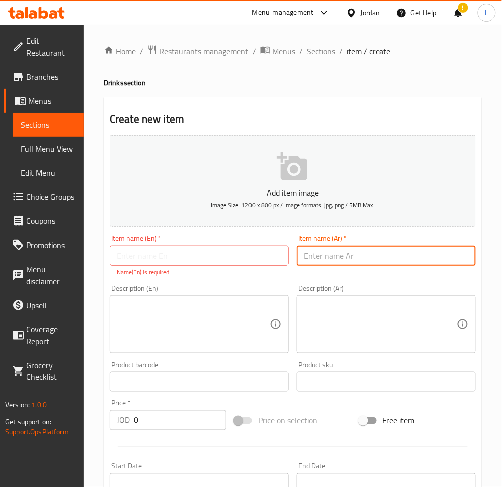
click at [308, 253] on input "text" at bounding box center [385, 255] width 179 height 20
type input "[PERSON_NAME]"
click at [244, 257] on input "text" at bounding box center [199, 255] width 179 height 20
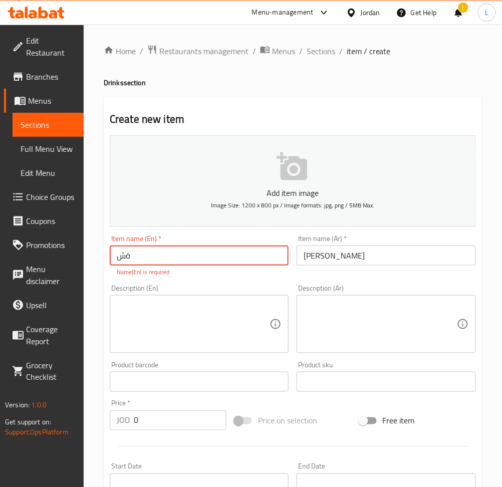
type input "ة"
click at [135, 261] on input "Matrix" at bounding box center [199, 255] width 179 height 20
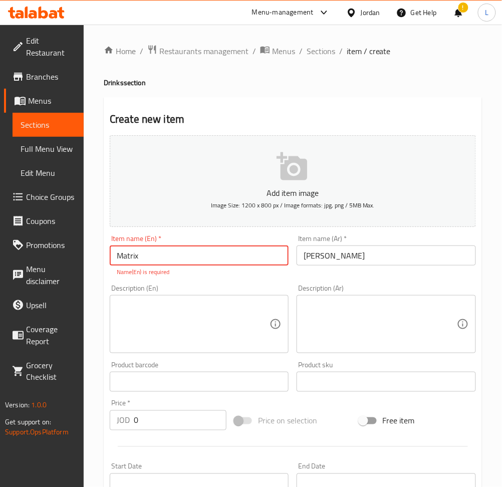
click at [155, 256] on input "Matrix" at bounding box center [199, 255] width 179 height 20
type input "matrix cola"
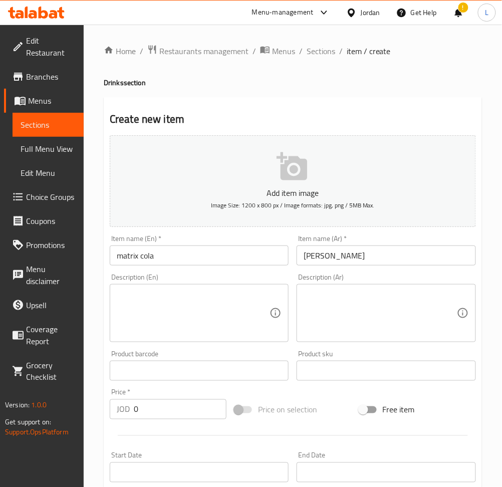
click at [172, 332] on textarea at bounding box center [193, 313] width 153 height 48
click at [183, 412] on input "0" at bounding box center [180, 409] width 93 height 20
click at [182, 305] on textarea at bounding box center [193, 313] width 153 height 48
click at [173, 409] on input "0" at bounding box center [180, 409] width 93 height 20
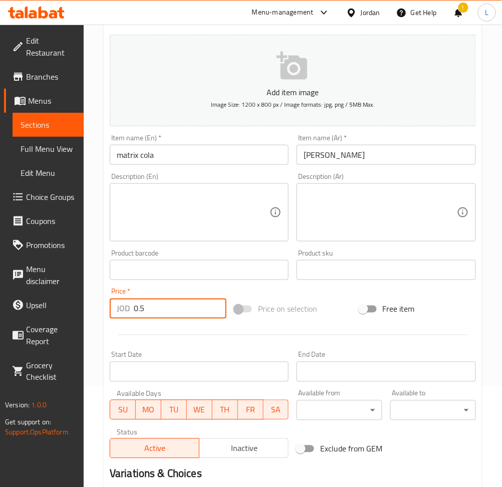
scroll to position [219, 0]
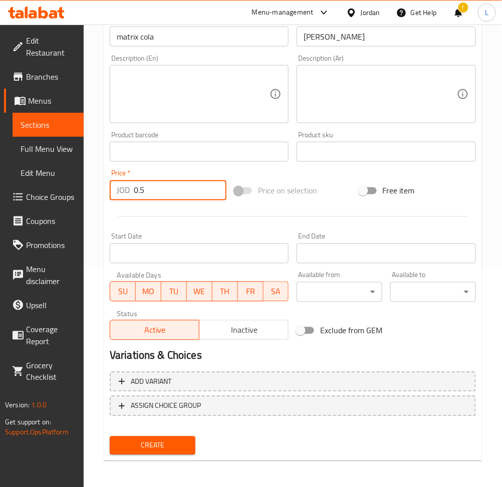
type input "0.5"
click at [160, 445] on span "Create" at bounding box center [153, 445] width 70 height 13
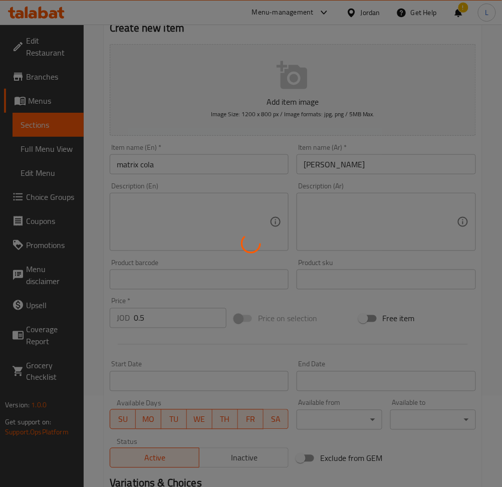
type input "0"
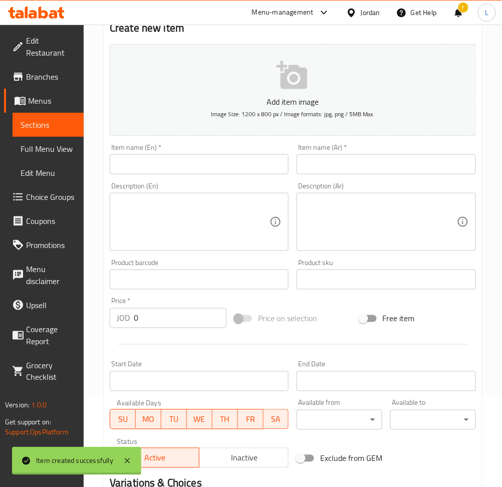
scroll to position [85, 0]
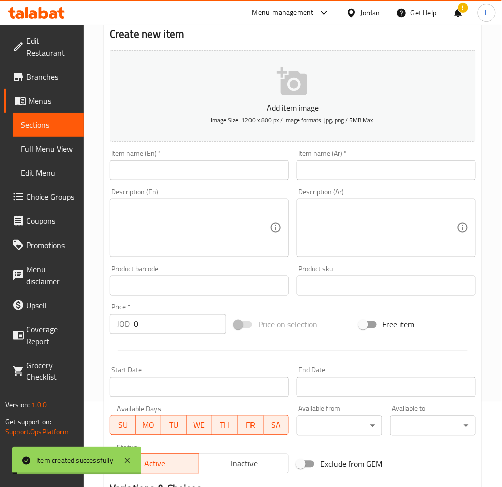
click at [362, 170] on input "text" at bounding box center [385, 170] width 179 height 20
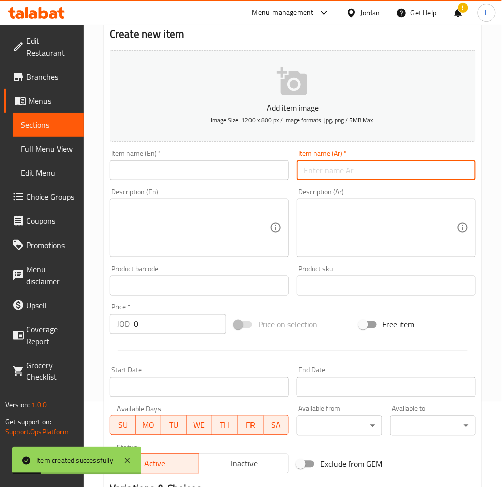
type input "d"
type input "ماتركس اب"
click at [187, 174] on input "text" at bounding box center [199, 170] width 179 height 20
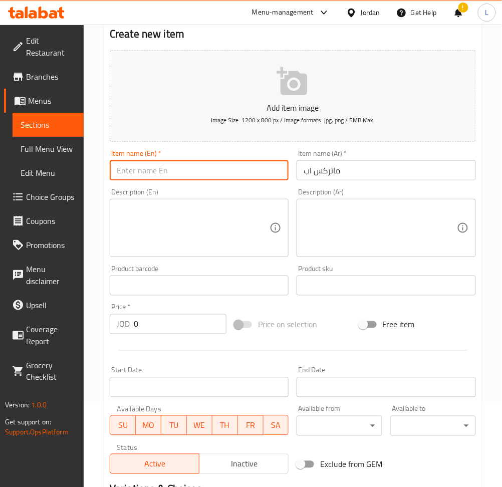
paste input "Matrix"
type input "Matrix Up"
click at [180, 317] on input "0" at bounding box center [180, 324] width 93 height 20
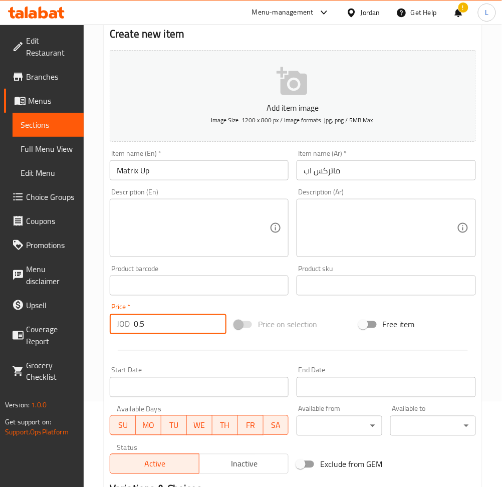
type input "0.5"
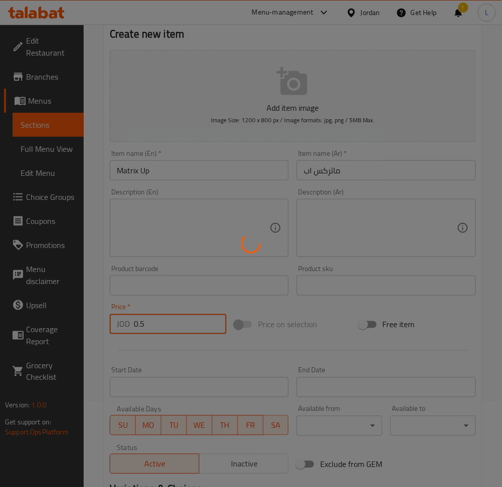
type input "0"
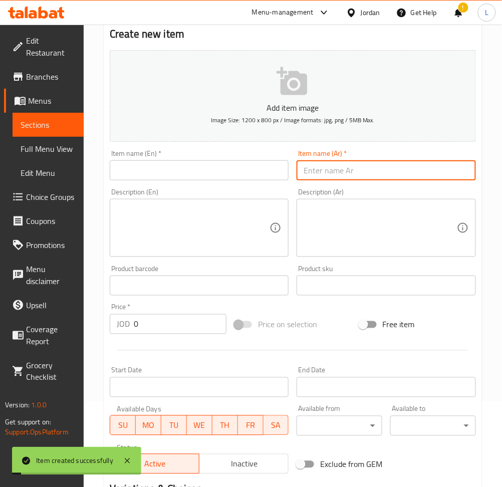
click at [356, 168] on input "text" at bounding box center [385, 170] width 179 height 20
type input "ي"
type input "ماتركس [PERSON_NAME]"
click at [204, 177] on input "text" at bounding box center [199, 170] width 179 height 20
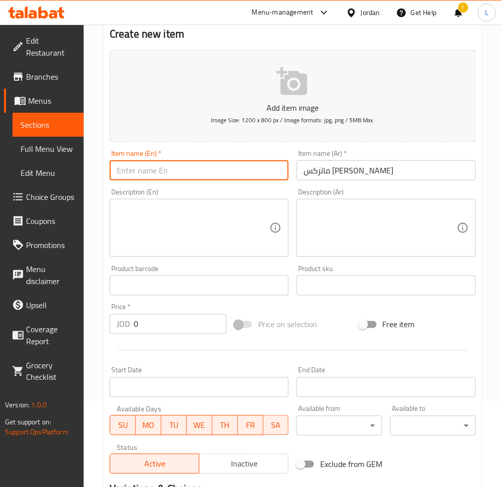
paste input "Matrix"
type input "Matrix Cola Diet"
click at [185, 316] on input "0" at bounding box center [180, 324] width 93 height 20
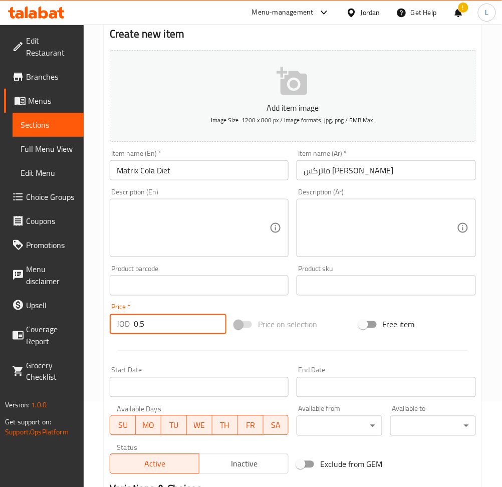
type input "0.5"
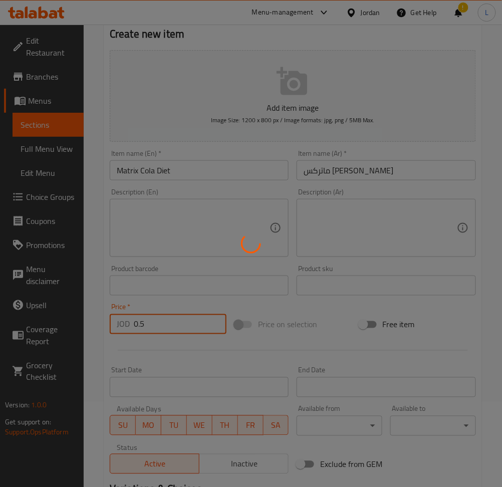
type input "0"
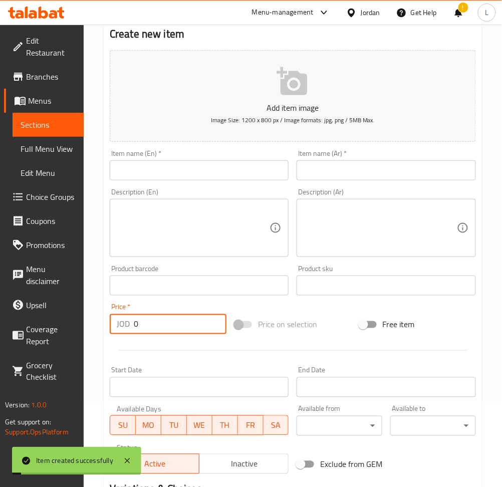
click at [341, 161] on input "text" at bounding box center [385, 170] width 179 height 20
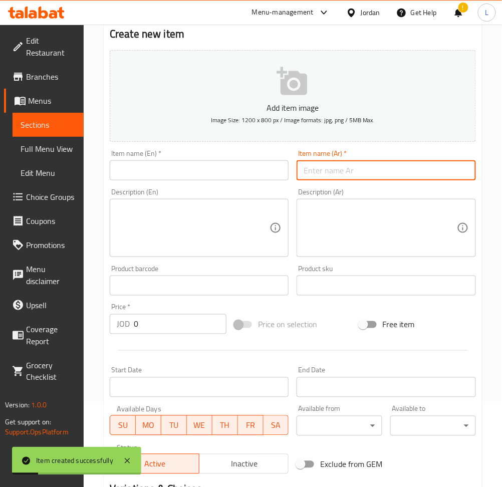
type input "ي"
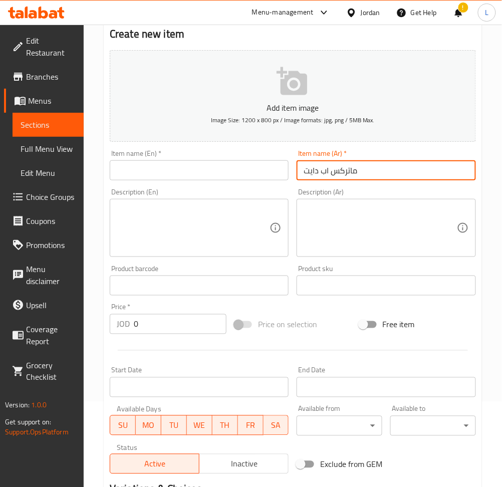
type input "ماتركس اب دايت"
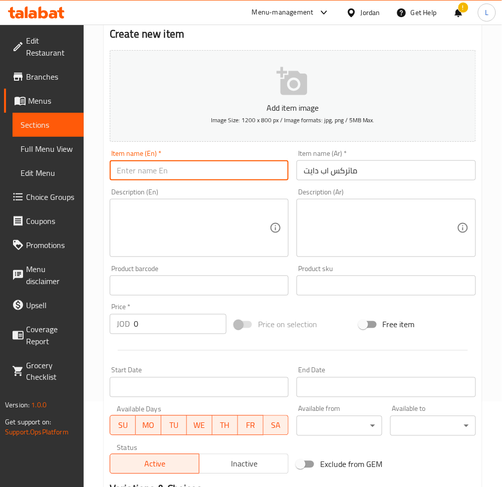
click at [131, 172] on input "text" at bounding box center [199, 170] width 179 height 20
paste input "Matrix"
type input "Matrix Up diet"
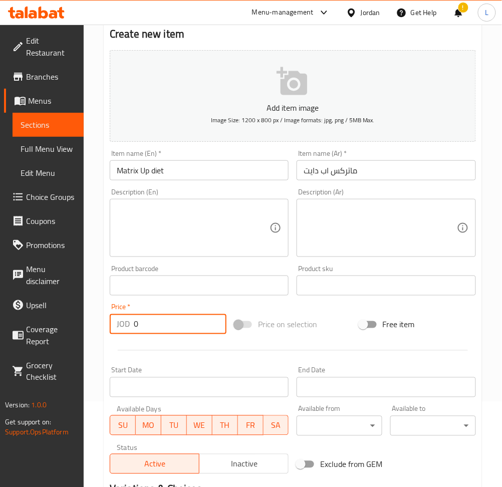
click at [203, 319] on input "0" at bounding box center [180, 324] width 93 height 20
type input "0.5"
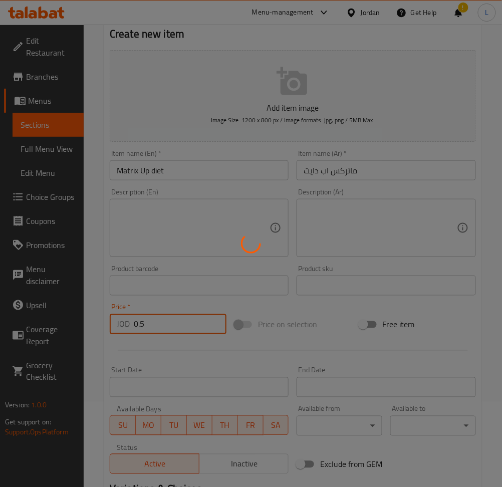
type input "0"
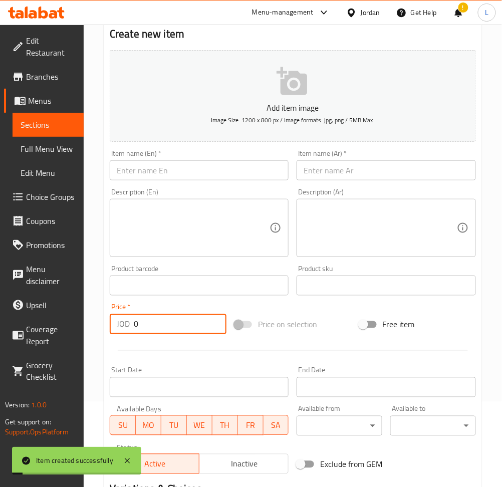
scroll to position [19, 0]
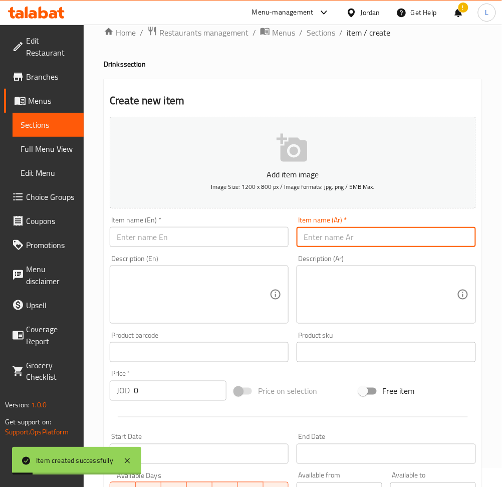
click at [350, 234] on input "text" at bounding box center [385, 237] width 179 height 20
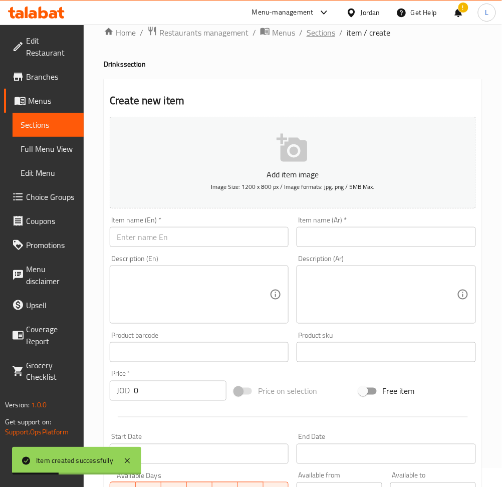
click at [311, 32] on span "Sections" at bounding box center [320, 33] width 29 height 12
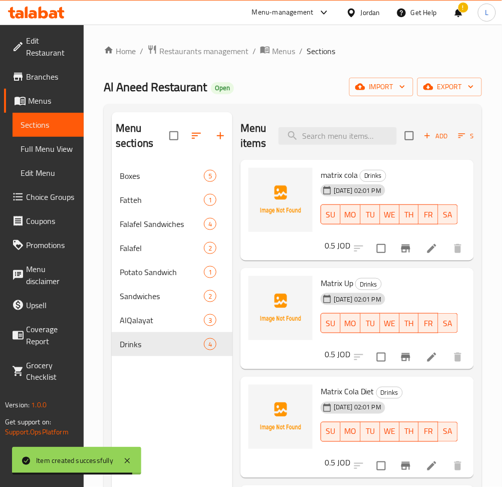
click at [426, 136] on icon "button" at bounding box center [427, 136] width 6 height 6
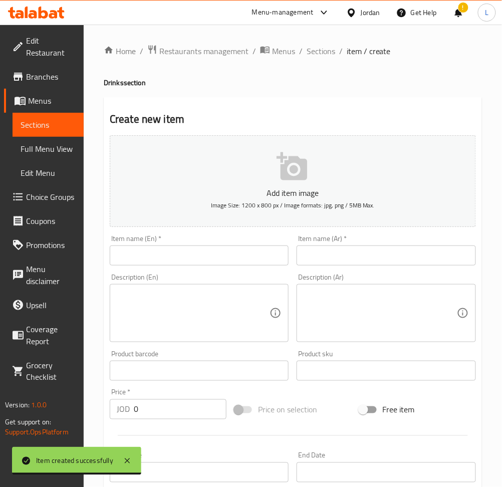
click at [338, 255] on input "text" at bounding box center [385, 255] width 179 height 20
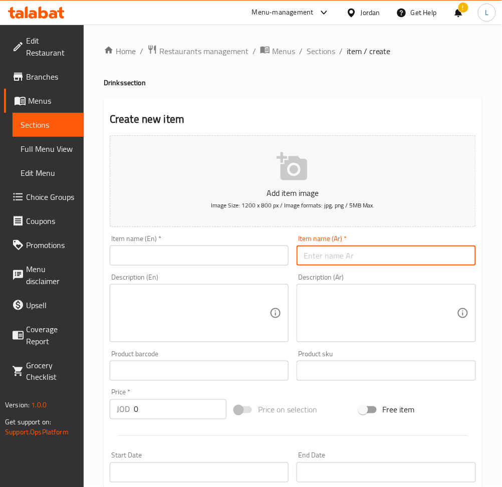
type input "d"
click at [214, 256] on input "text" at bounding box center [199, 255] width 179 height 20
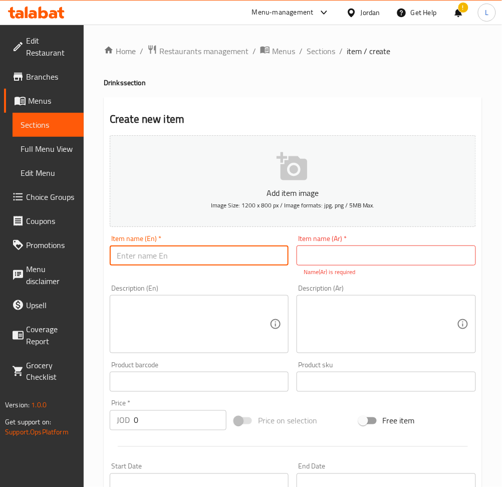
paste input "Matrix"
type input "matrix orange"
click at [353, 257] on input "text" at bounding box center [385, 255] width 179 height 20
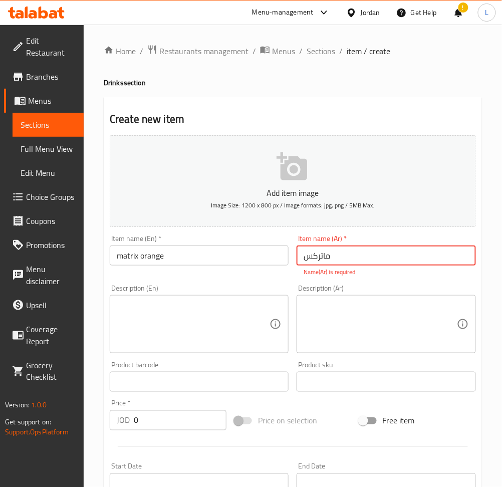
type input "ماتركس اورانج"
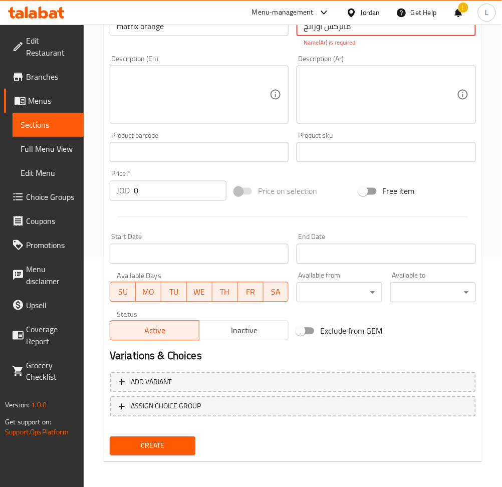
click at [156, 442] on span "Create" at bounding box center [153, 446] width 70 height 13
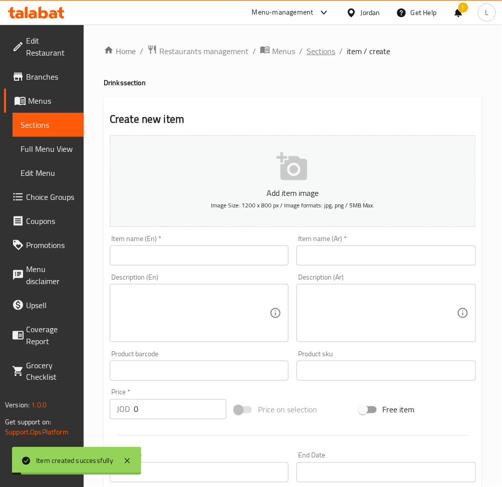
click at [321, 45] on span "Sections" at bounding box center [320, 51] width 29 height 12
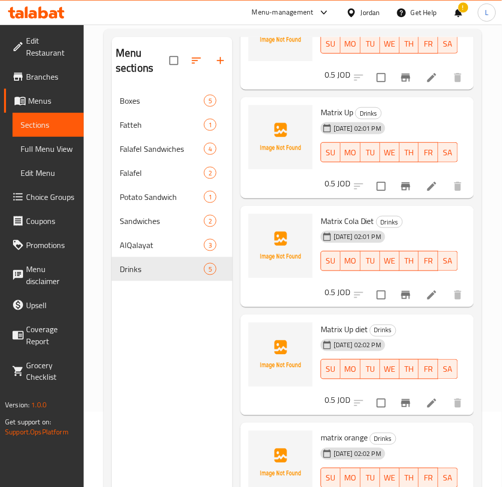
scroll to position [140, 0]
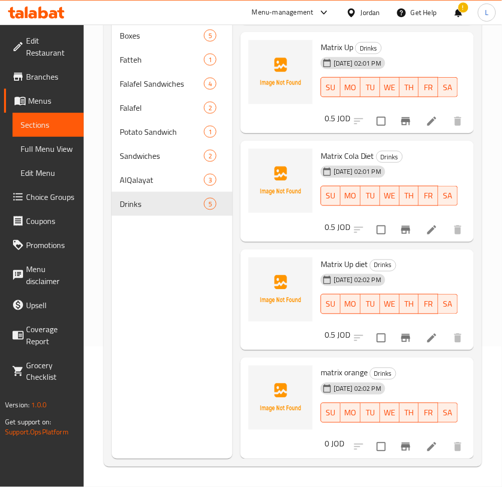
click at [426, 441] on icon at bounding box center [432, 447] width 12 height 12
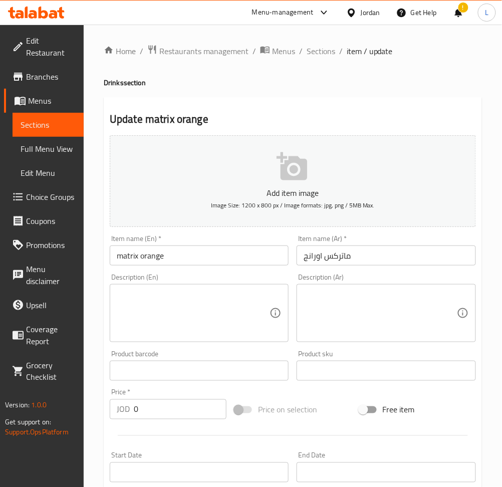
click at [150, 414] on input "0" at bounding box center [180, 409] width 93 height 20
type input "0.5"
click at [122, 258] on input "matrix orange" at bounding box center [199, 255] width 179 height 20
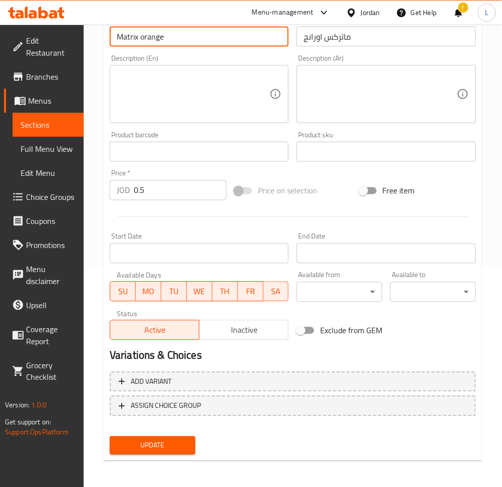
type input "Matrix orange"
click at [171, 440] on span "Update" at bounding box center [153, 445] width 70 height 13
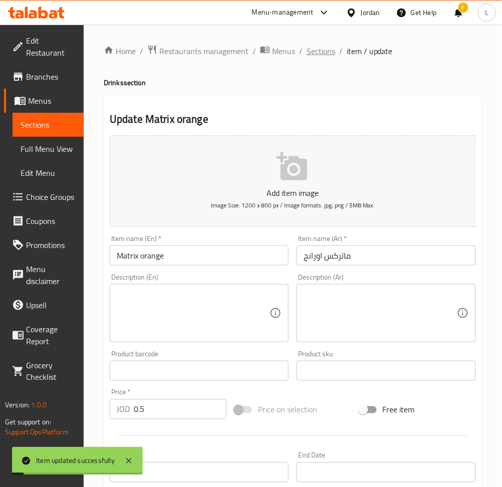
click at [328, 52] on span "Sections" at bounding box center [320, 51] width 29 height 12
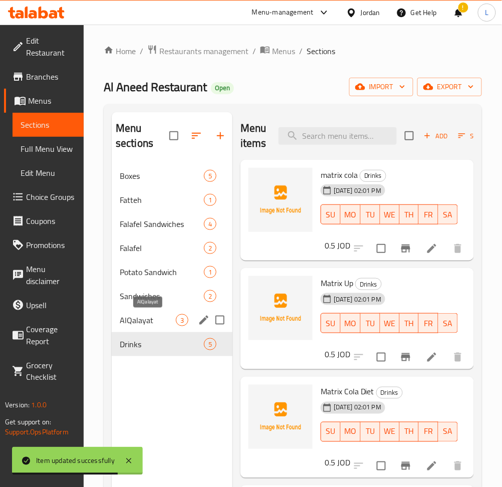
click at [163, 316] on span "AlQalayat" at bounding box center [148, 320] width 56 height 12
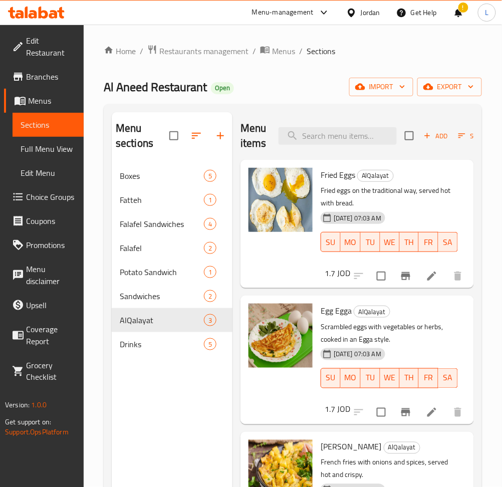
click at [431, 138] on span "Add" at bounding box center [435, 136] width 27 height 12
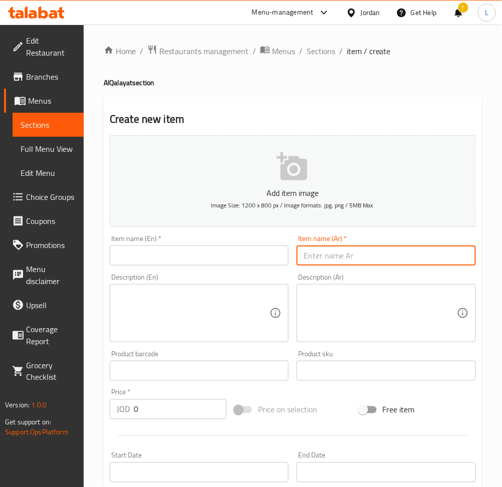
click at [388, 265] on input "text" at bounding box center [385, 255] width 179 height 20
type input "d"
type input "بيض فعفوط"
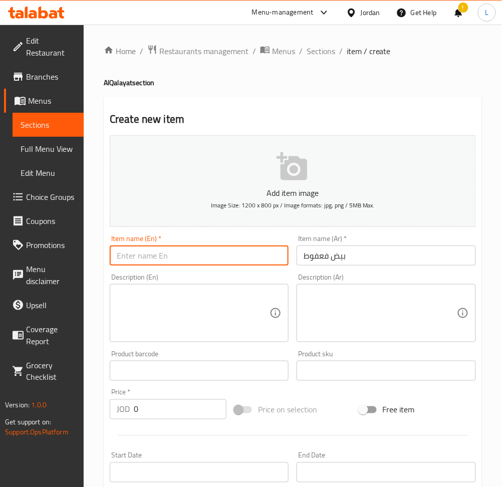
click at [170, 250] on input "text" at bounding box center [199, 255] width 179 height 20
click at [137, 255] on input "Faafot Egg" at bounding box center [199, 255] width 179 height 20
type input "Faafoot Egg"
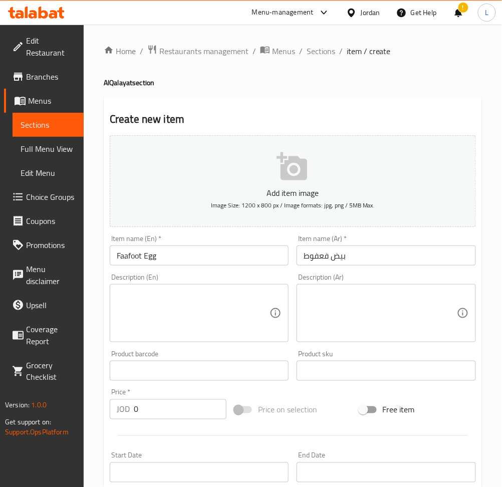
click at [166, 405] on input "0" at bounding box center [180, 409] width 93 height 20
type input "1.7"
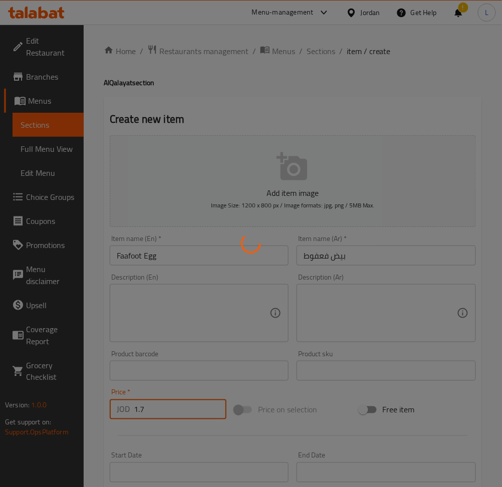
type input "0"
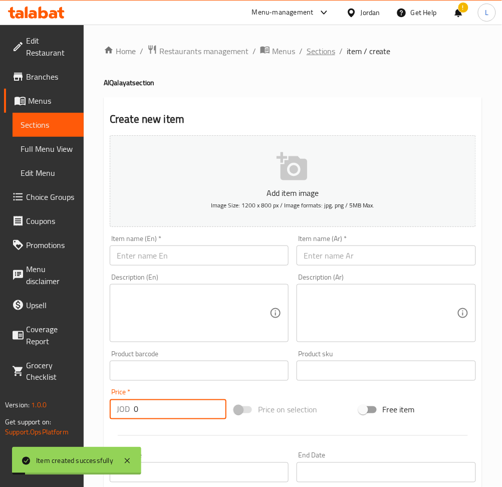
click at [323, 51] on span "Sections" at bounding box center [320, 51] width 29 height 12
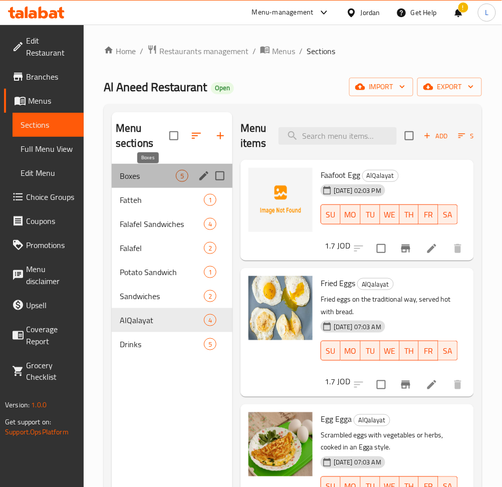
click at [149, 180] on span "Boxes" at bounding box center [148, 176] width 56 height 12
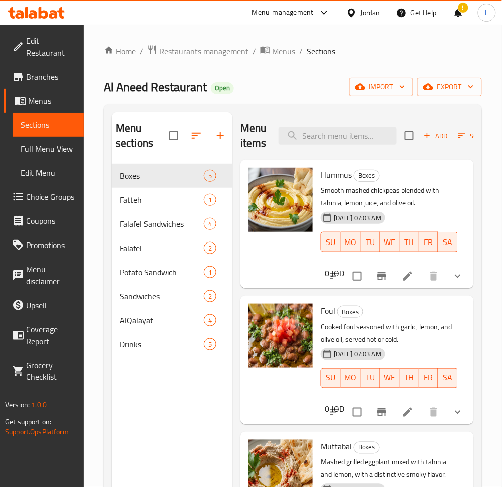
click at [42, 200] on span "Choice Groups" at bounding box center [51, 197] width 50 height 12
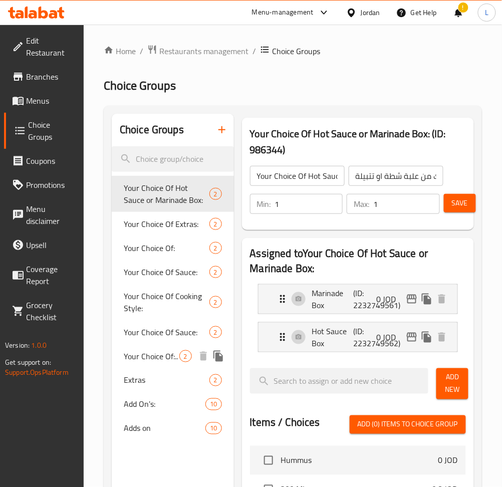
click at [153, 362] on span "Your Choice Of:.." at bounding box center [152, 356] width 56 height 12
type input "Your Choice Of:.."
type input "إختيارك من:.."
type input "0"
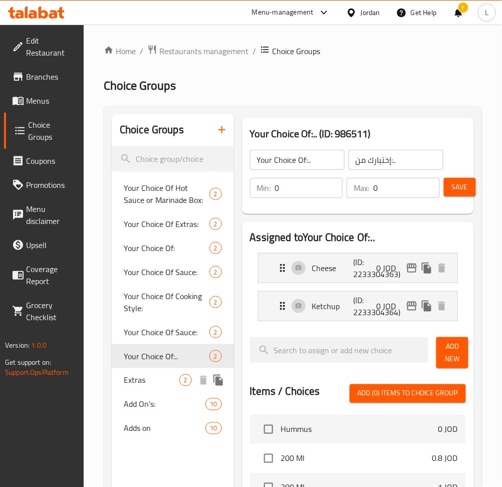
click at [146, 374] on span "Extras" at bounding box center [152, 380] width 56 height 12
type input "Extras"
type input "اضافات"
type input "1"
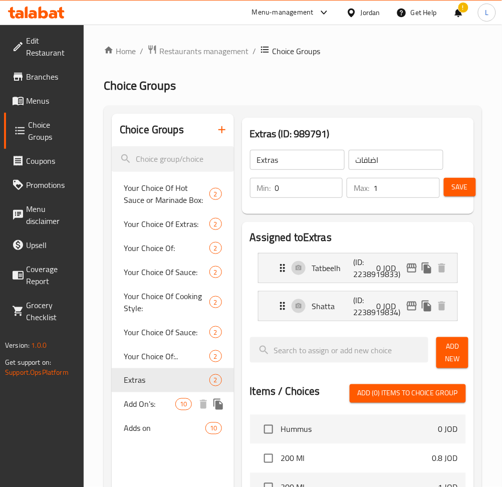
click at [147, 400] on span "Add On's:" at bounding box center [150, 404] width 52 height 12
type input "Add On's:"
type input "الإضافات:"
type input "0"
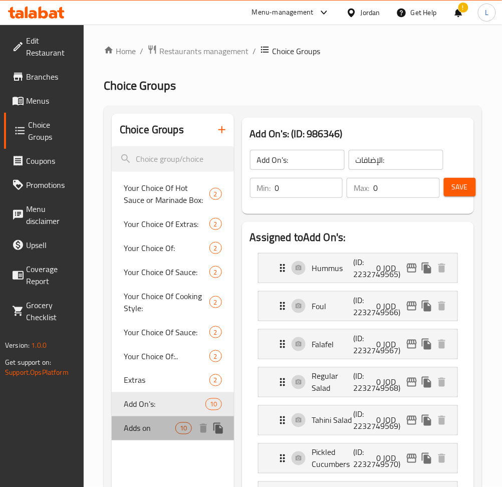
click at [150, 433] on span "Adds on" at bounding box center [150, 428] width 52 height 12
type input "Adds on"
type input "9"
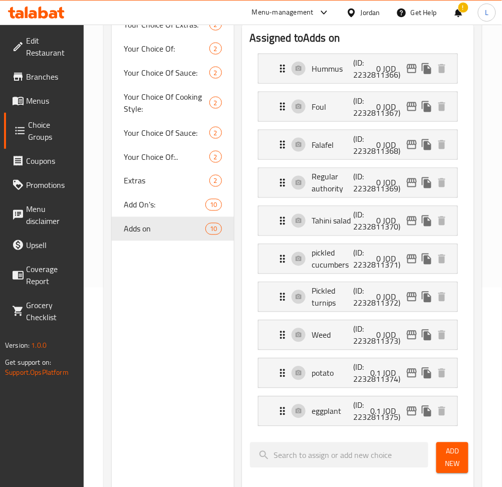
scroll to position [200, 0]
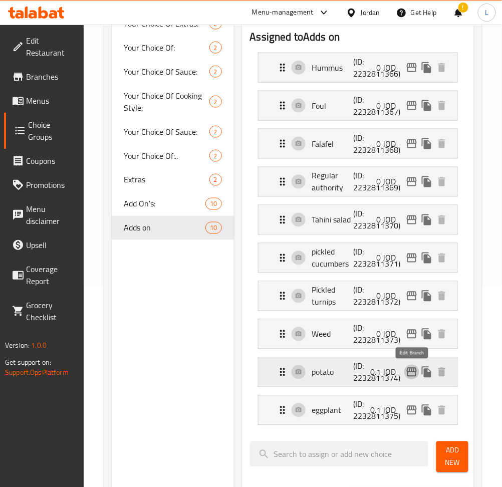
click at [406, 370] on icon "edit" at bounding box center [412, 372] width 12 height 12
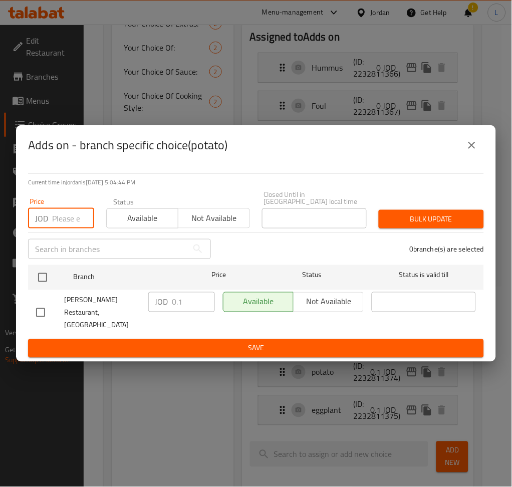
click at [60, 228] on input "number" at bounding box center [73, 218] width 42 height 20
click at [469, 151] on icon "close" at bounding box center [472, 145] width 12 height 12
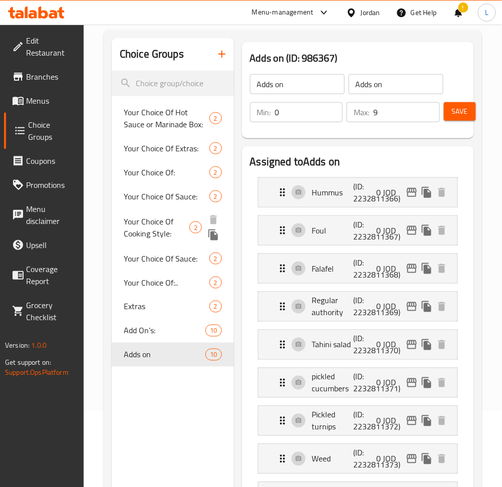
scroll to position [67, 0]
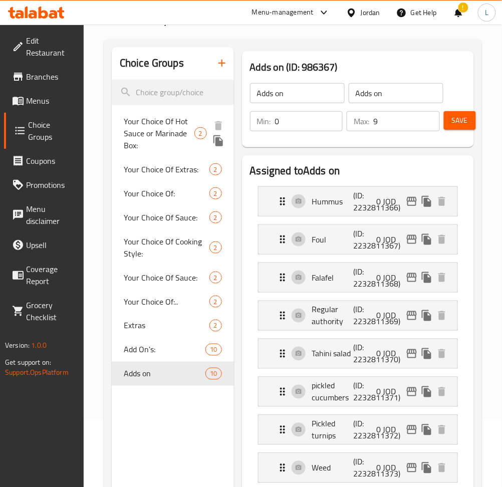
click at [151, 136] on span "Your Choice Of Hot Sauce or Marinade Box:" at bounding box center [159, 133] width 71 height 36
type input "Your Choice Of Hot Sauce or Marinade Box:"
type input "اختيارك من علبة شطة او تتبيلة:"
type input "1"
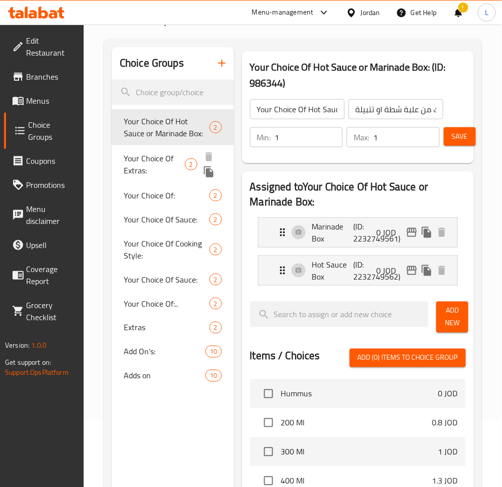
click at [143, 163] on span "Your Choice Of Extras:" at bounding box center [154, 164] width 61 height 24
type input "Your Choice Of Extras:"
type input "إختيارك من الإضافات:"
type input "0"
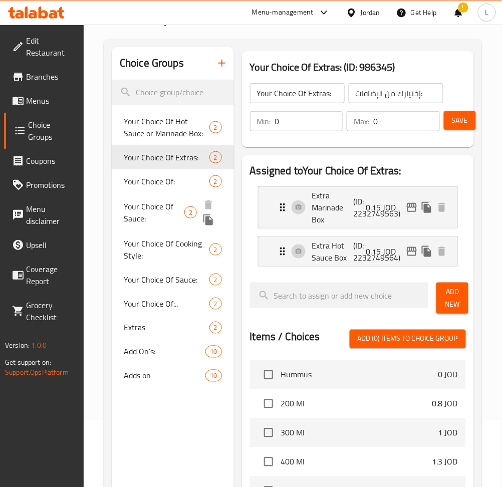
click at [149, 194] on div "Your Choice Of Sauce: 2" at bounding box center [173, 212] width 122 height 38
type input "Your Choice Of Sauce:"
type input "إختيارك من الصوص:"
type input "1"
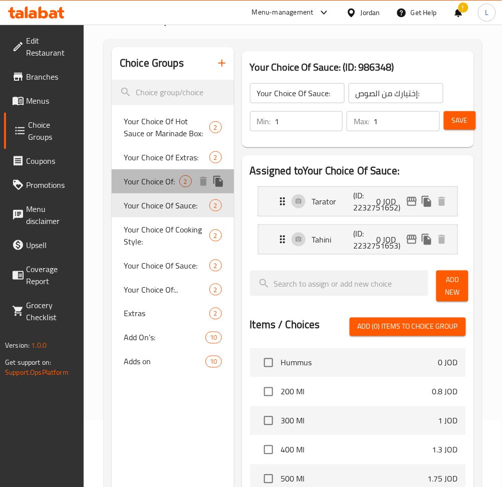
click at [150, 184] on span "Your Choice Of:" at bounding box center [152, 181] width 56 height 12
type input "Your Choice Of:"
type input "إختيارك من:"
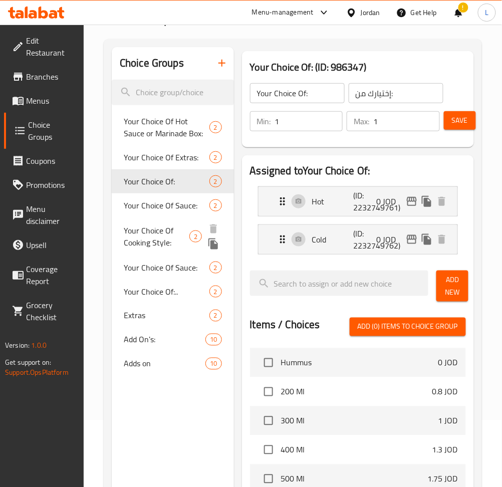
click at [142, 244] on span "Your Choice Of Cooking Style:" at bounding box center [157, 236] width 66 height 24
type input "Your Choice Of Cooking Style:"
type input "إختيارك من طريقة الطبخ:"
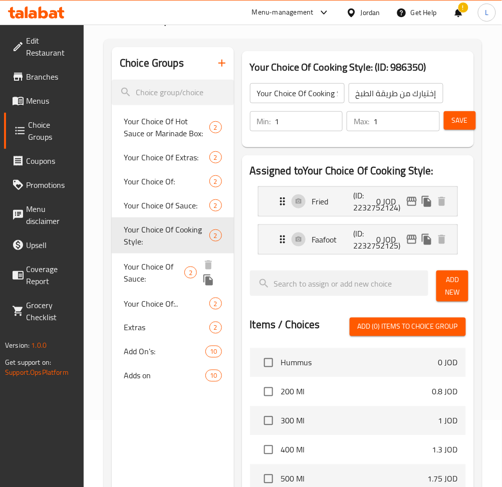
click at [144, 265] on span "Your Choice Of Sauce:" at bounding box center [154, 272] width 61 height 24
type input "Your Choice Of Sauce:"
type input "إختيارك من الصوص:"
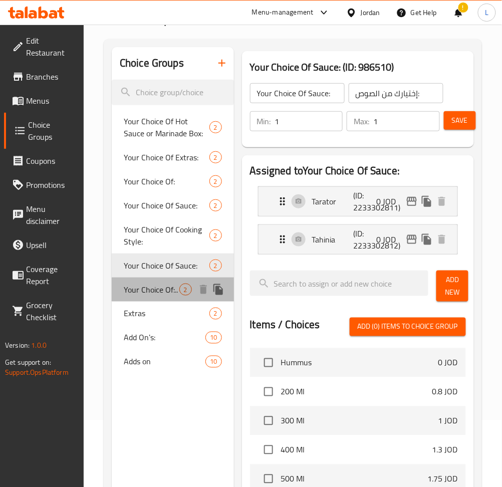
click at [153, 293] on span "Your Choice Of:.." at bounding box center [152, 289] width 56 height 12
type input "Your Choice Of:.."
type input "إختيارك من:.."
type input "0"
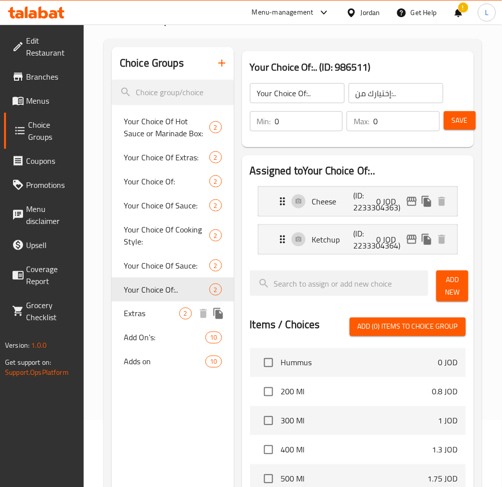
click at [156, 311] on span "Extras" at bounding box center [152, 313] width 56 height 12
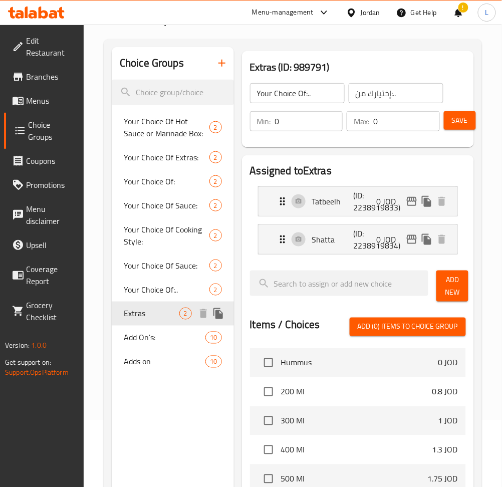
type input "Extras"
type input "اضافات"
type input "1"
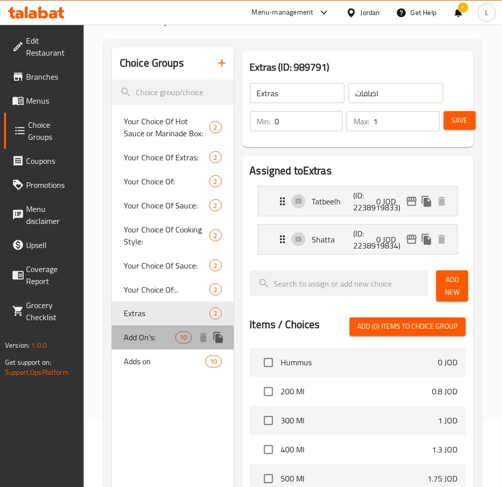
click at [149, 331] on span "Add On's:" at bounding box center [150, 337] width 52 height 12
type input "Add On's:"
type input "الإضافات:"
type input "0"
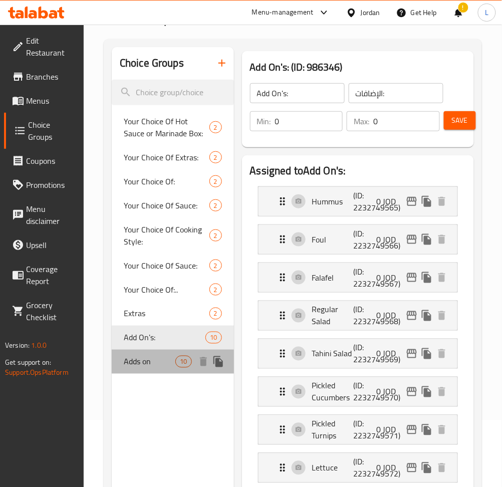
click at [148, 357] on span "Adds on" at bounding box center [150, 362] width 52 height 12
type input "Adds on"
type input "9"
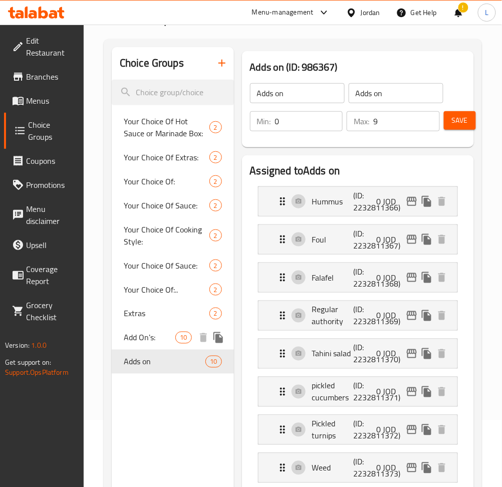
click at [159, 343] on span "Add On's:" at bounding box center [150, 337] width 52 height 12
type input "Add On's:"
type input "الإضافات:"
type input "0"
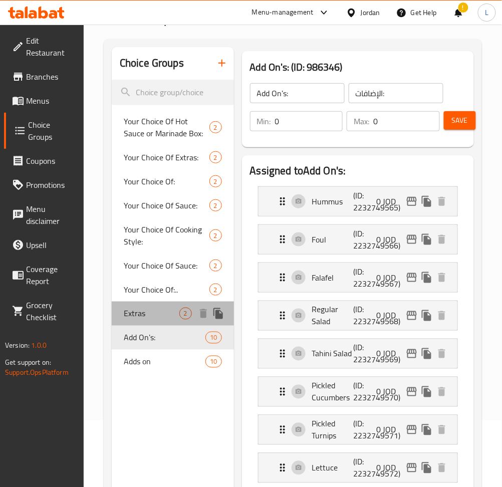
click at [144, 314] on span "Extras" at bounding box center [152, 313] width 56 height 12
type input "Extras"
type input "اضافات"
type input "1"
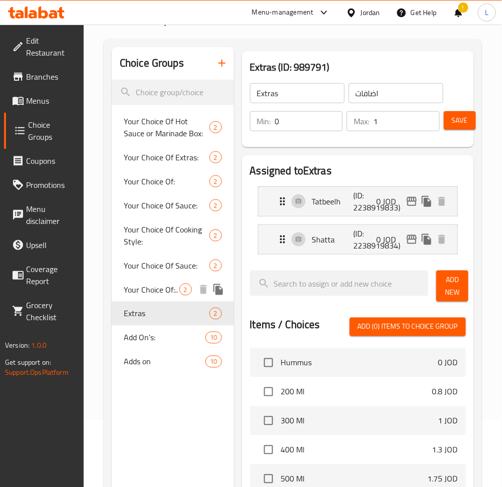
click at [149, 290] on span "Your Choice Of:.." at bounding box center [152, 289] width 56 height 12
type input "Your Choice Of:.."
type input "إختيارك من:.."
type input "0"
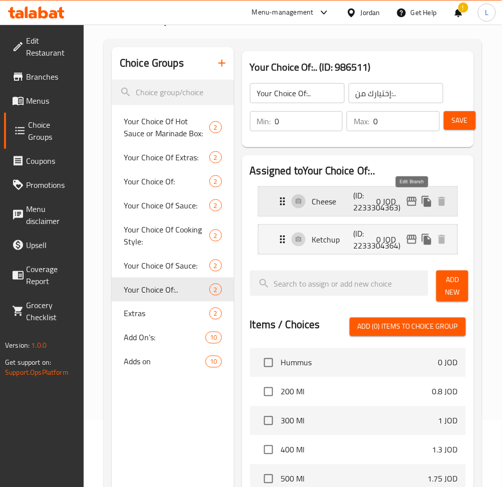
click at [411, 207] on icon "edit" at bounding box center [412, 201] width 12 height 12
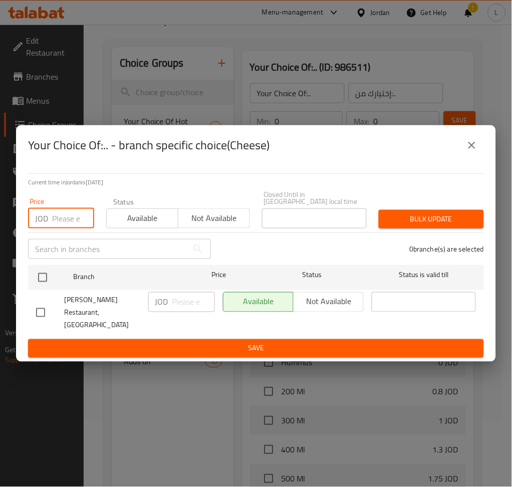
click at [62, 228] on input "number" at bounding box center [73, 218] width 42 height 20
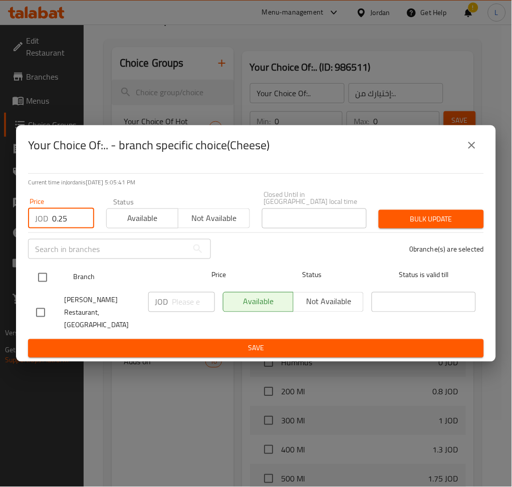
type input "0.25"
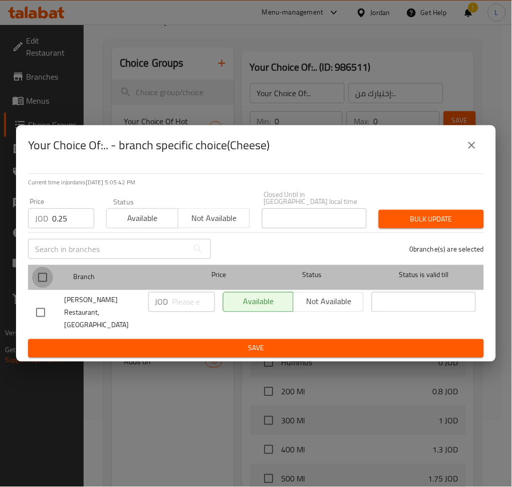
click at [38, 279] on input "checkbox" at bounding box center [42, 277] width 21 height 21
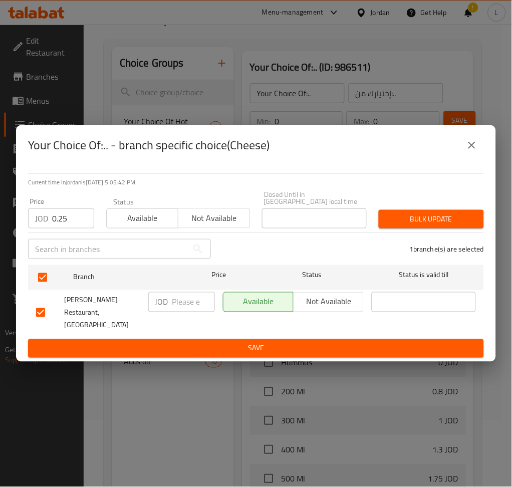
click at [447, 225] on span "Bulk update" at bounding box center [431, 219] width 89 height 13
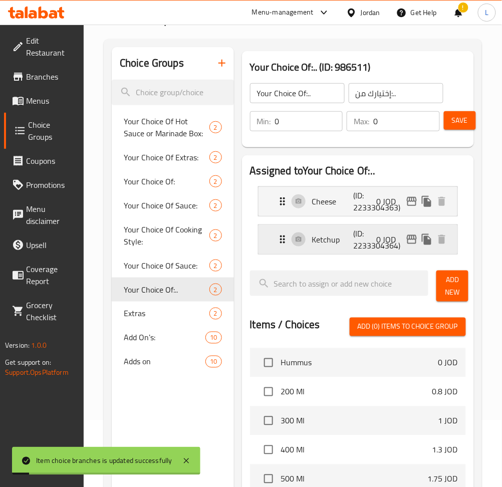
click at [413, 241] on icon "edit" at bounding box center [412, 239] width 12 height 12
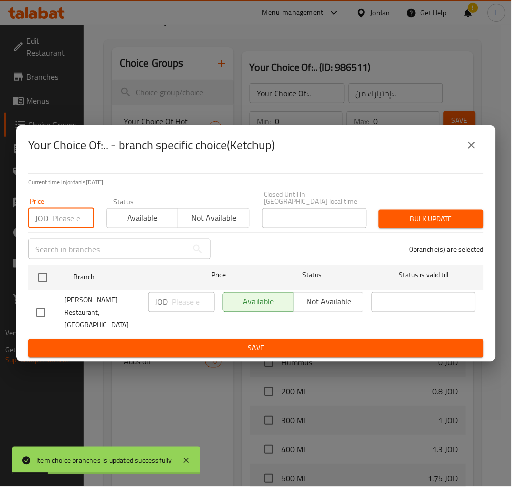
click at [67, 227] on input "number" at bounding box center [73, 218] width 42 height 20
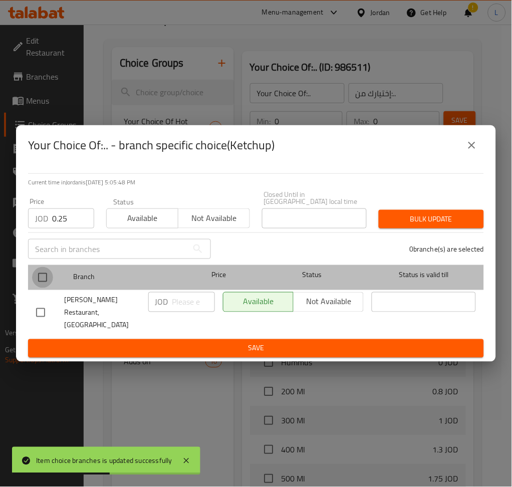
click at [46, 272] on input "checkbox" at bounding box center [42, 277] width 21 height 21
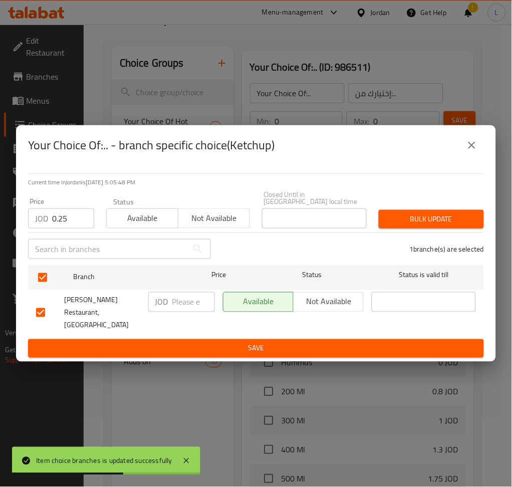
click at [425, 224] on span "Bulk update" at bounding box center [431, 219] width 89 height 13
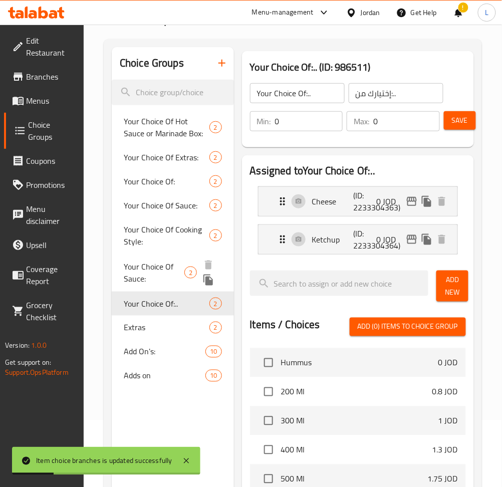
click at [145, 268] on span "Your Choice Of Sauce:" at bounding box center [154, 272] width 61 height 24
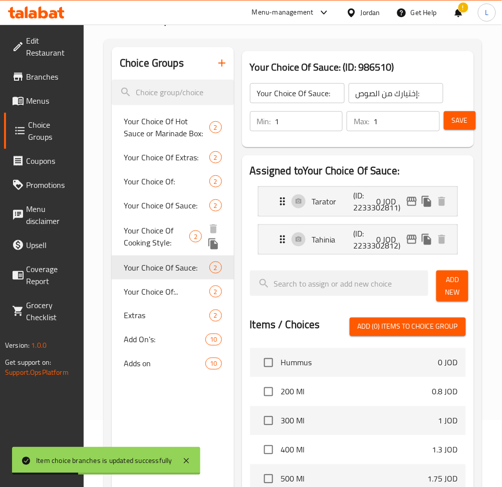
click at [147, 239] on span "Your Choice Of Cooking Style:" at bounding box center [157, 236] width 66 height 24
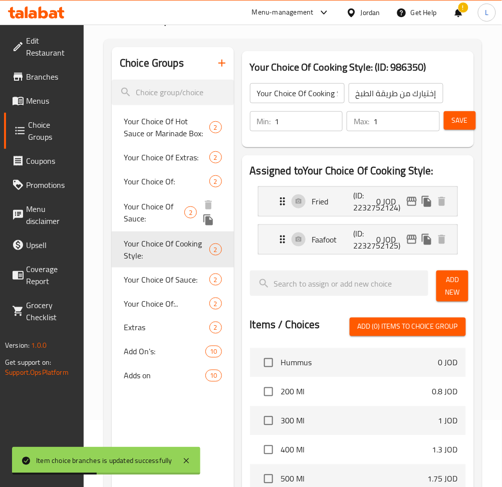
click at [152, 207] on span "Your Choice Of Sauce:" at bounding box center [154, 212] width 61 height 24
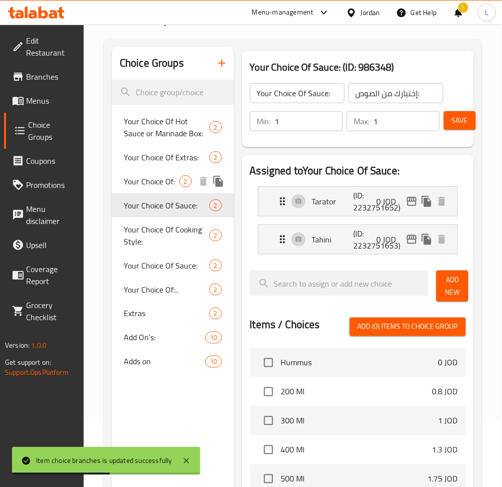
click at [154, 187] on span "Your Choice Of:" at bounding box center [152, 181] width 56 height 12
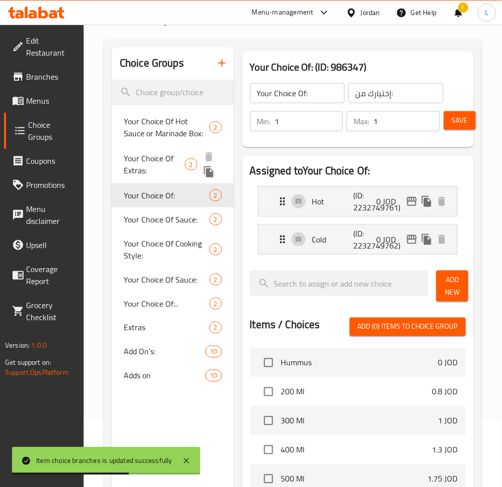
click at [162, 157] on span "Your Choice Of Extras:" at bounding box center [154, 164] width 61 height 24
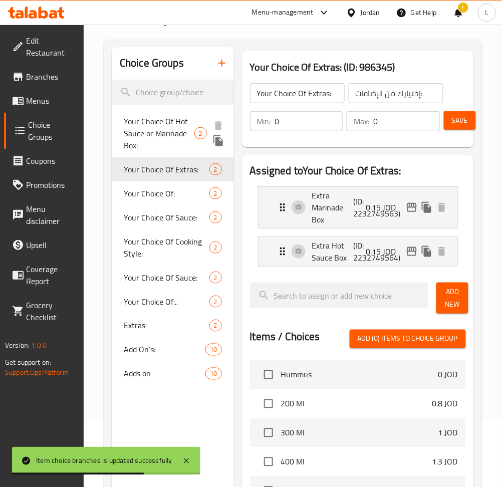
click at [159, 129] on span "Your Choice Of Hot Sauce or Marinade Box:" at bounding box center [159, 133] width 71 height 36
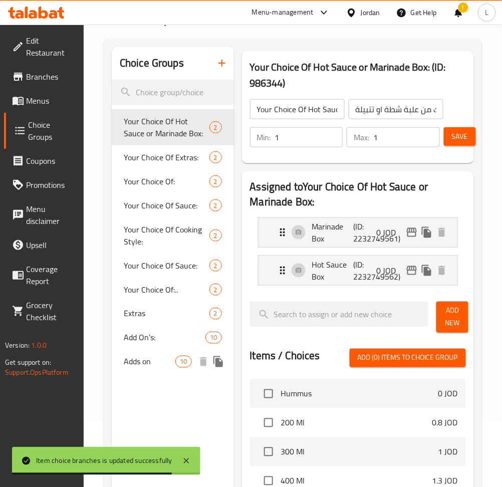
click at [156, 357] on span "Adds on" at bounding box center [150, 362] width 52 height 12
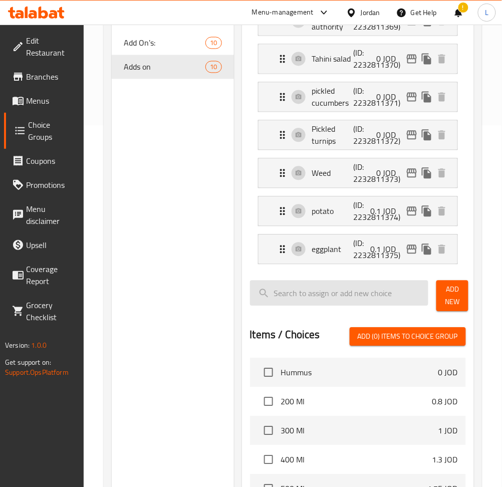
scroll to position [333, 0]
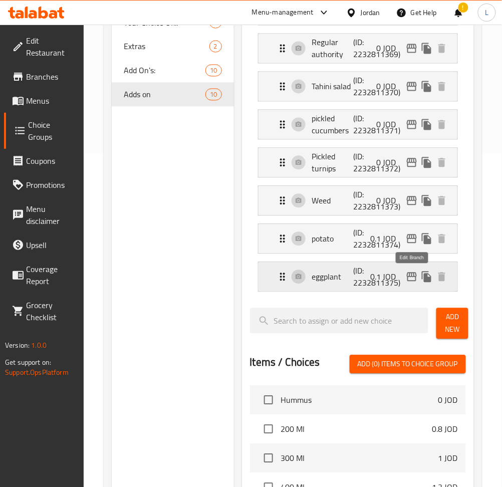
click at [406, 277] on icon "edit" at bounding box center [412, 277] width 12 height 12
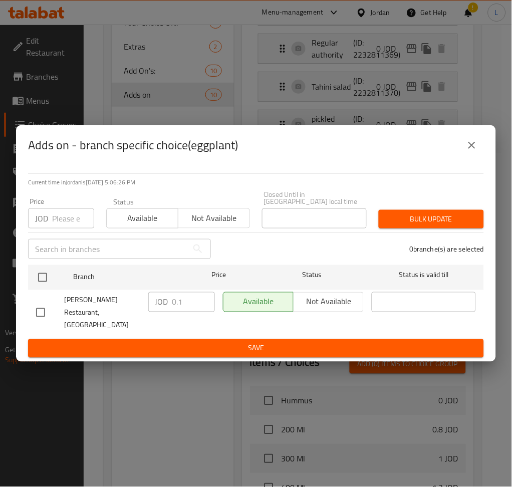
click at [470, 151] on icon "close" at bounding box center [472, 145] width 12 height 12
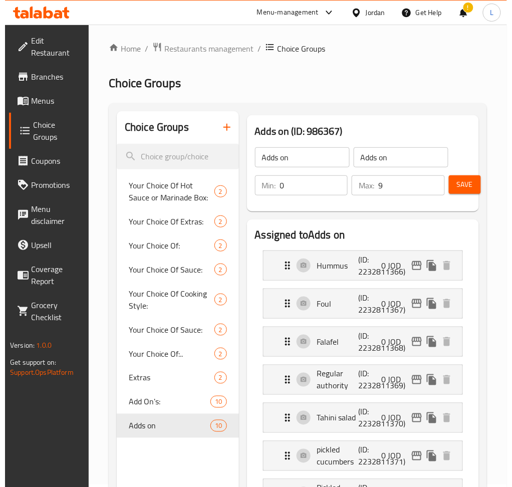
scroll to position [0, 0]
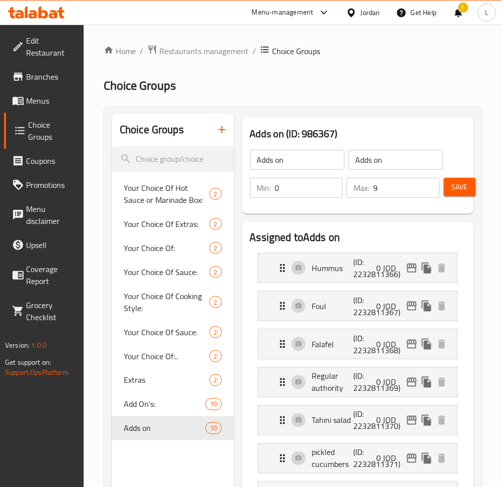
drag, startPoint x: 55, startPoint y: 97, endPoint x: 61, endPoint y: 100, distance: 7.2
click at [55, 97] on span "Menus" at bounding box center [51, 101] width 50 height 12
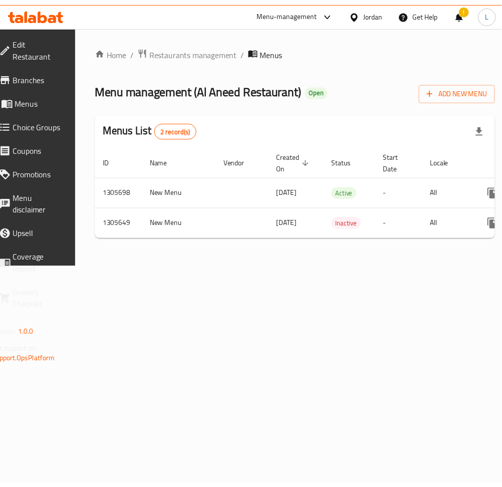
scroll to position [0, 111]
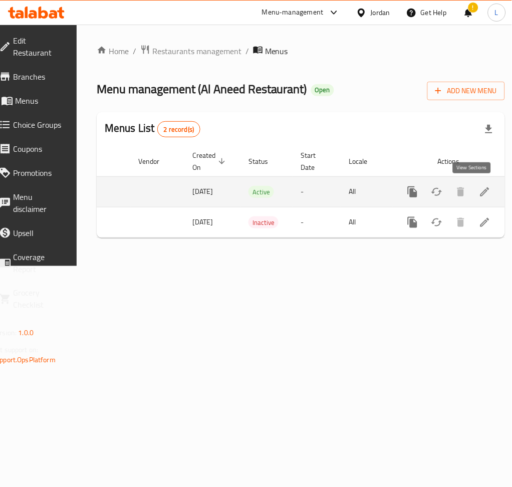
click at [482, 194] on link "enhanced table" at bounding box center [485, 192] width 24 height 24
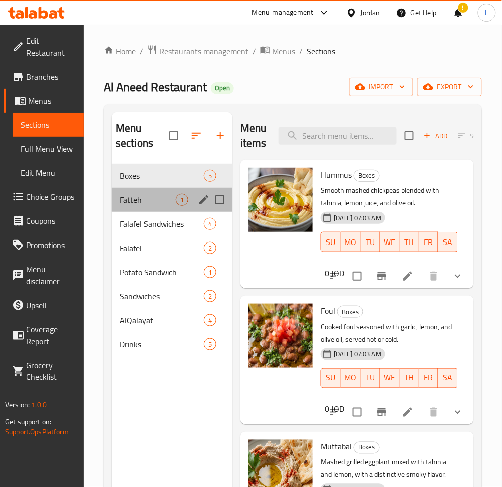
click at [155, 206] on div "Fatteh 1" at bounding box center [172, 200] width 121 height 24
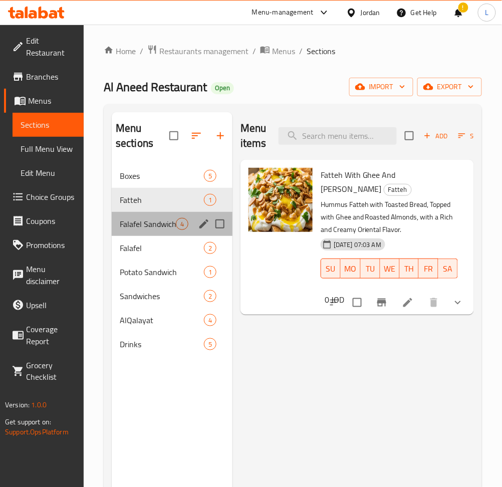
click at [150, 235] on div "Falafel Sandwiches 4" at bounding box center [172, 224] width 121 height 24
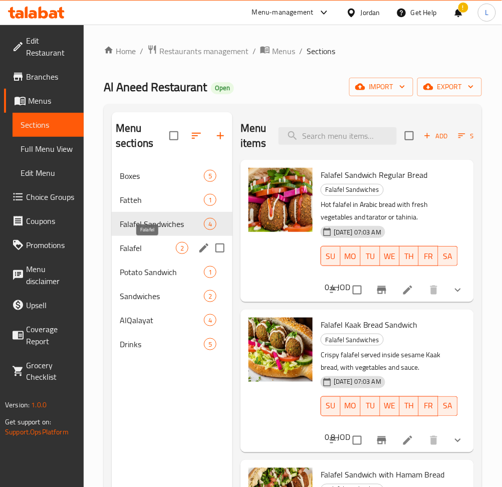
click at [149, 246] on span "Falafel" at bounding box center [148, 248] width 56 height 12
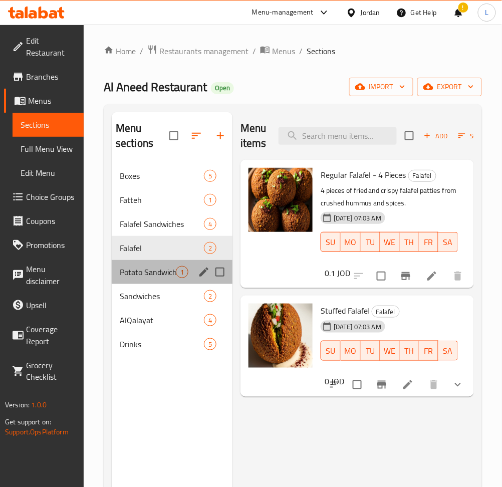
click at [153, 263] on div "Potato Sandwich 1" at bounding box center [172, 272] width 121 height 24
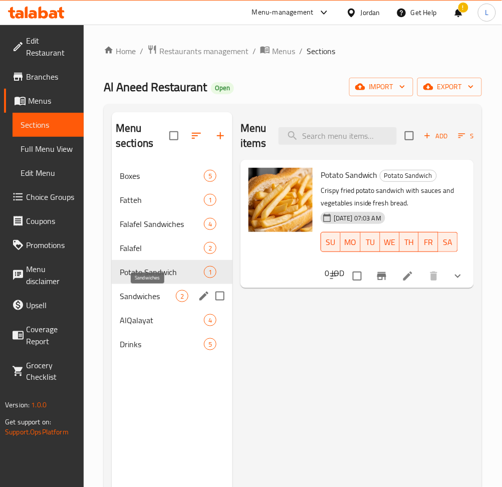
click at [158, 292] on span "Sandwiches" at bounding box center [148, 296] width 56 height 12
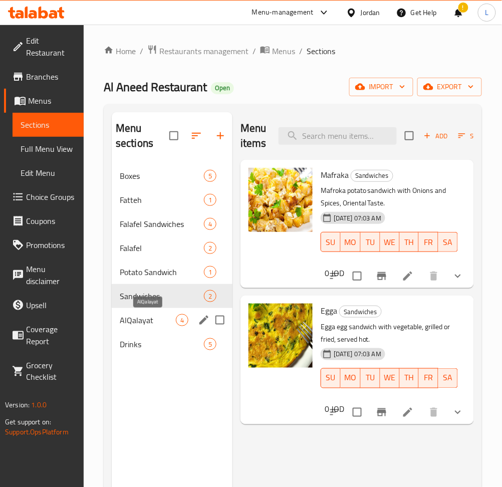
click at [156, 319] on span "AlQalayat" at bounding box center [148, 320] width 56 height 12
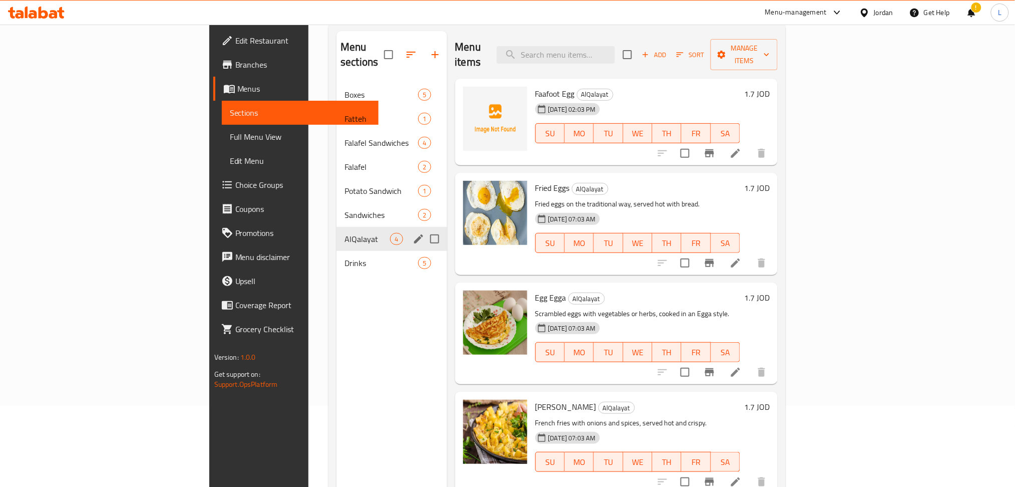
scroll to position [7, 0]
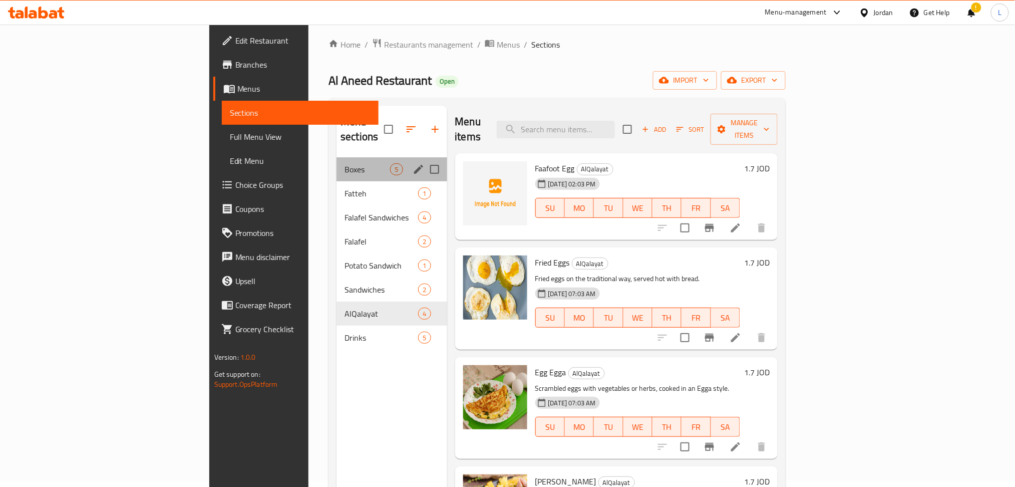
click at [336, 161] on div "Boxes 5" at bounding box center [391, 169] width 110 height 24
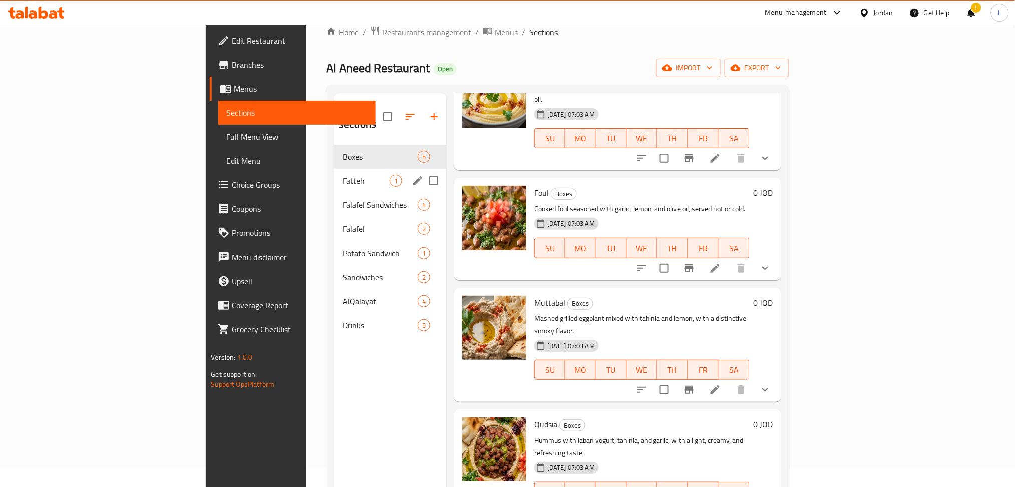
scroll to position [7, 0]
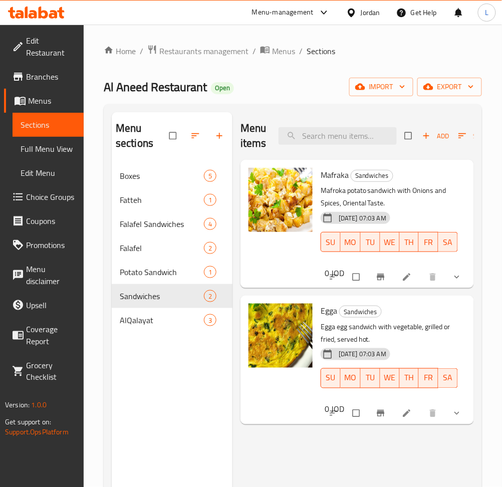
click at [39, 14] on icon at bounding box center [44, 13] width 10 height 12
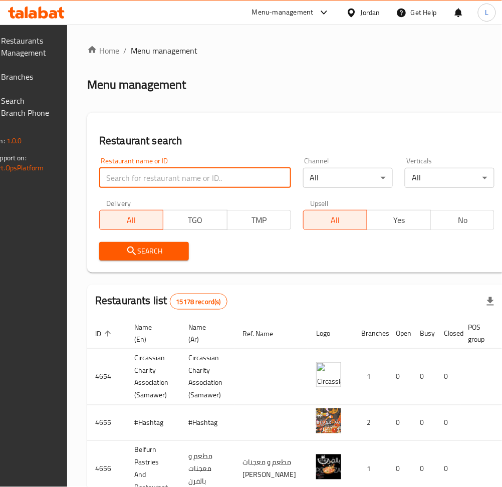
click at [195, 174] on input "search" at bounding box center [195, 178] width 192 height 20
type input "v"
type input "hamada"
click button "Search" at bounding box center [144, 251] width 90 height 19
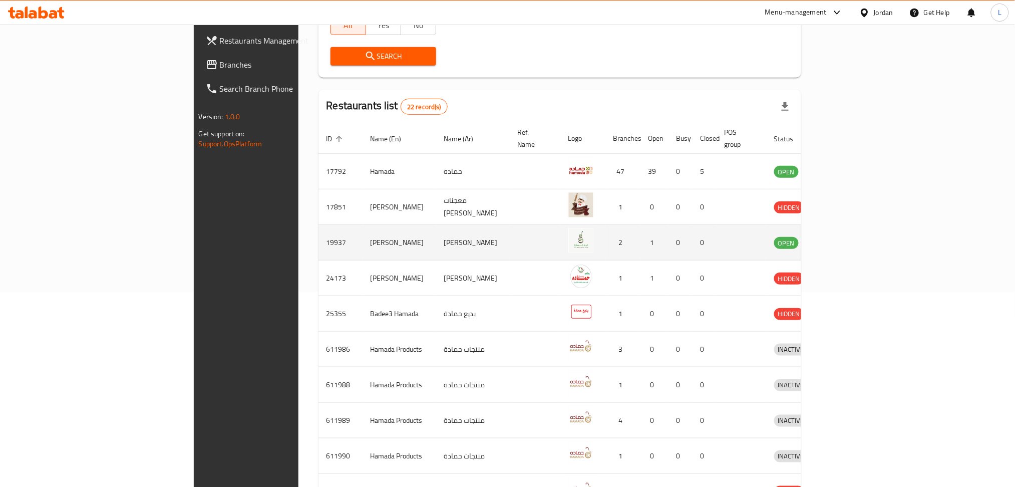
scroll to position [195, 0]
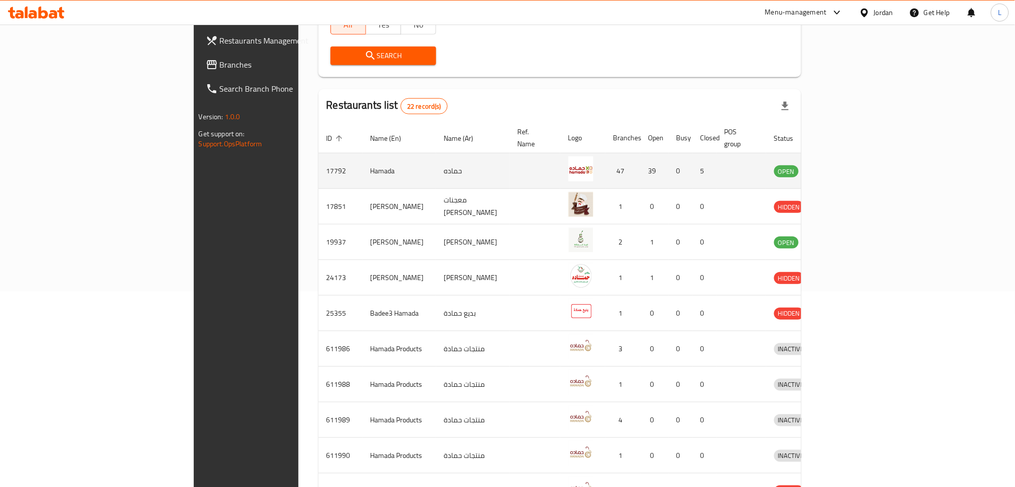
click at [511, 165] on icon "enhanced table" at bounding box center [834, 171] width 12 height 12
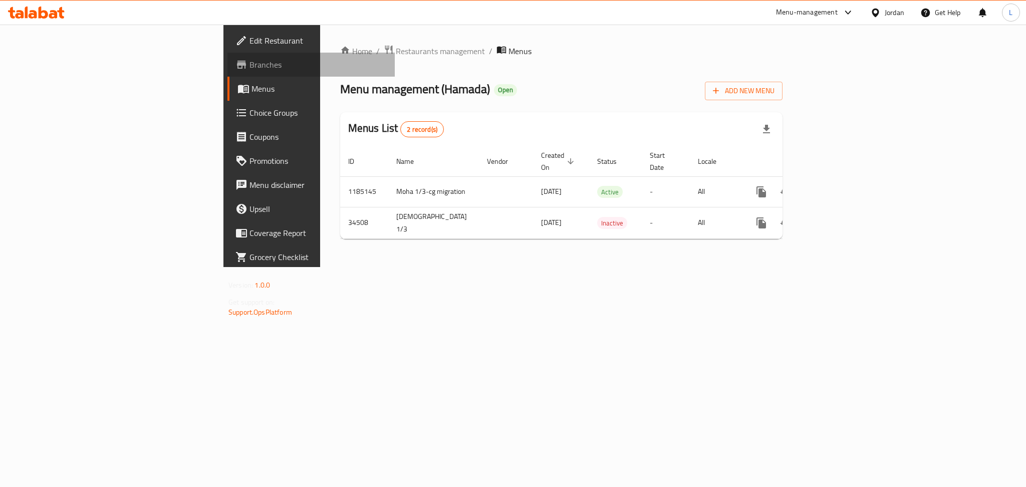
click at [249, 59] on span "Branches" at bounding box center [317, 65] width 137 height 12
